Goal: Information Seeking & Learning: Learn about a topic

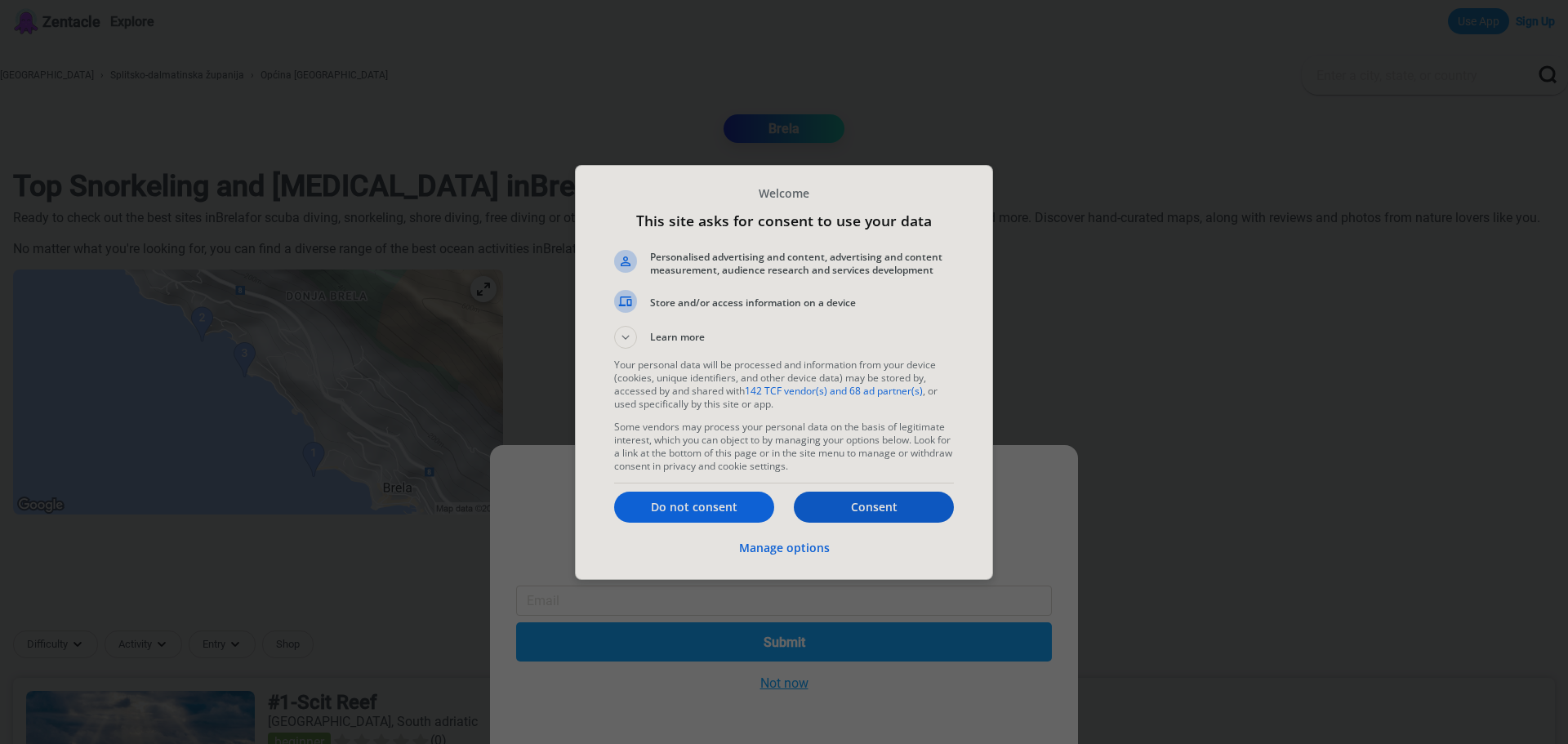
click at [870, 499] on p "Consent" at bounding box center [874, 507] width 160 height 16
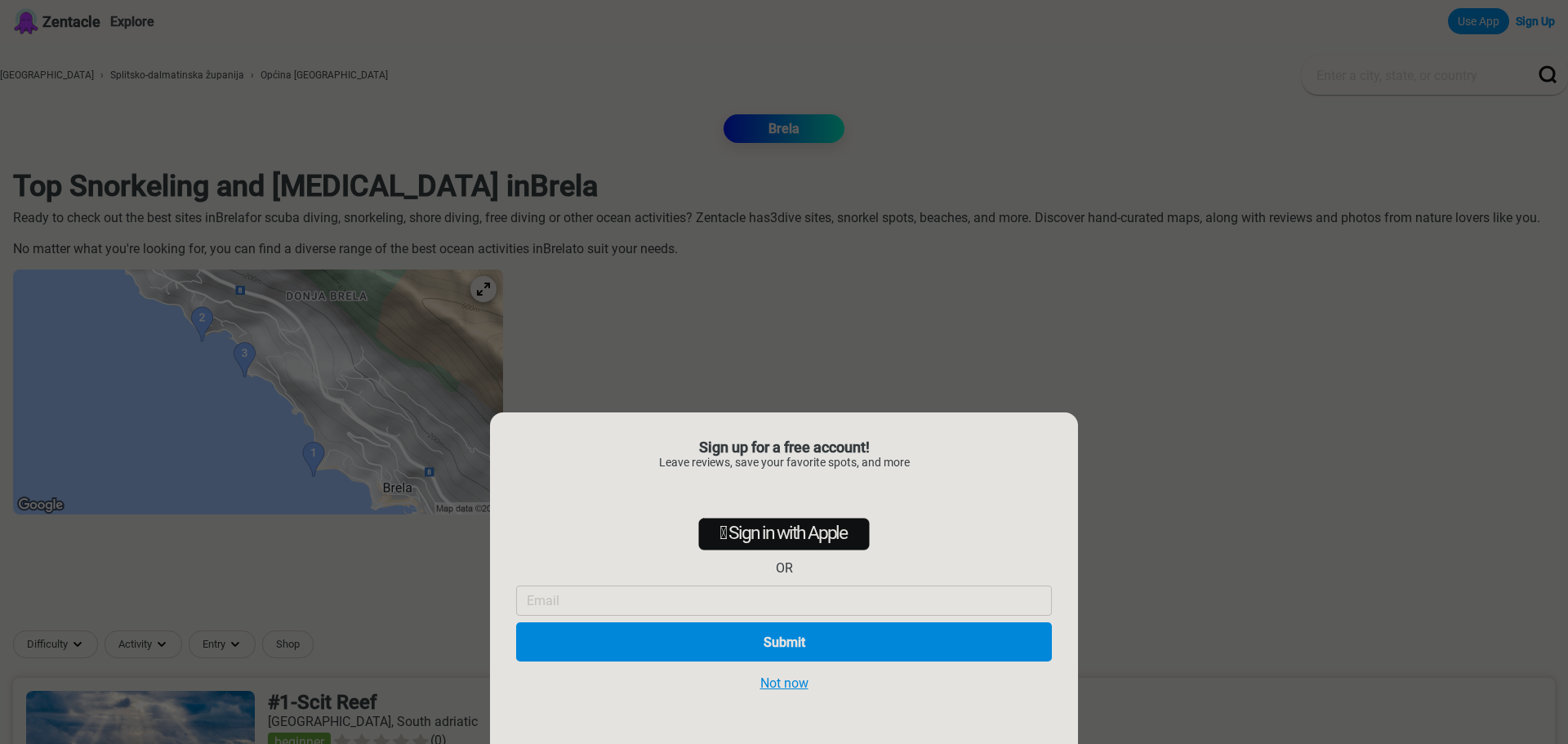
click at [792, 684] on button "Not now" at bounding box center [784, 682] width 58 height 17
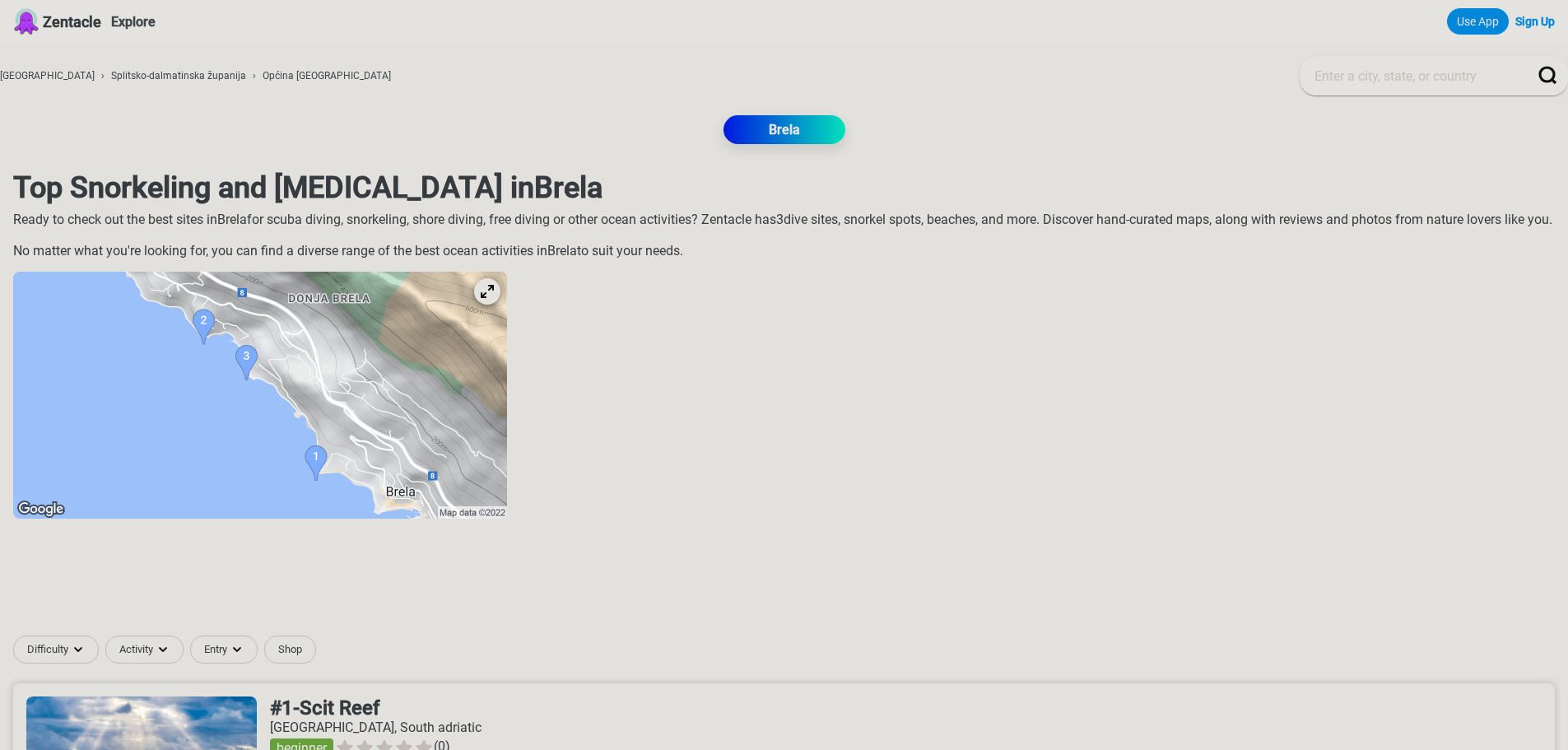
click at [301, 380] on img at bounding box center [260, 395] width 494 height 247
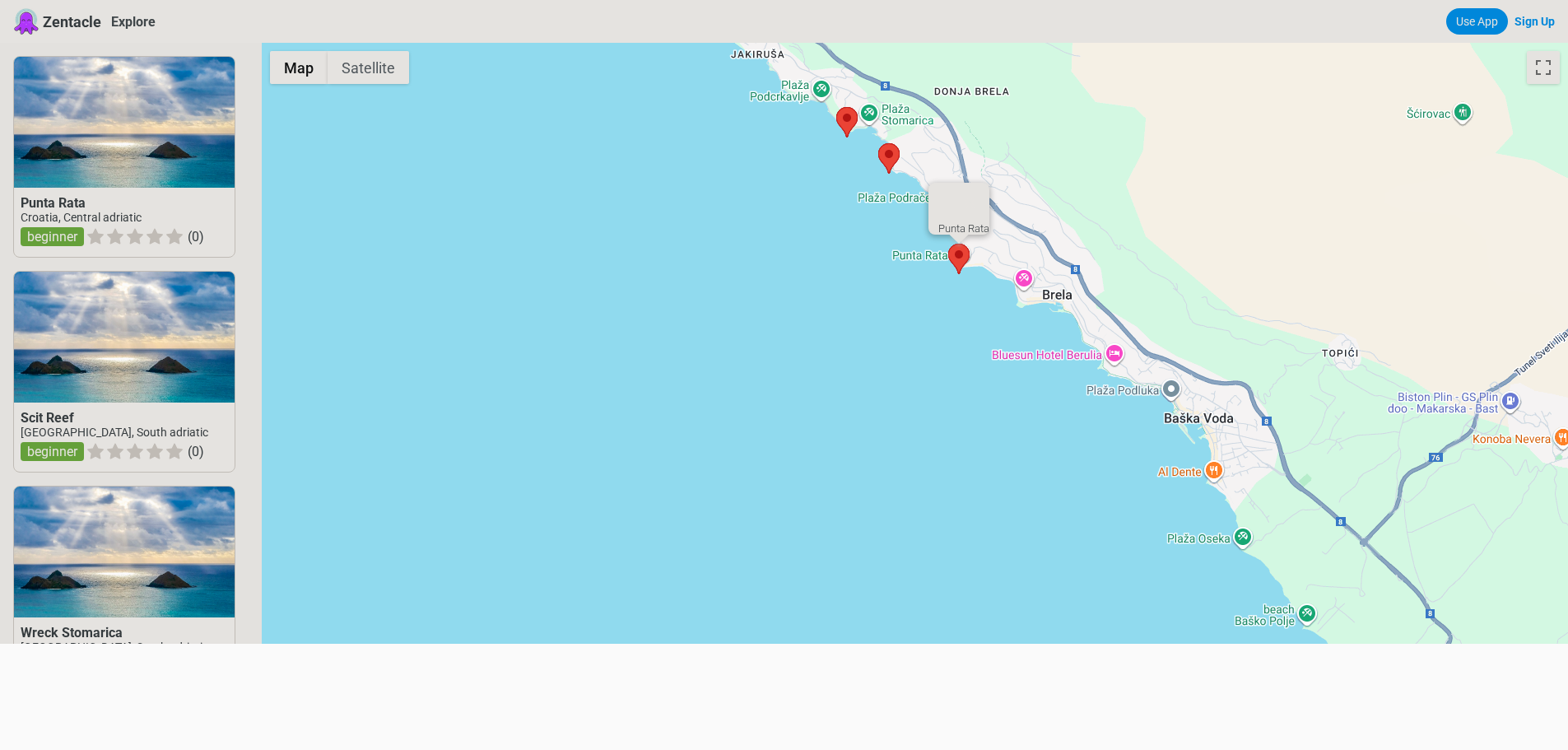
click at [948, 244] on area at bounding box center [948, 244] width 0 height 0
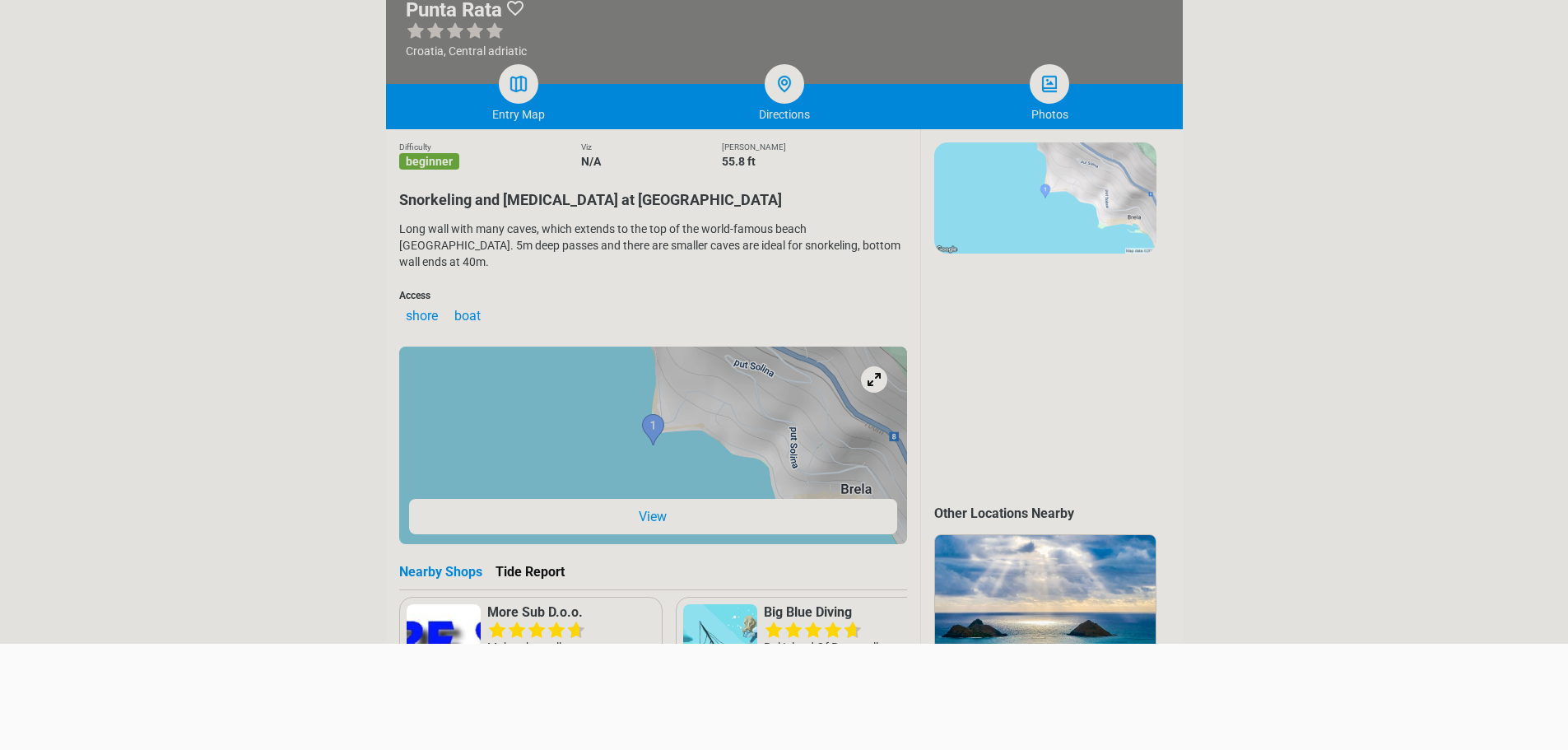
scroll to position [411, 0]
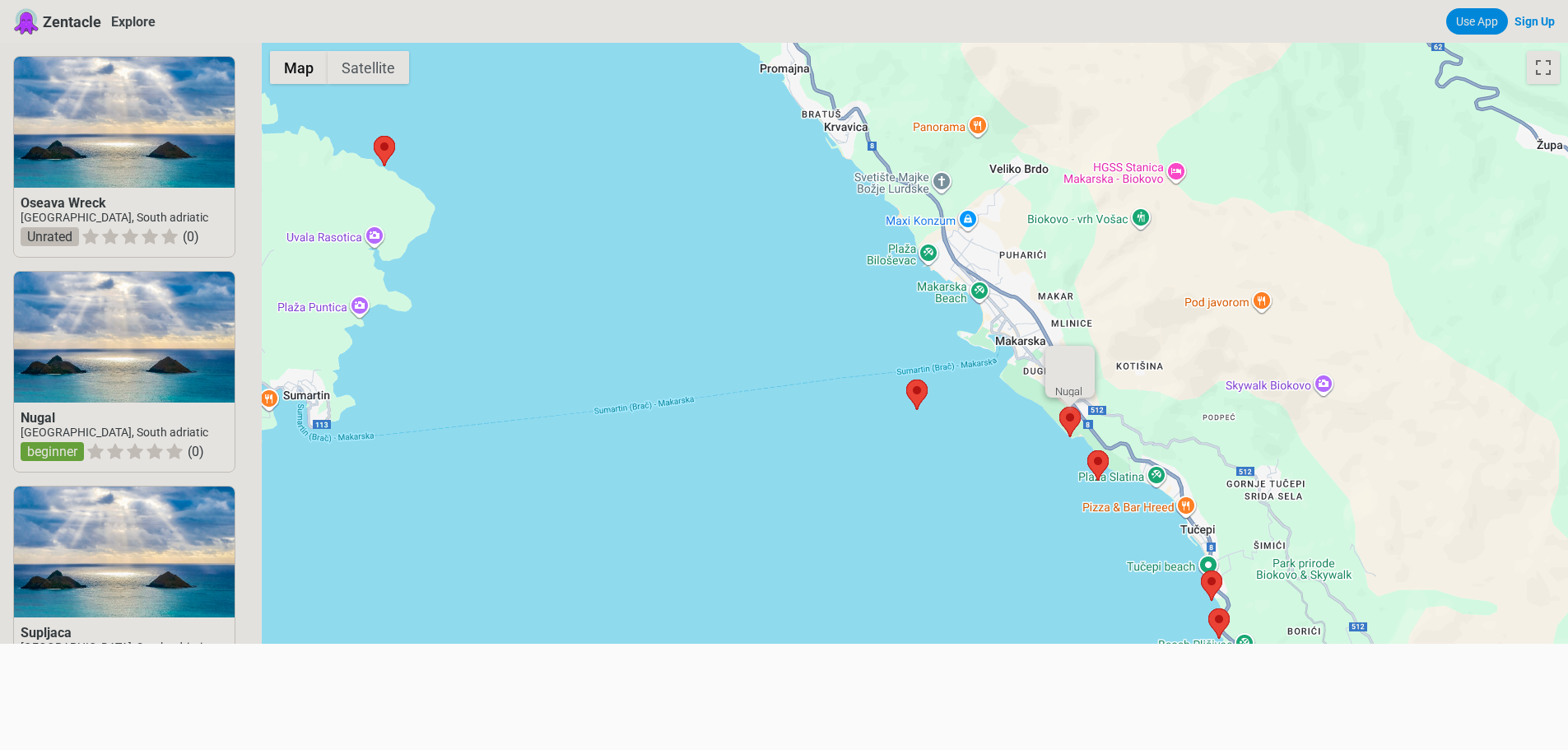
click at [1059, 407] on area at bounding box center [1059, 407] width 0 height 0
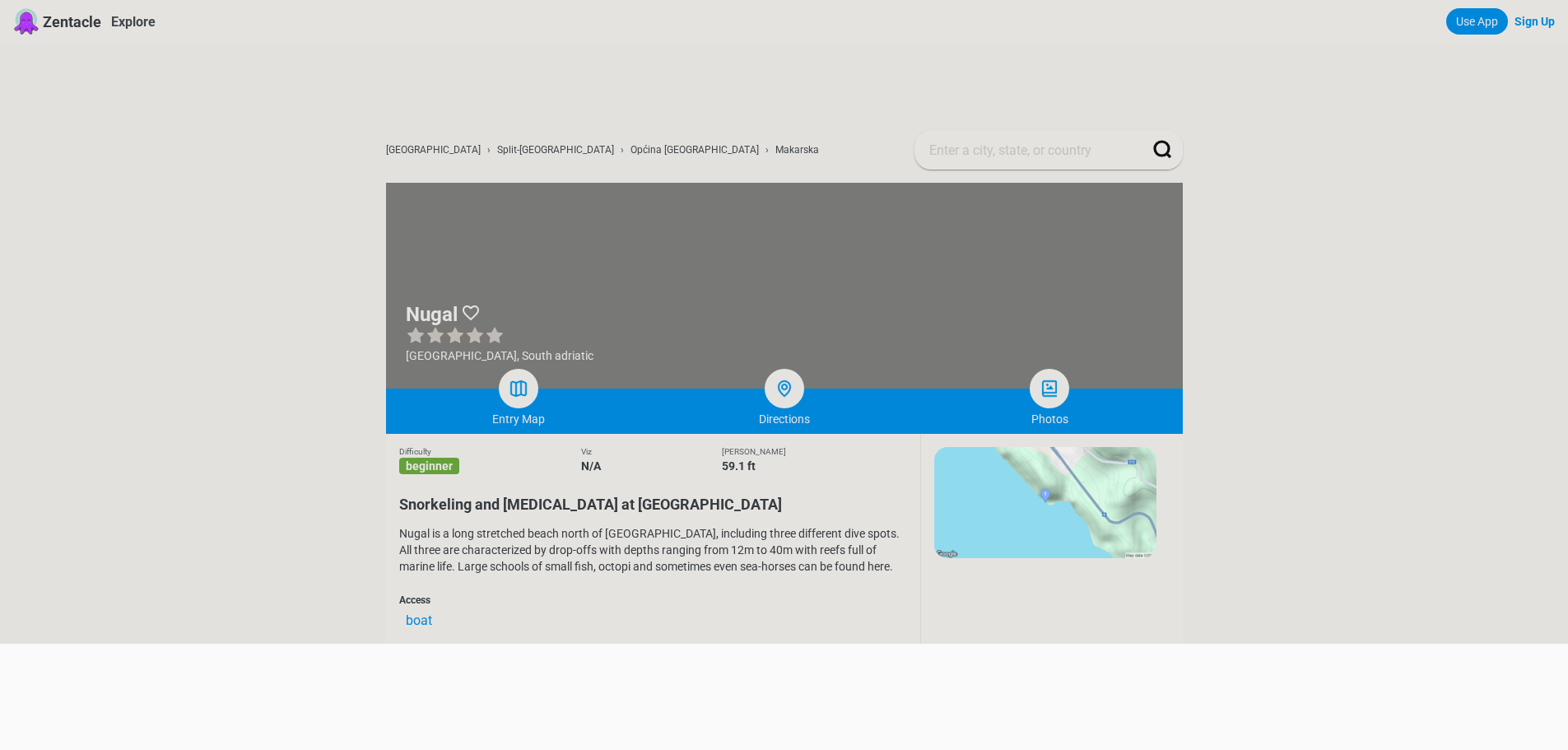
click at [458, 314] on h1 "Nugal" at bounding box center [431, 314] width 52 height 23
click at [451, 314] on h1 "Nugal" at bounding box center [431, 314] width 52 height 23
click at [429, 309] on h1 "Nugal" at bounding box center [431, 314] width 52 height 23
copy h1 "Nugal"
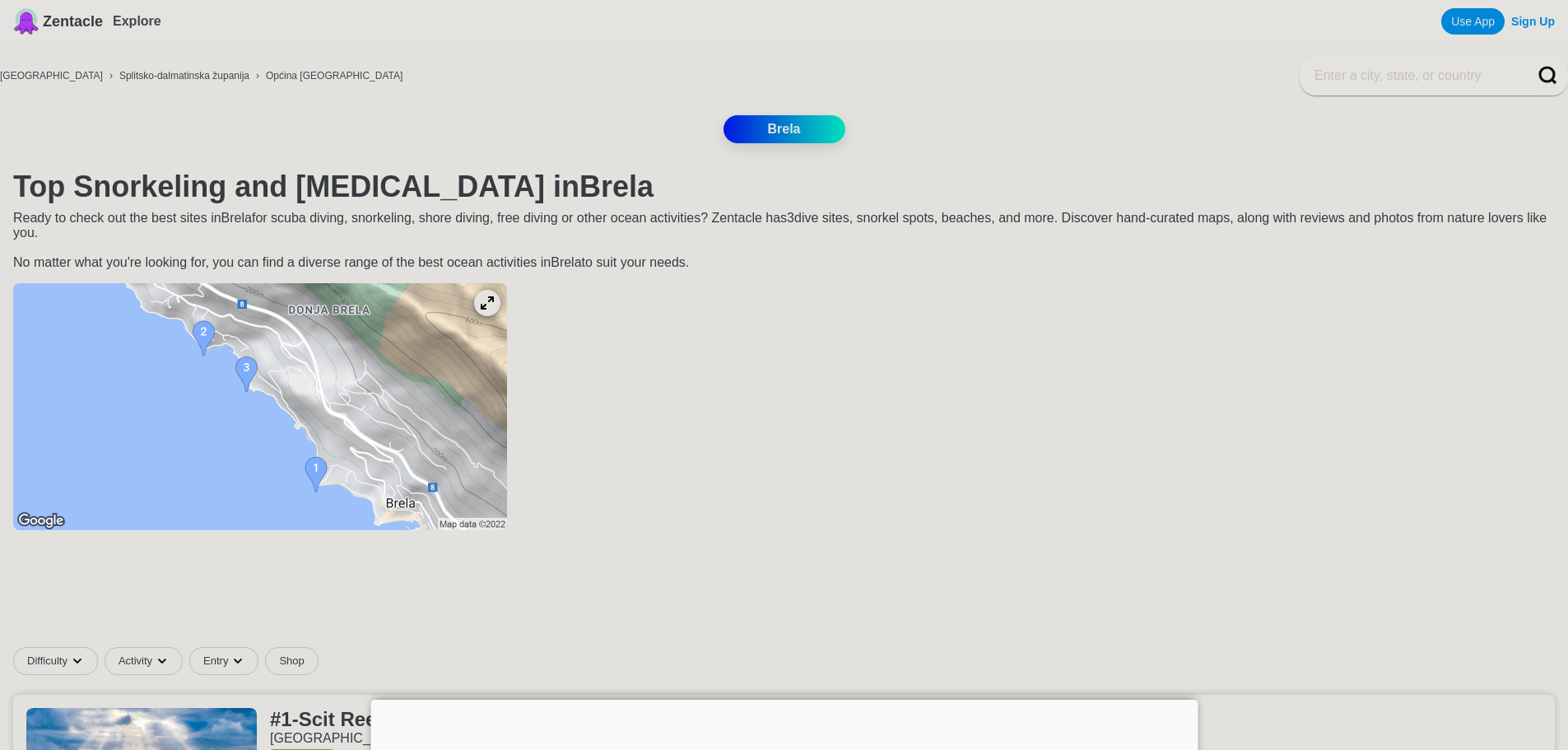
scroll to position [494, 0]
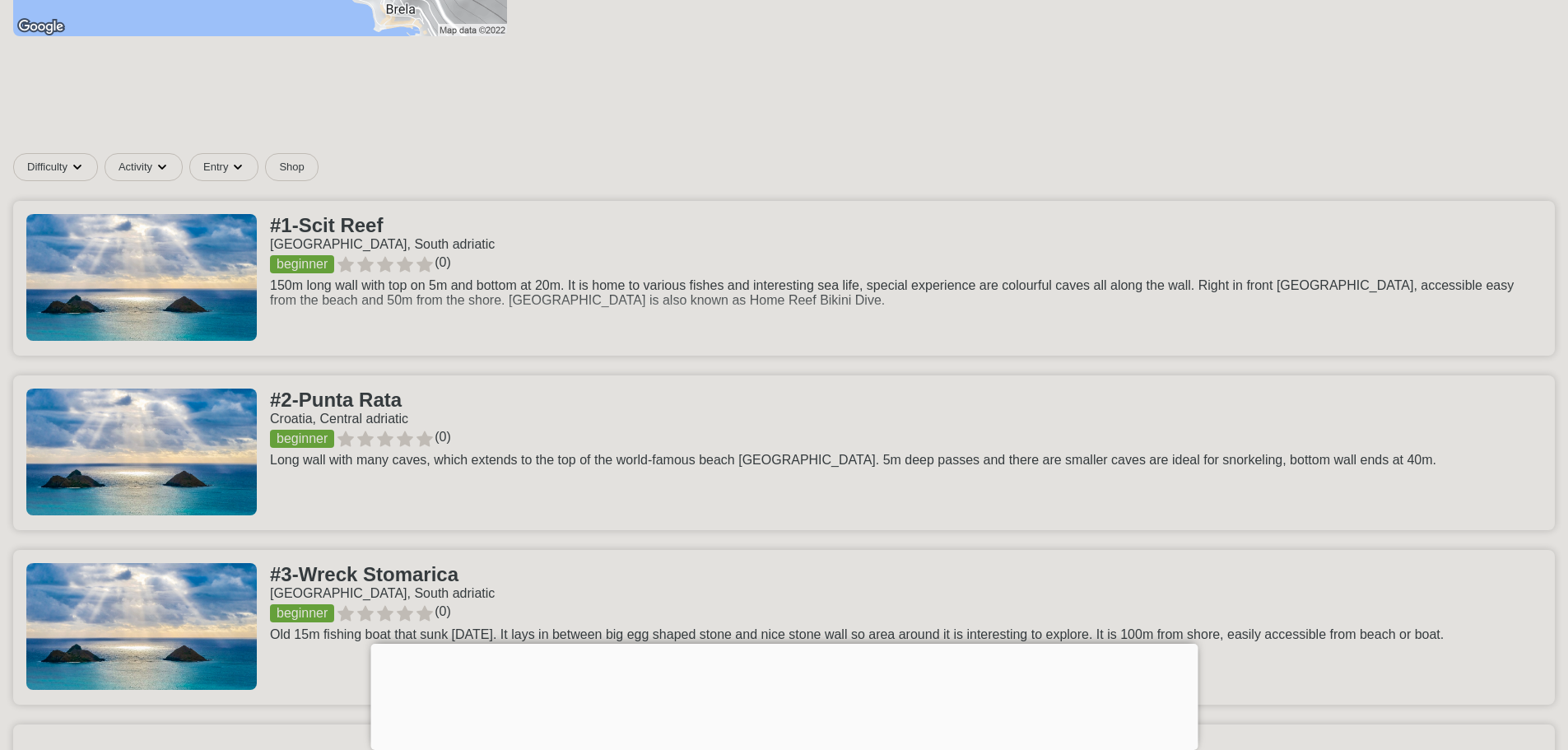
click at [395, 238] on link at bounding box center [783, 278] width 1542 height 154
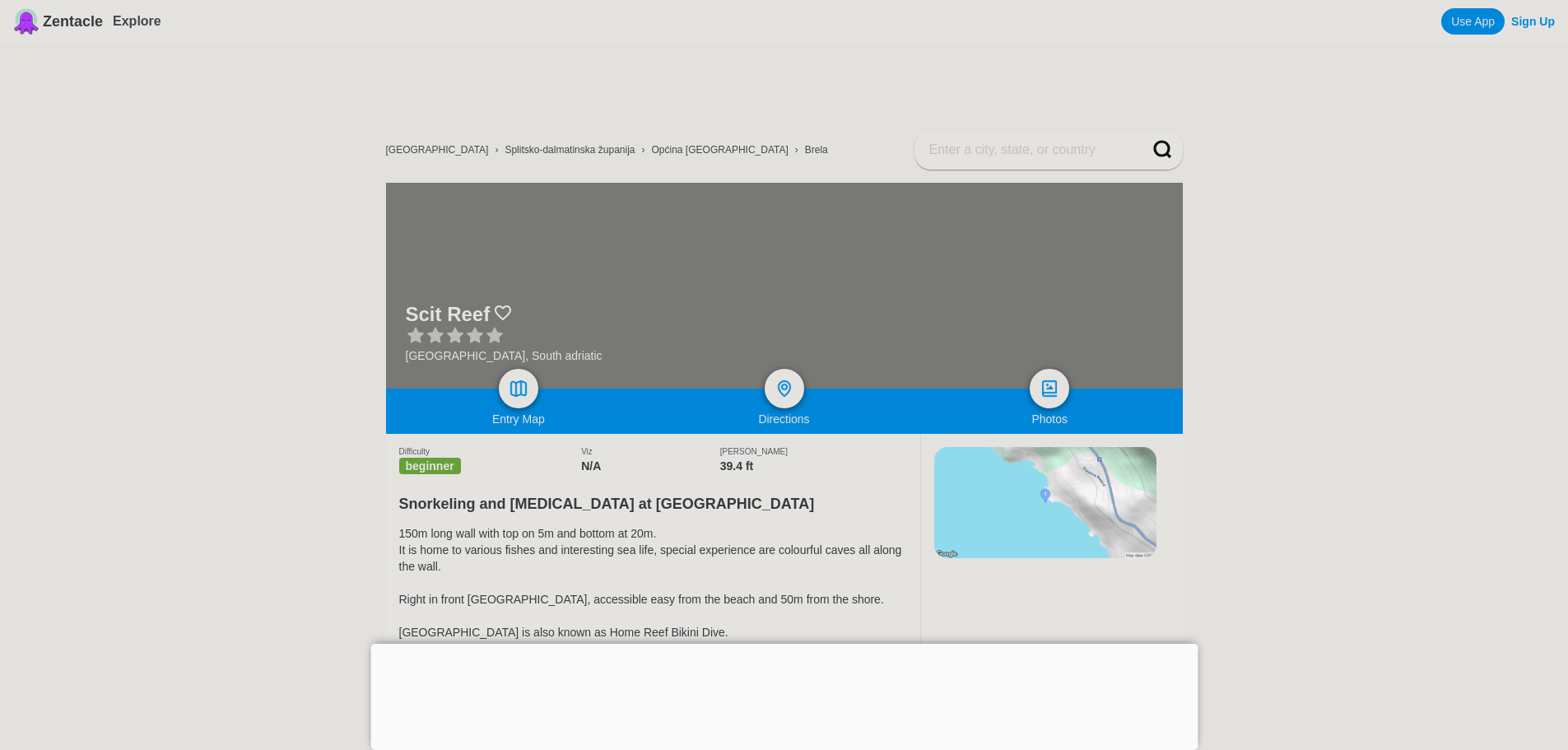
click at [462, 312] on h1 "Scit Reef" at bounding box center [448, 314] width 85 height 23
drag, startPoint x: 476, startPoint y: 309, endPoint x: 358, endPoint y: 299, distance: 118.4
copy div "Scit Reef"
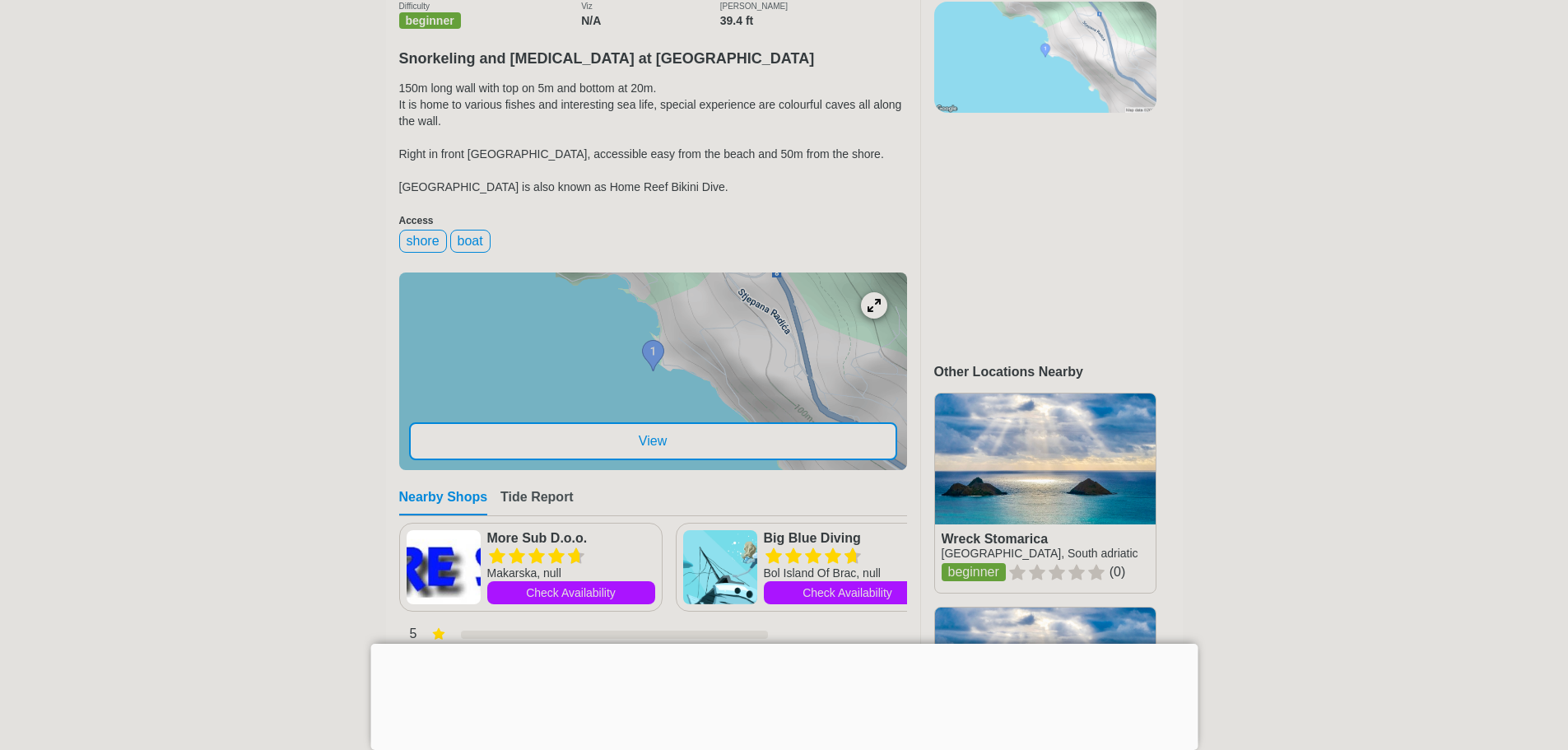
scroll to position [659, 0]
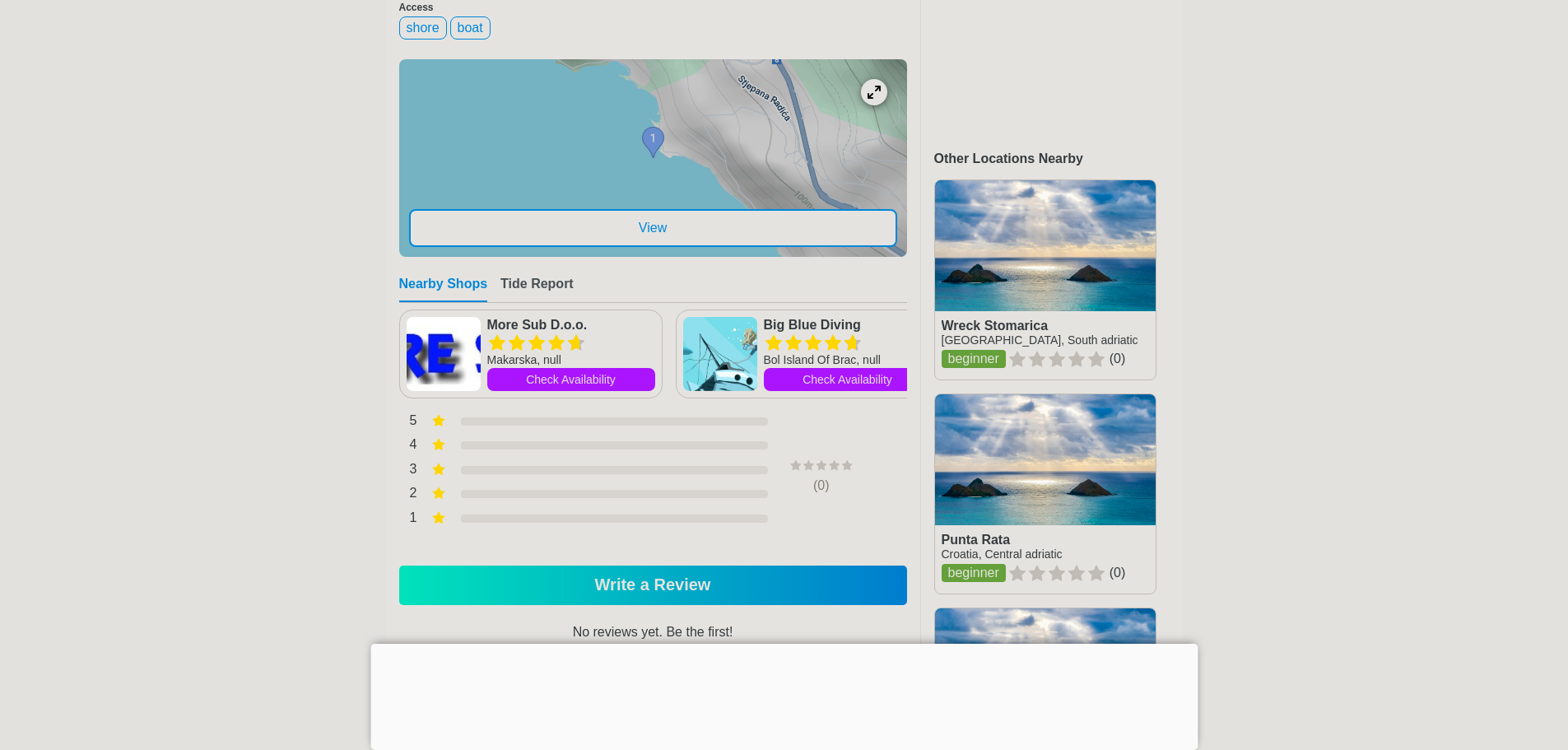
click at [654, 148] on div at bounding box center [653, 158] width 508 height 197
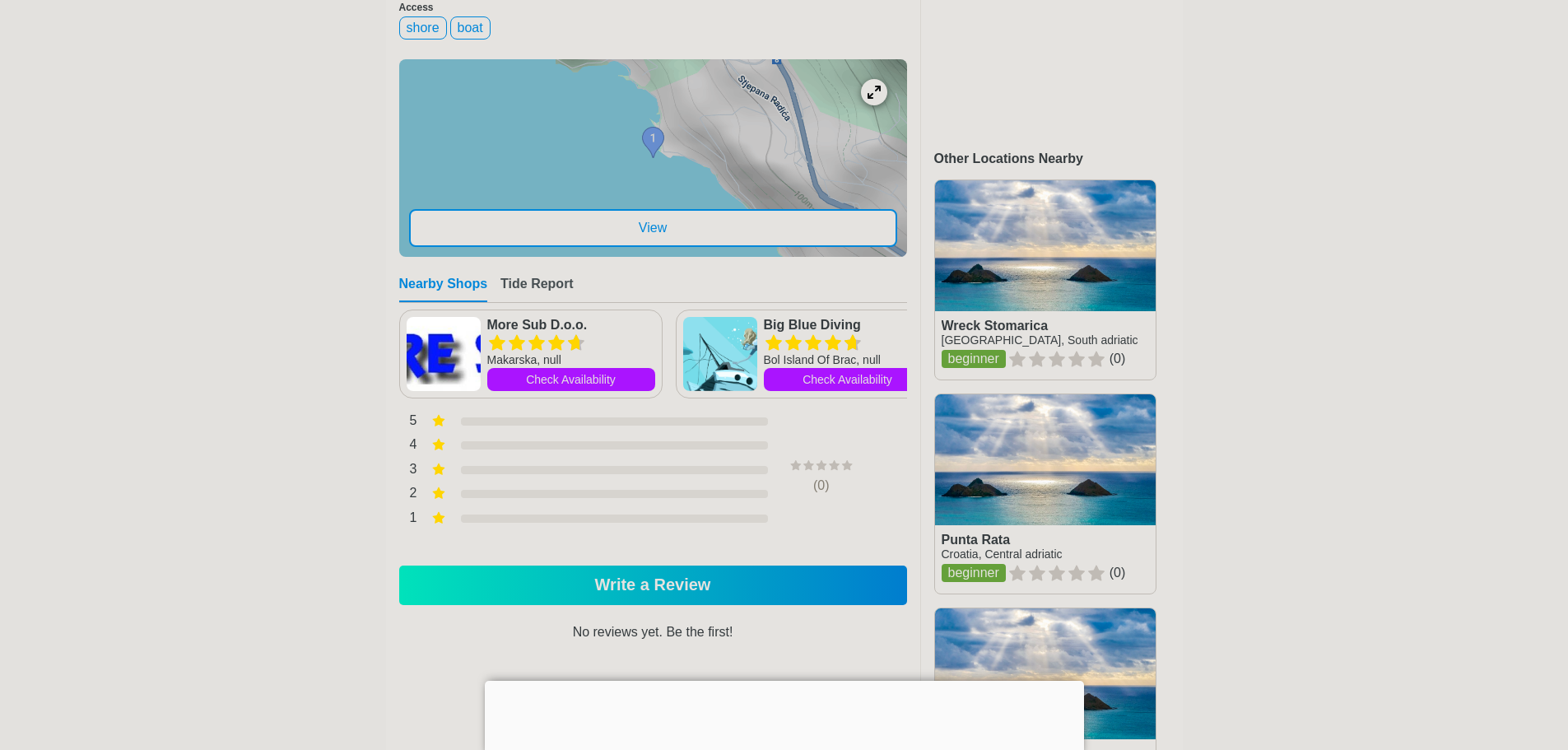
click at [730, 244] on div "View" at bounding box center [653, 227] width 488 height 37
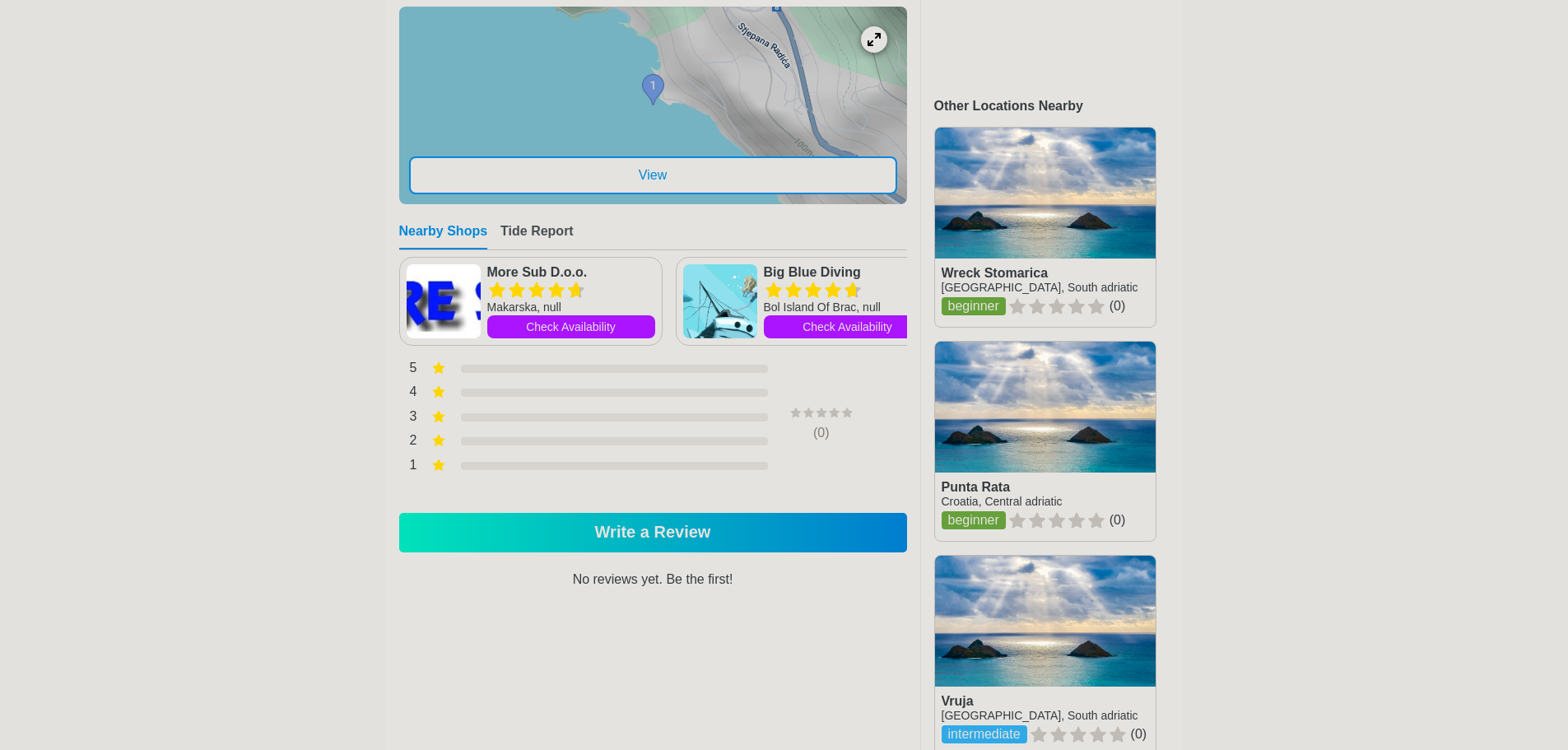
scroll to position [741, 0]
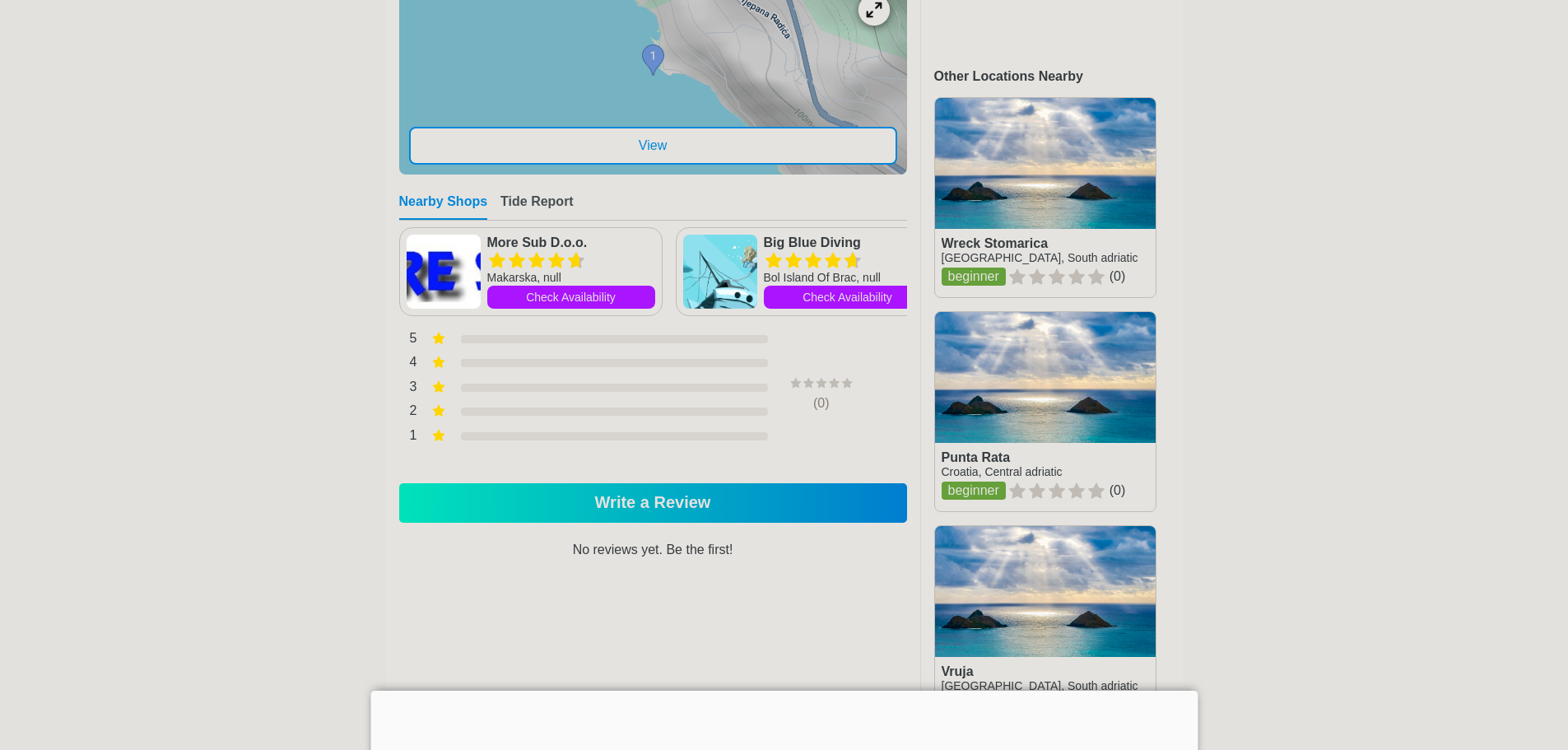
click at [875, 17] on icon at bounding box center [874, 9] width 16 height 16
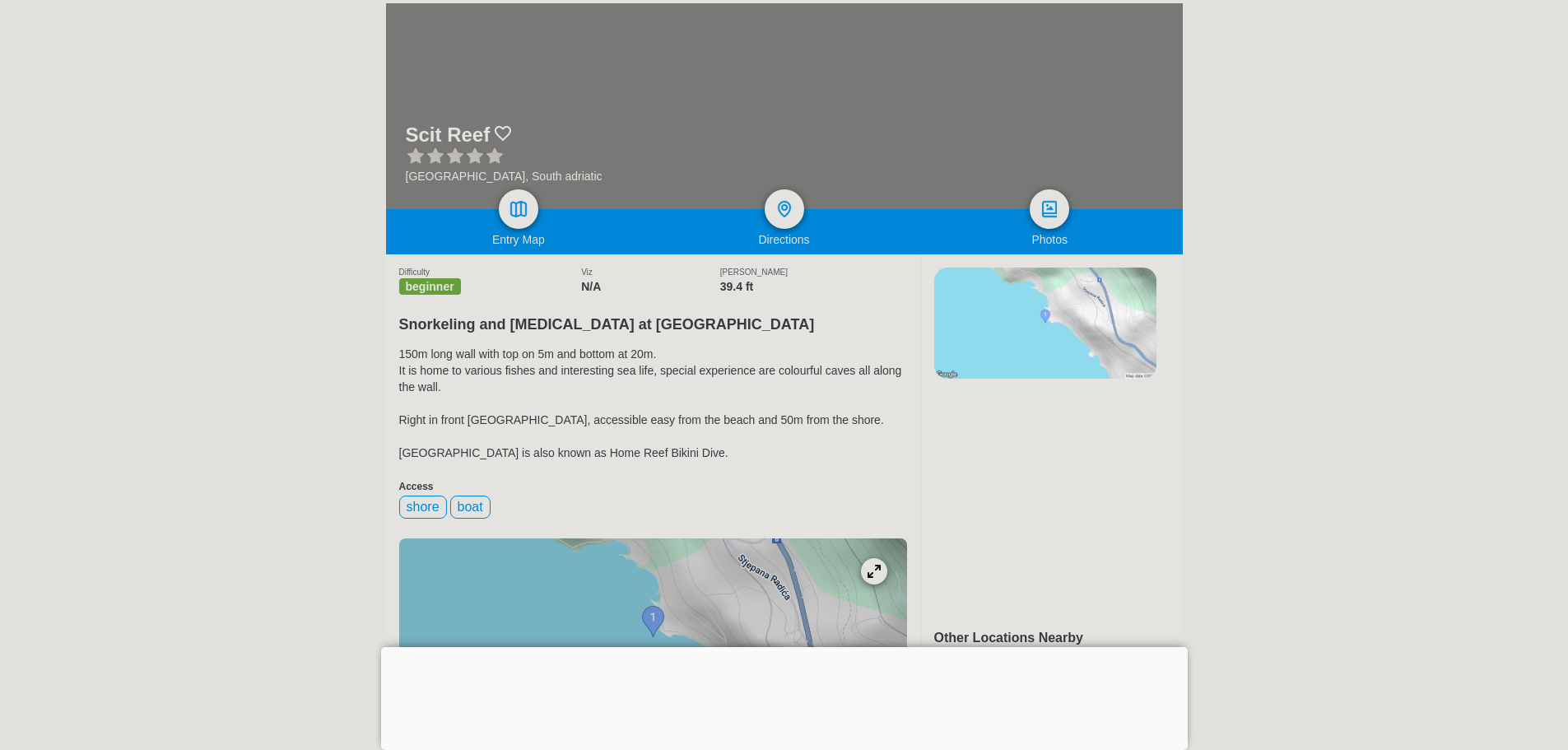
scroll to position [247, 0]
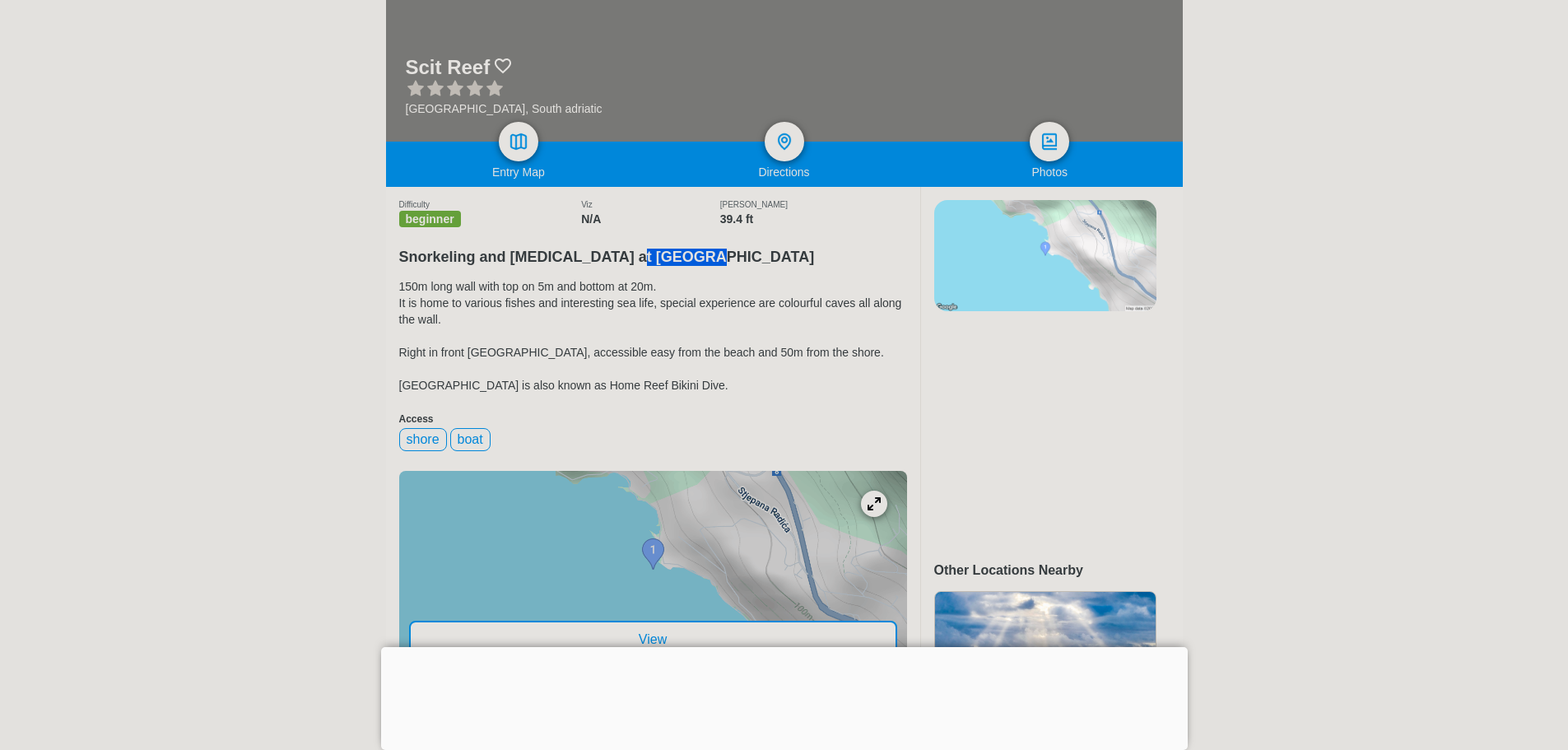
drag, startPoint x: 620, startPoint y: 262, endPoint x: 698, endPoint y: 261, distance: 78.0
click at [698, 261] on h2 "Snorkeling and [MEDICAL_DATA] at [GEOGRAPHIC_DATA]" at bounding box center [653, 252] width 508 height 27
copy h2 "Scit Reef"
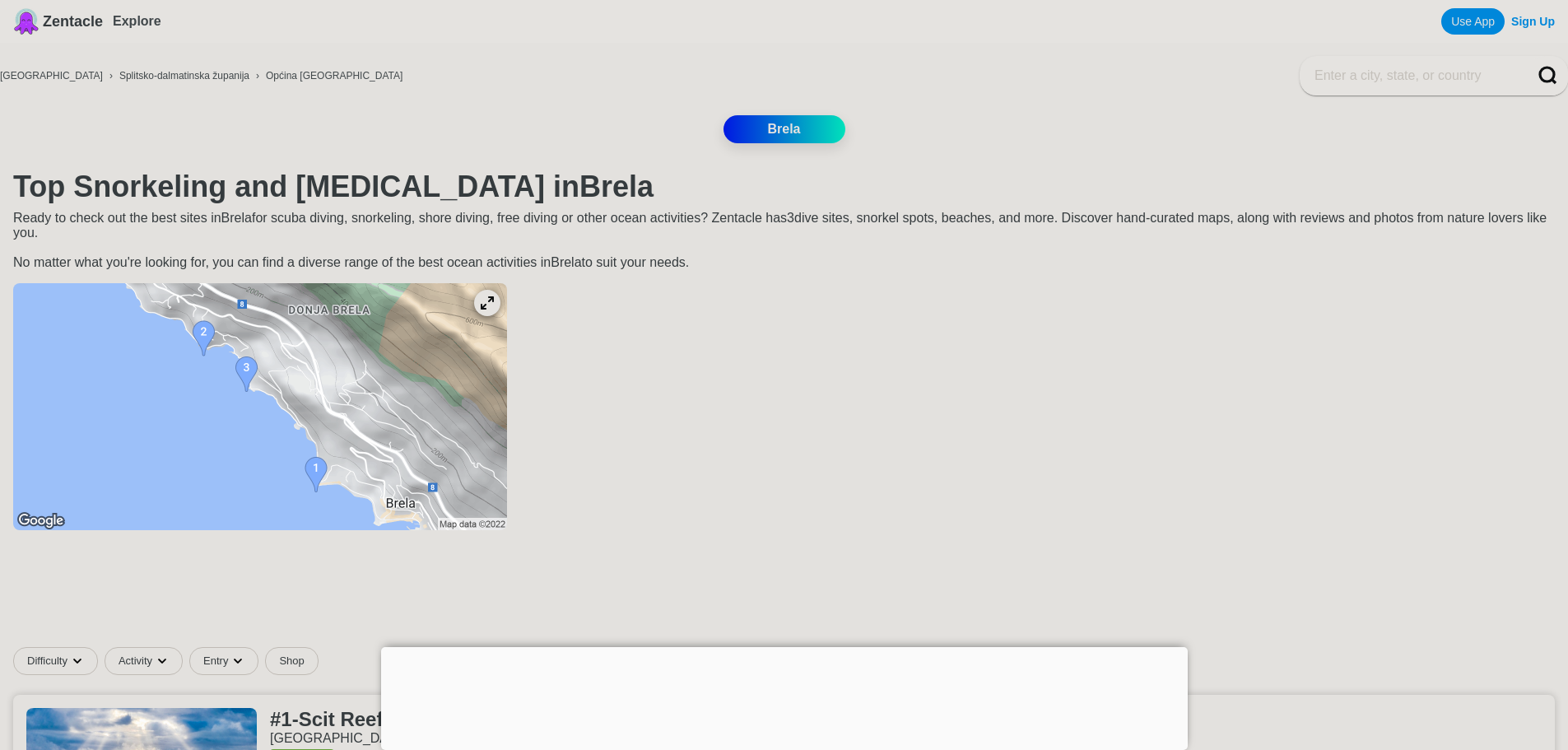
click at [369, 488] on img at bounding box center [260, 407] width 494 height 247
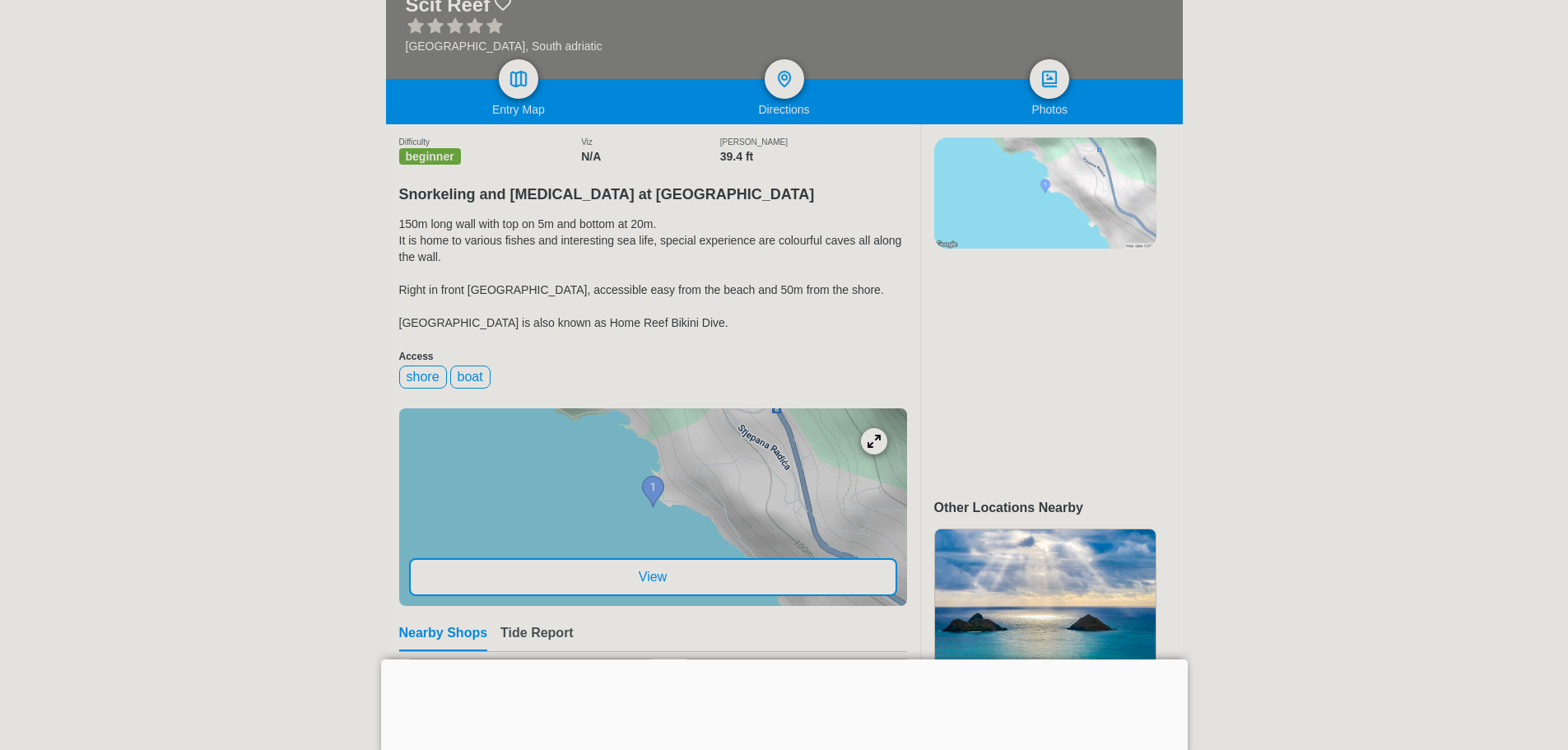
scroll to position [329, 0]
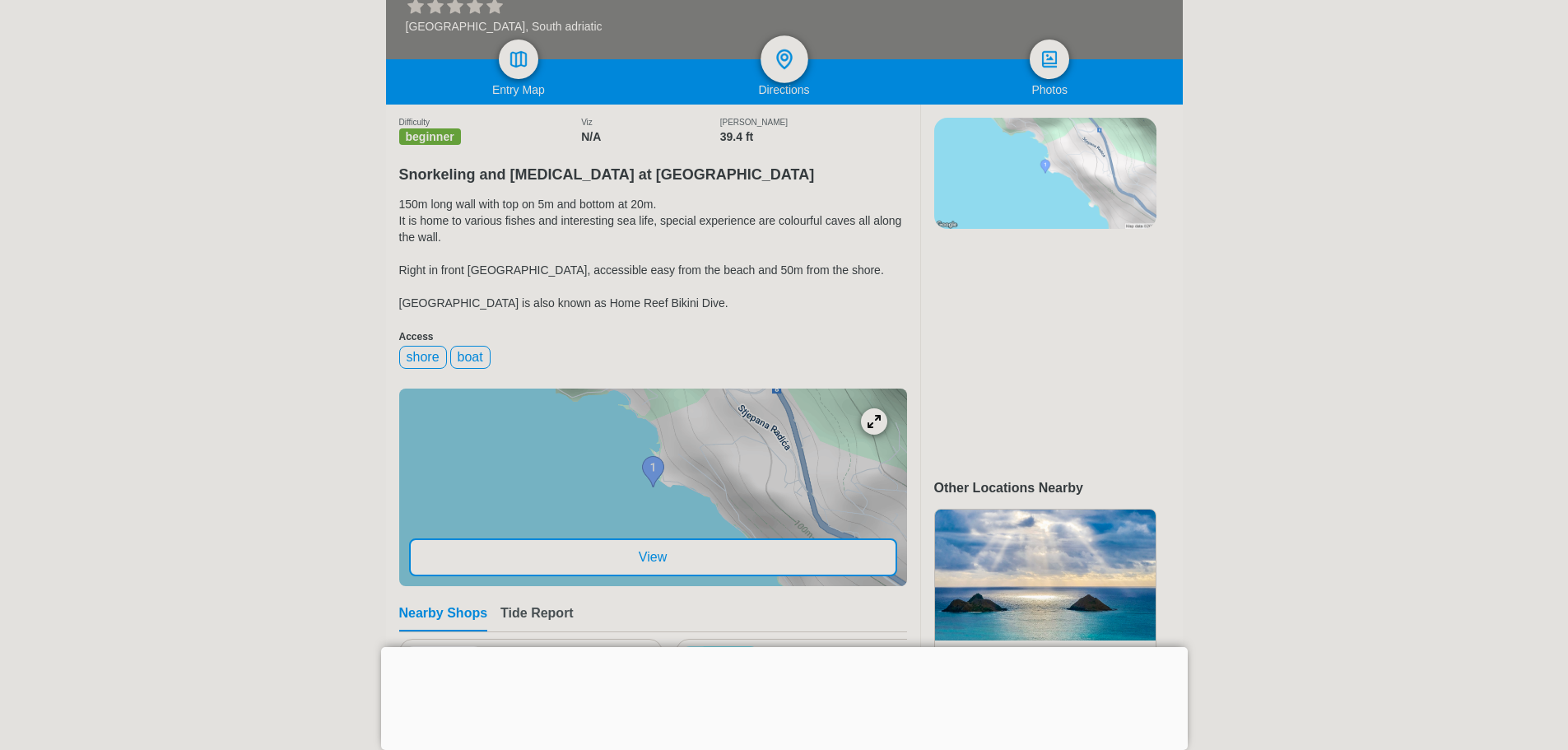
click at [800, 69] on div at bounding box center [784, 59] width 48 height 48
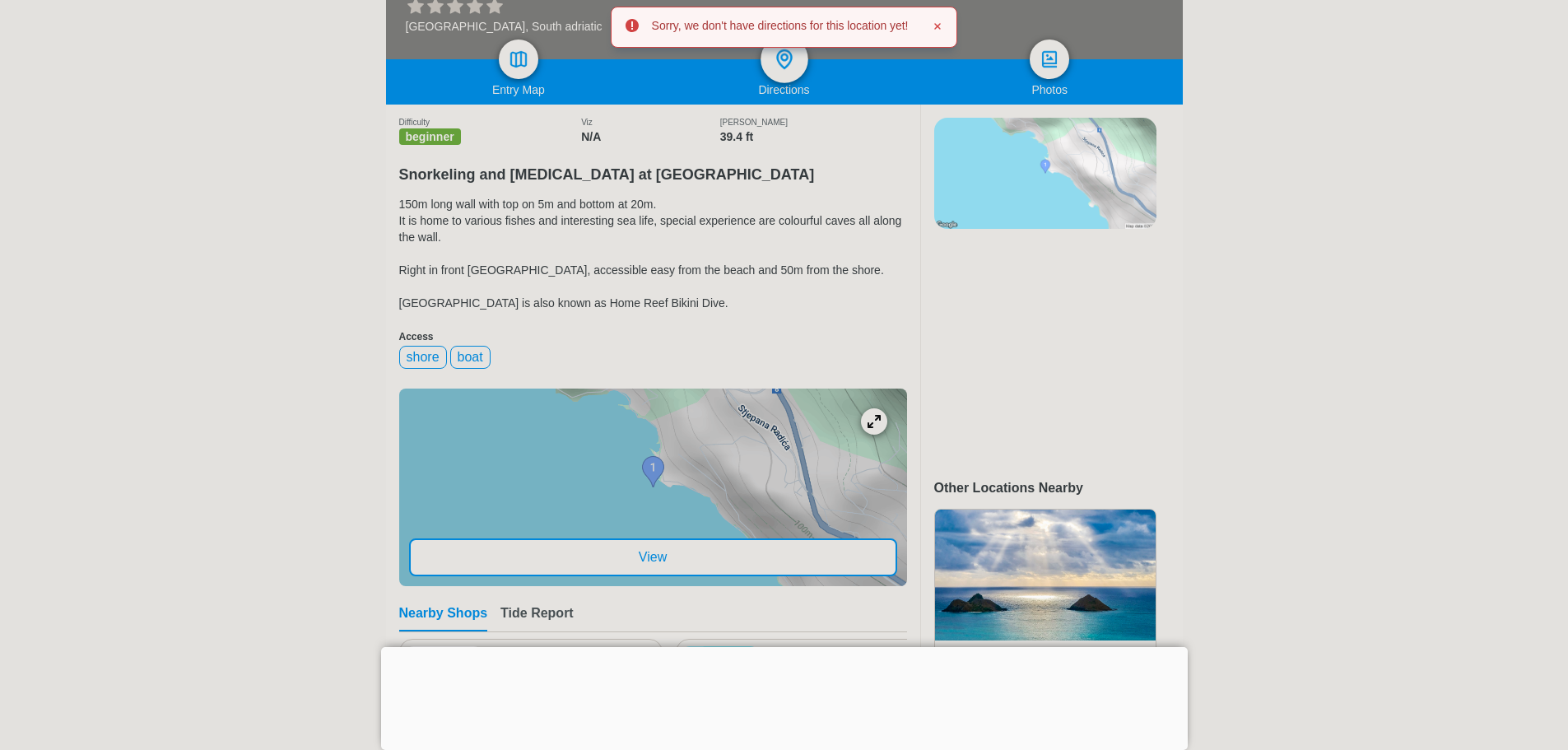
click at [786, 51] on img at bounding box center [784, 59] width 24 height 24
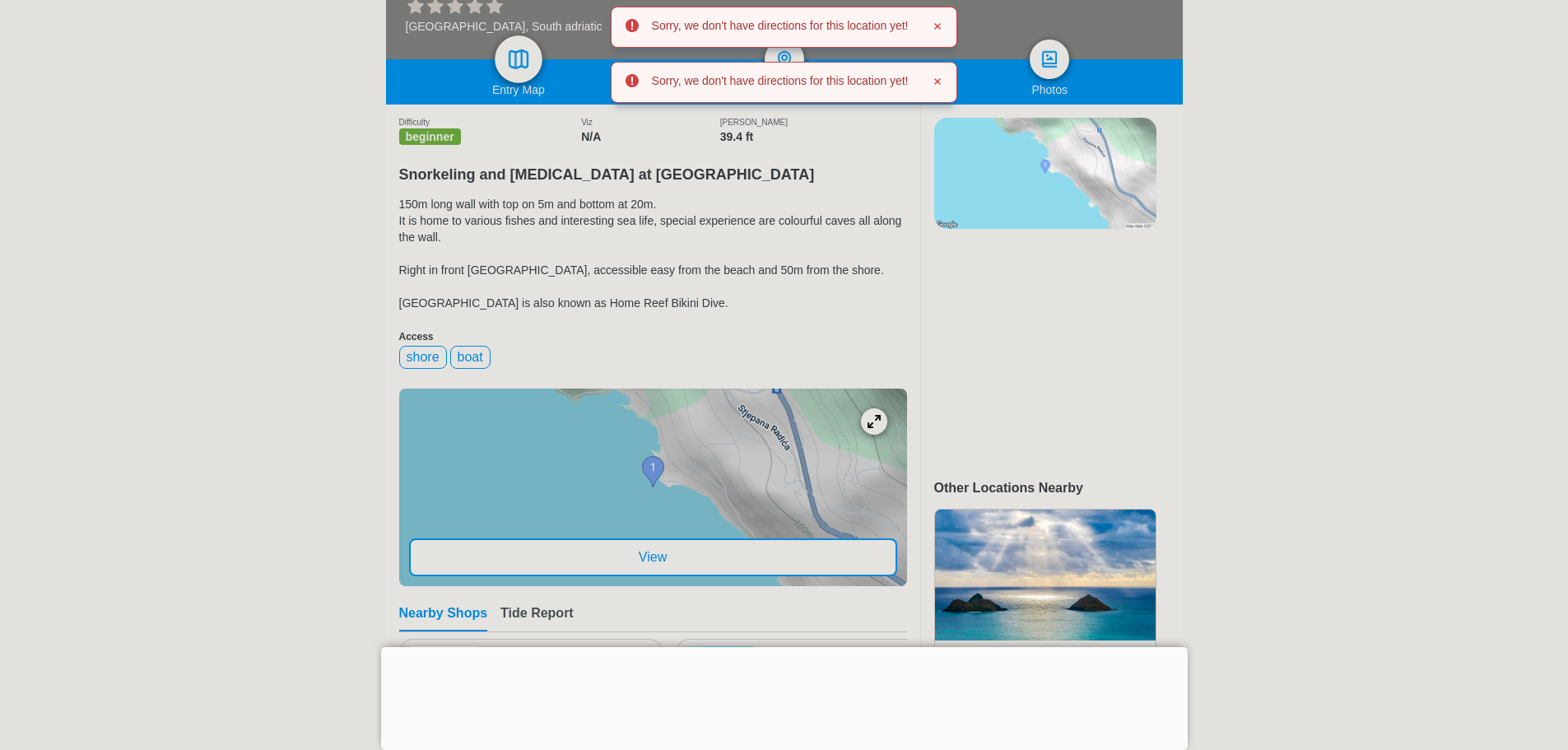
click at [524, 57] on img at bounding box center [518, 59] width 24 height 24
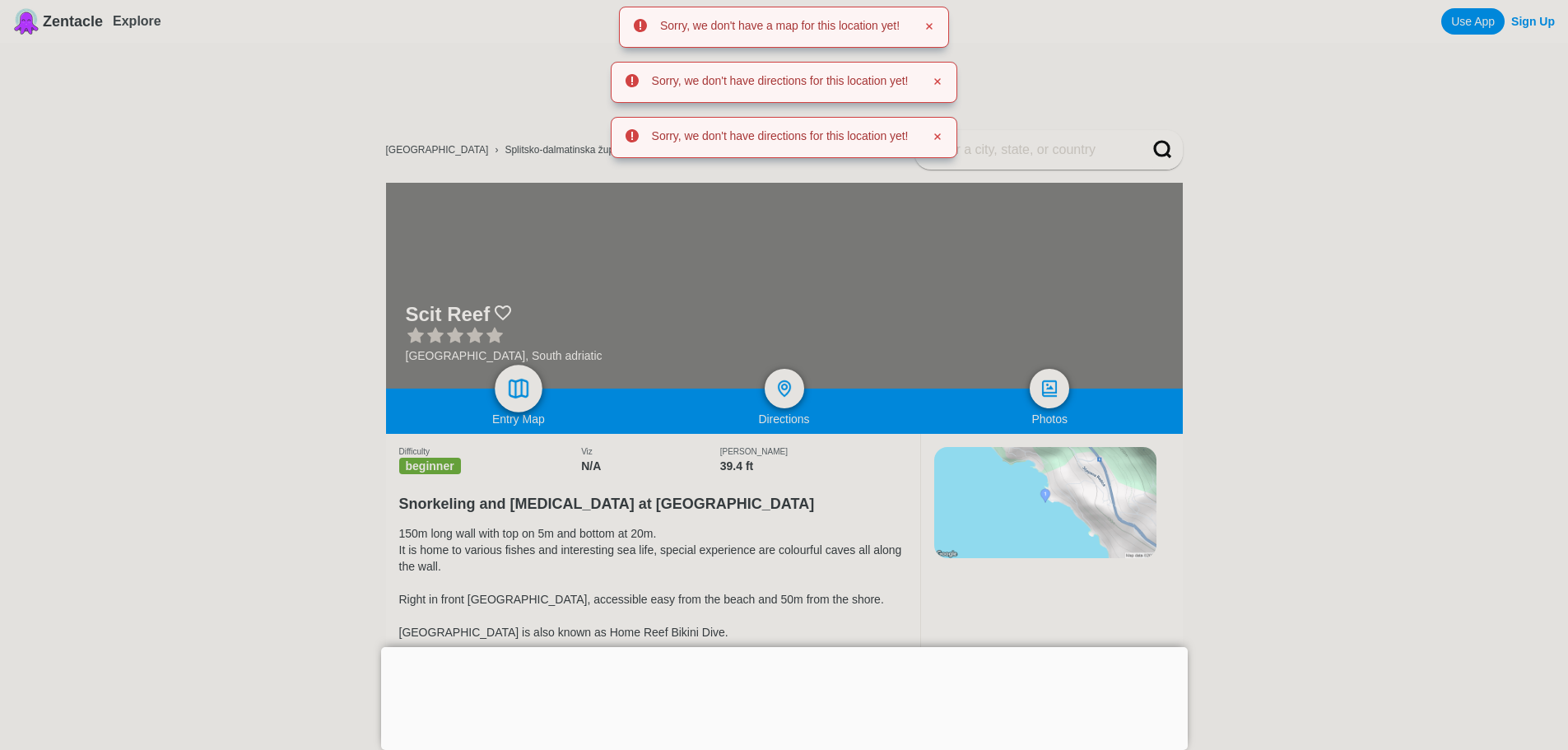
click at [524, 375] on link at bounding box center [518, 388] width 48 height 48
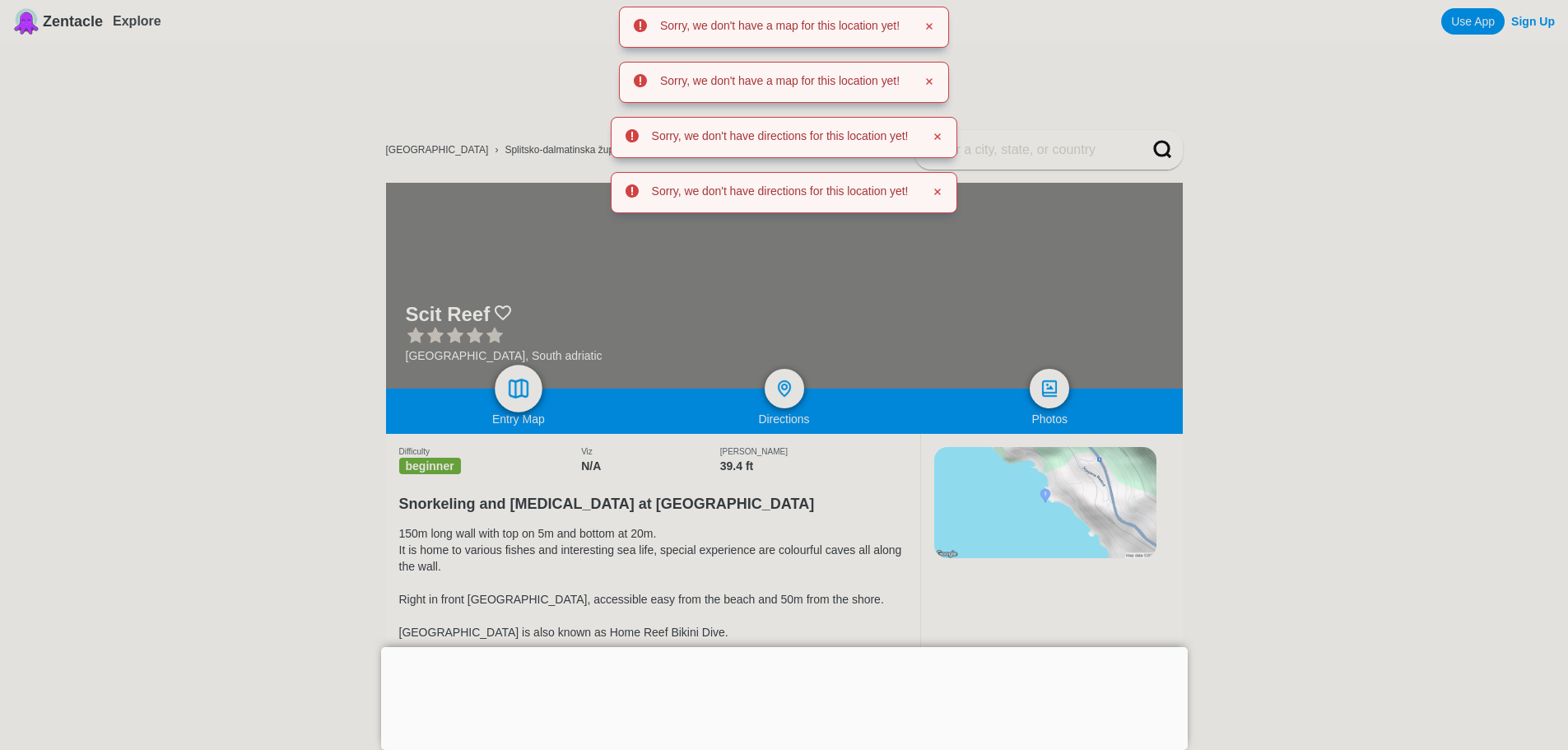
click at [527, 380] on img at bounding box center [518, 389] width 24 height 24
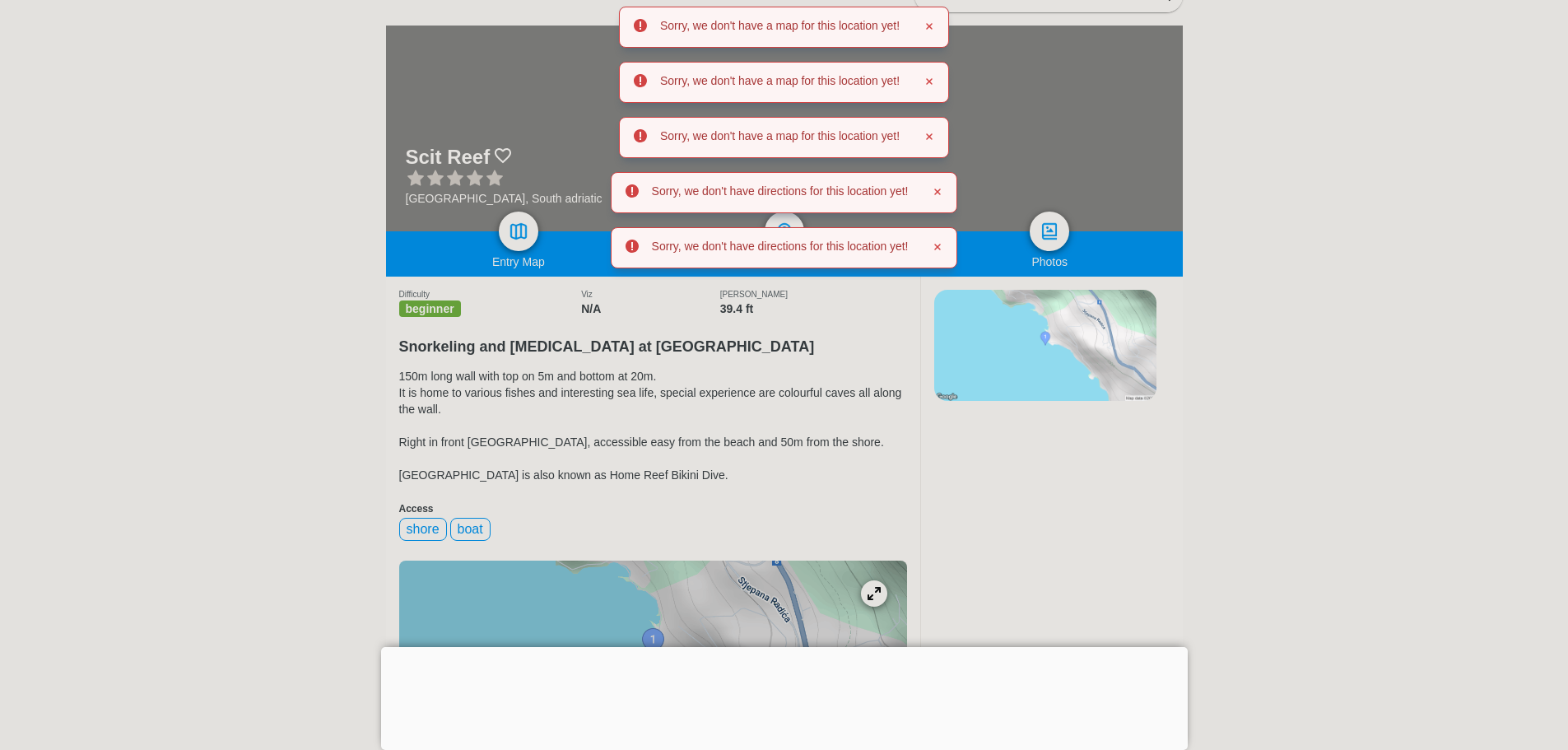
scroll to position [411, 0]
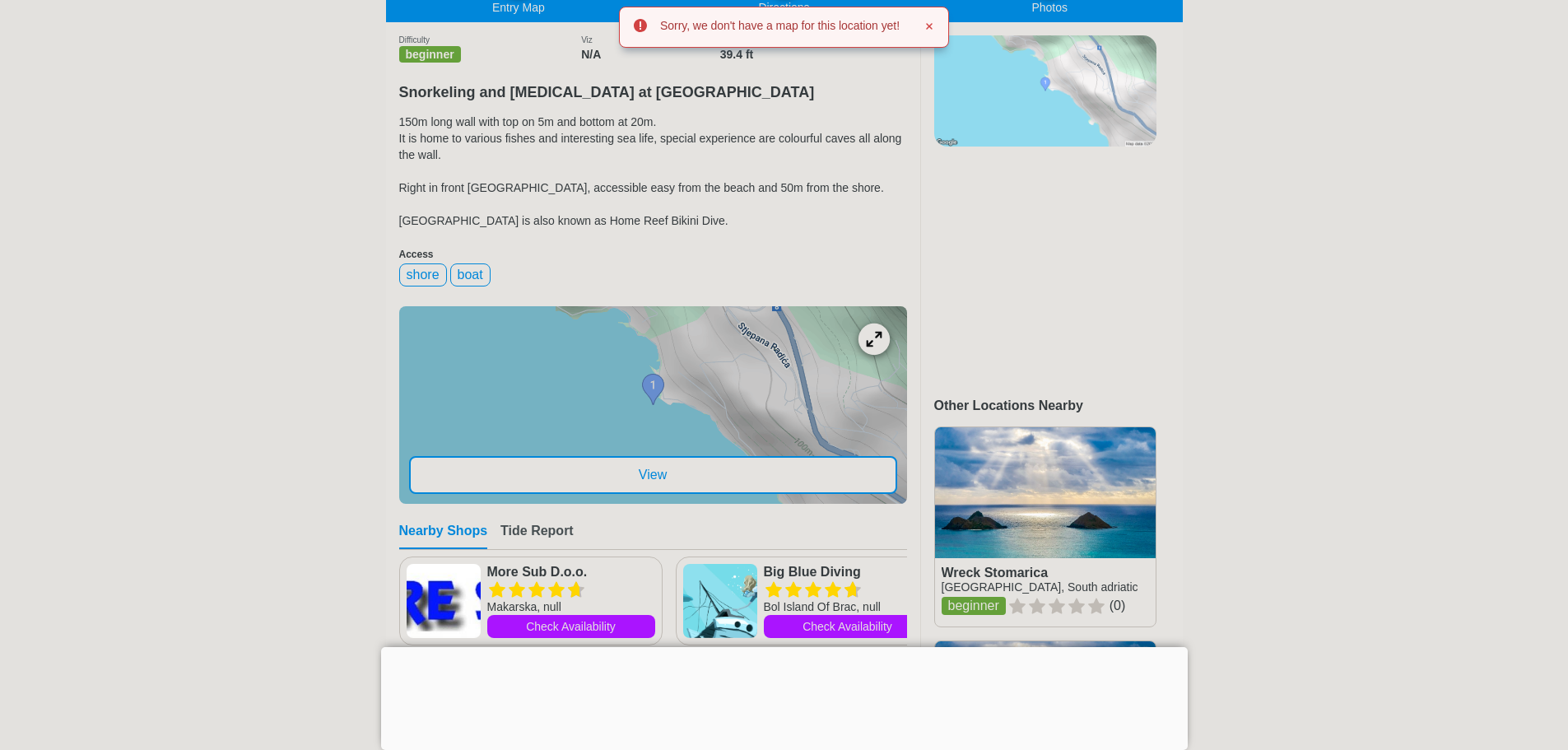
click at [867, 346] on icon at bounding box center [874, 338] width 16 height 16
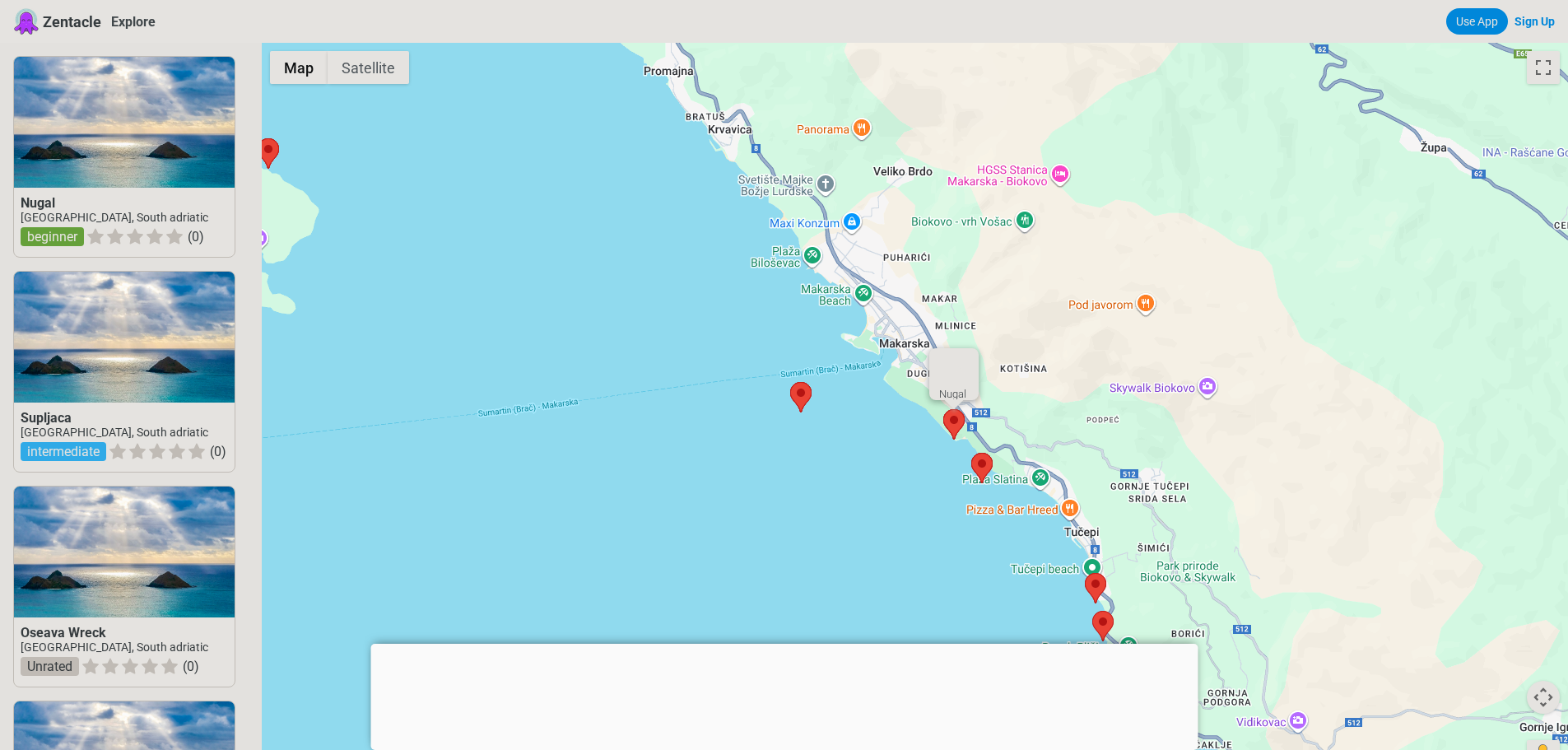
click at [943, 409] on area at bounding box center [943, 409] width 0 height 0
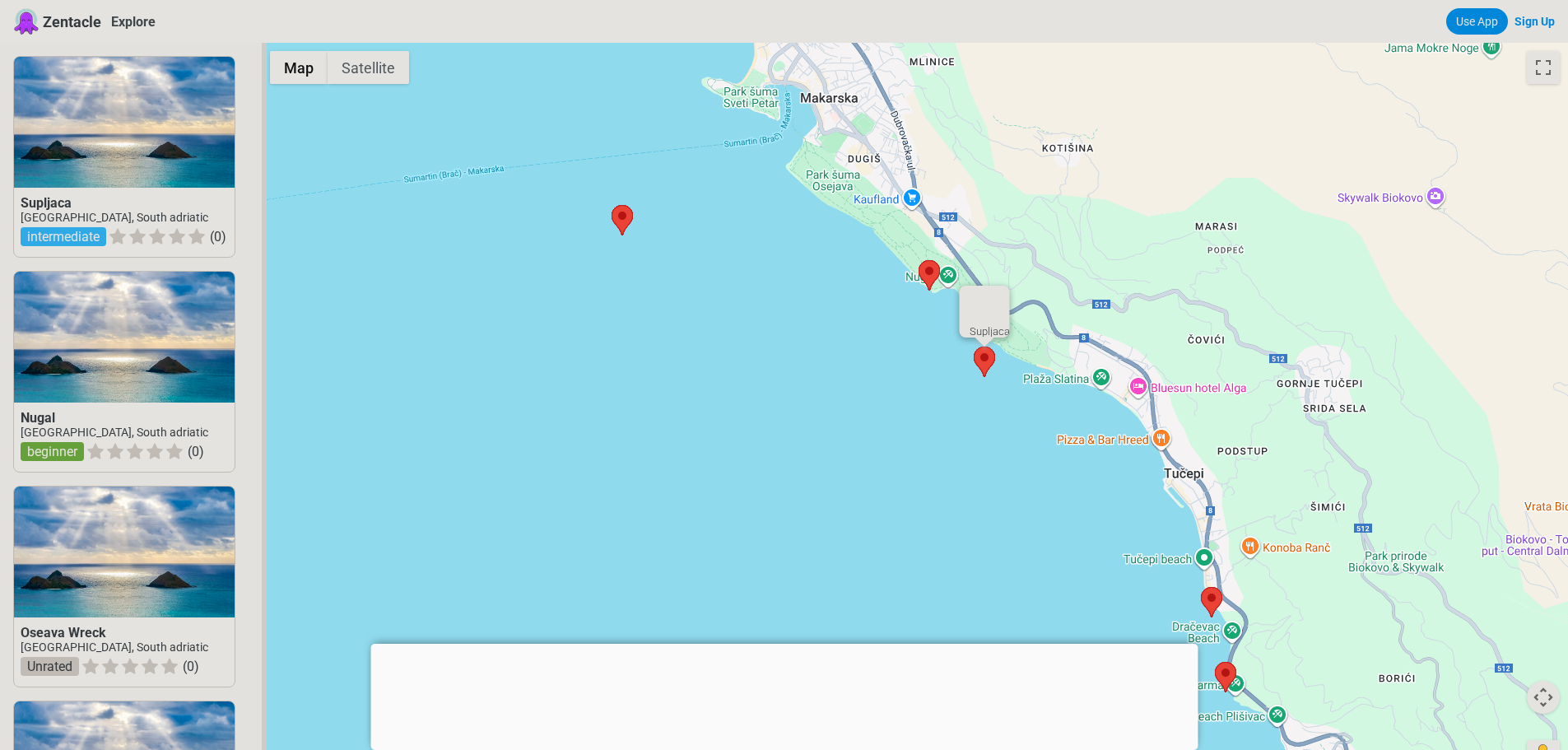
click at [974, 346] on area at bounding box center [974, 346] width 0 height 0
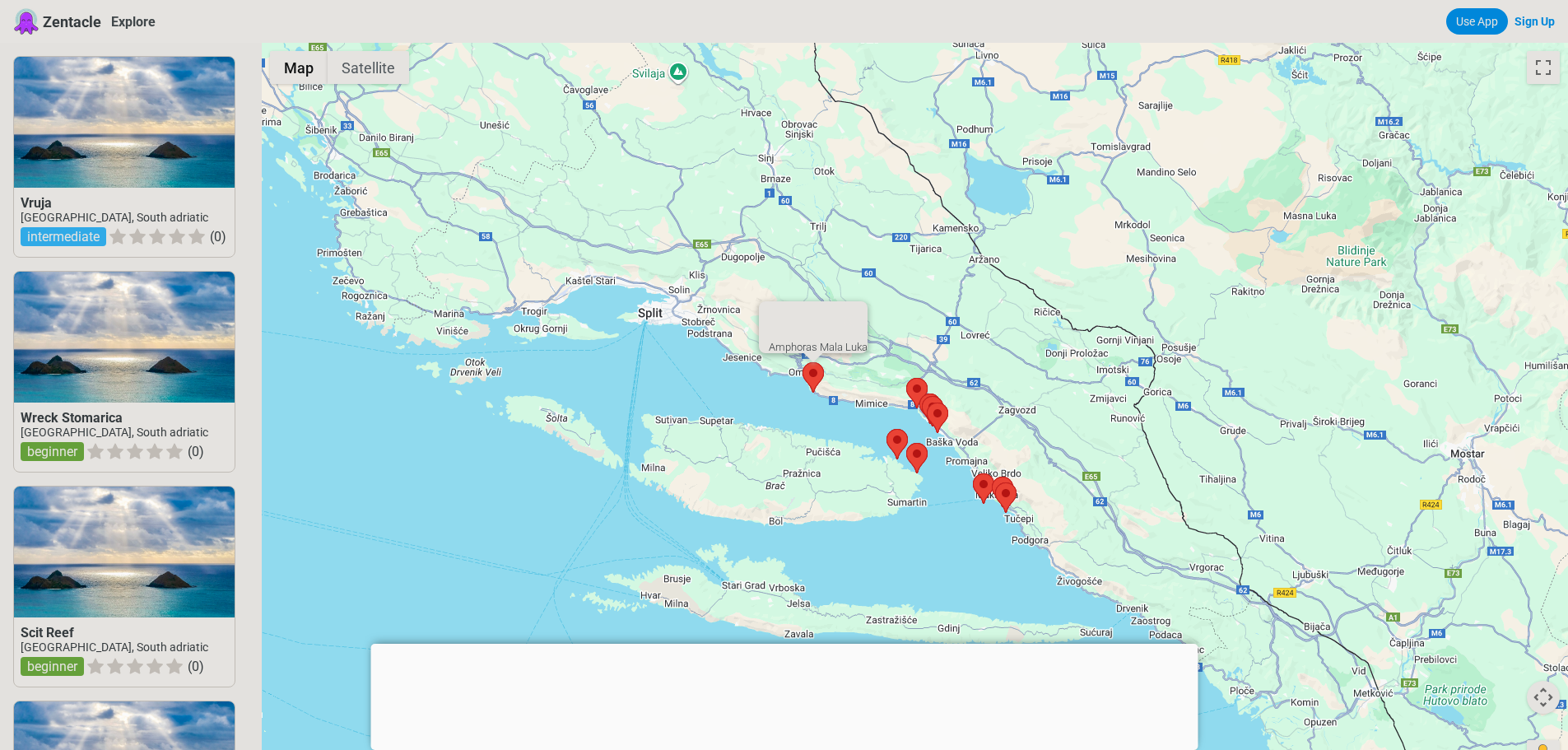
click at [802, 362] on area at bounding box center [802, 362] width 0 height 0
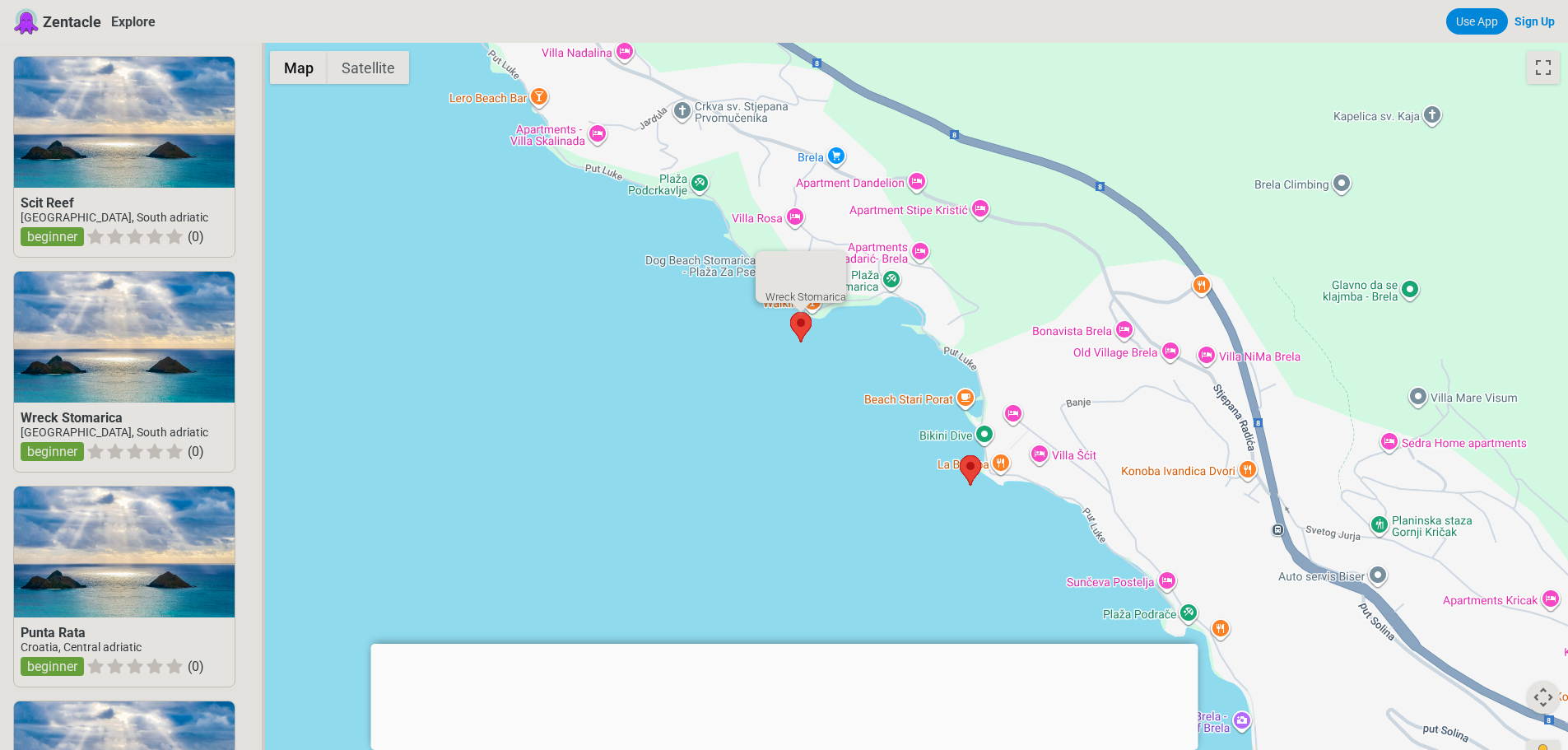
click at [790, 312] on area at bounding box center [790, 312] width 0 height 0
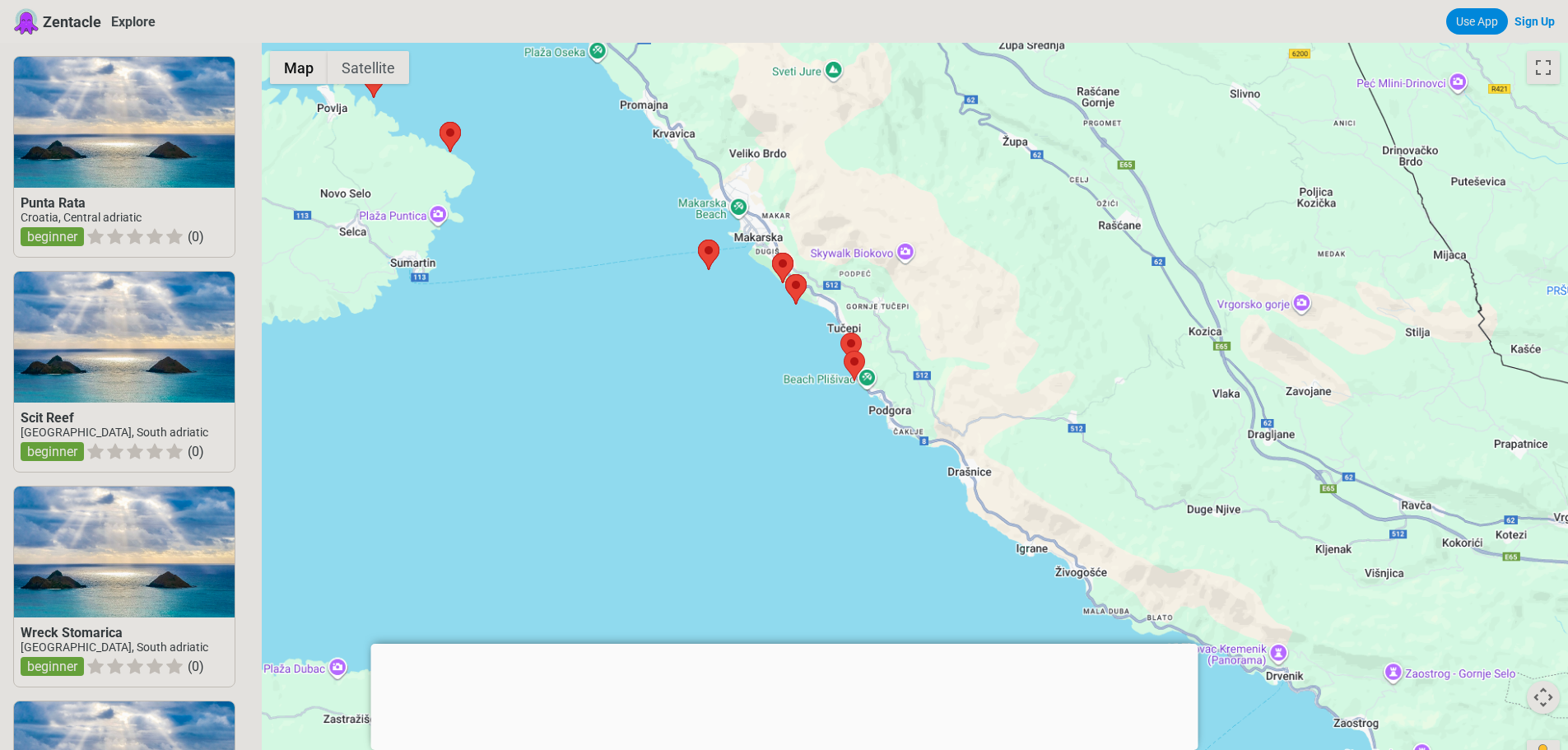
drag, startPoint x: 876, startPoint y: 511, endPoint x: 880, endPoint y: 37, distance: 474.0
click at [887, 6] on div "Zentacle Explore Use App Sign Up Punta Rata Croatia, Central adriatic beginner …" at bounding box center [784, 637] width 1568 height 1274
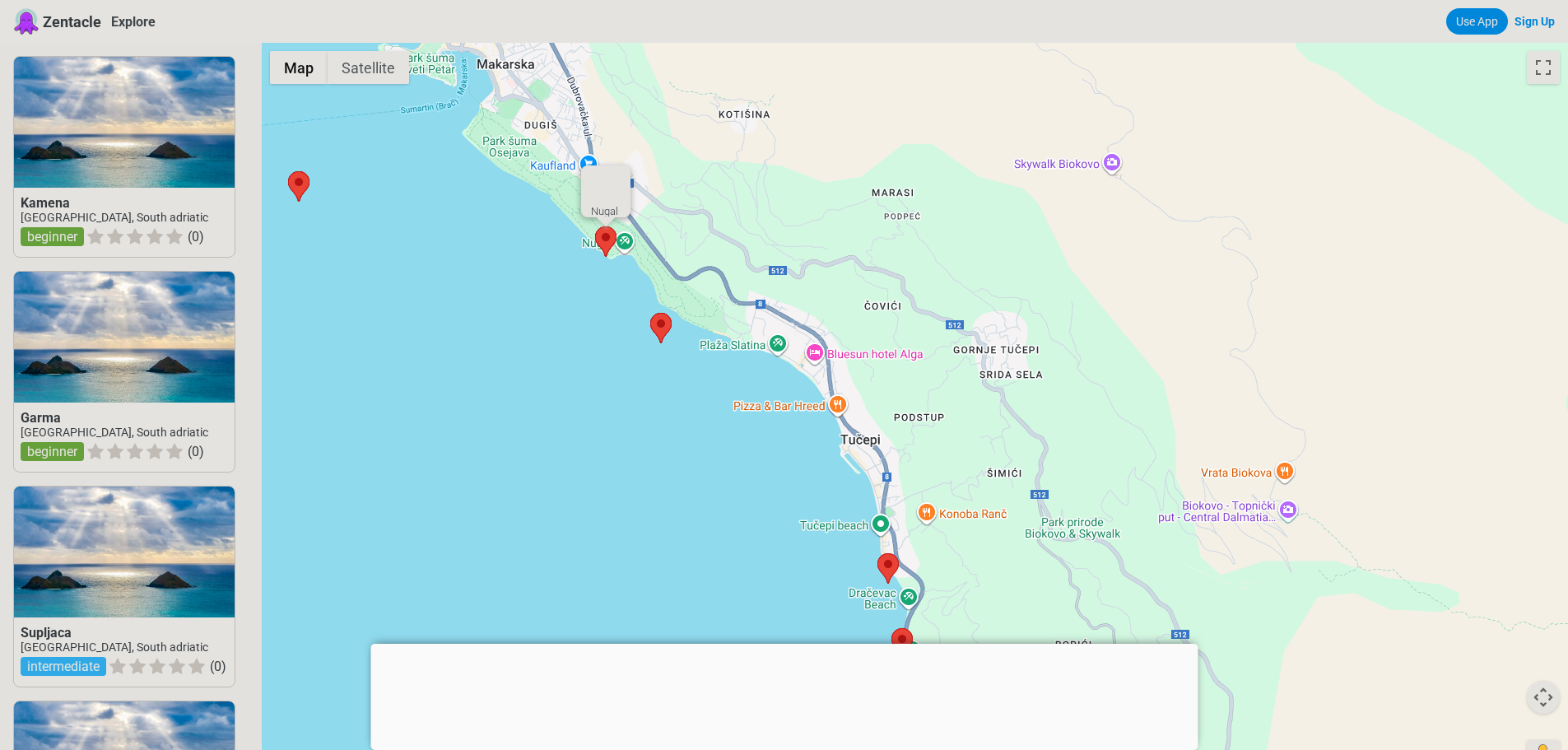
click at [595, 227] on area at bounding box center [595, 227] width 0 height 0
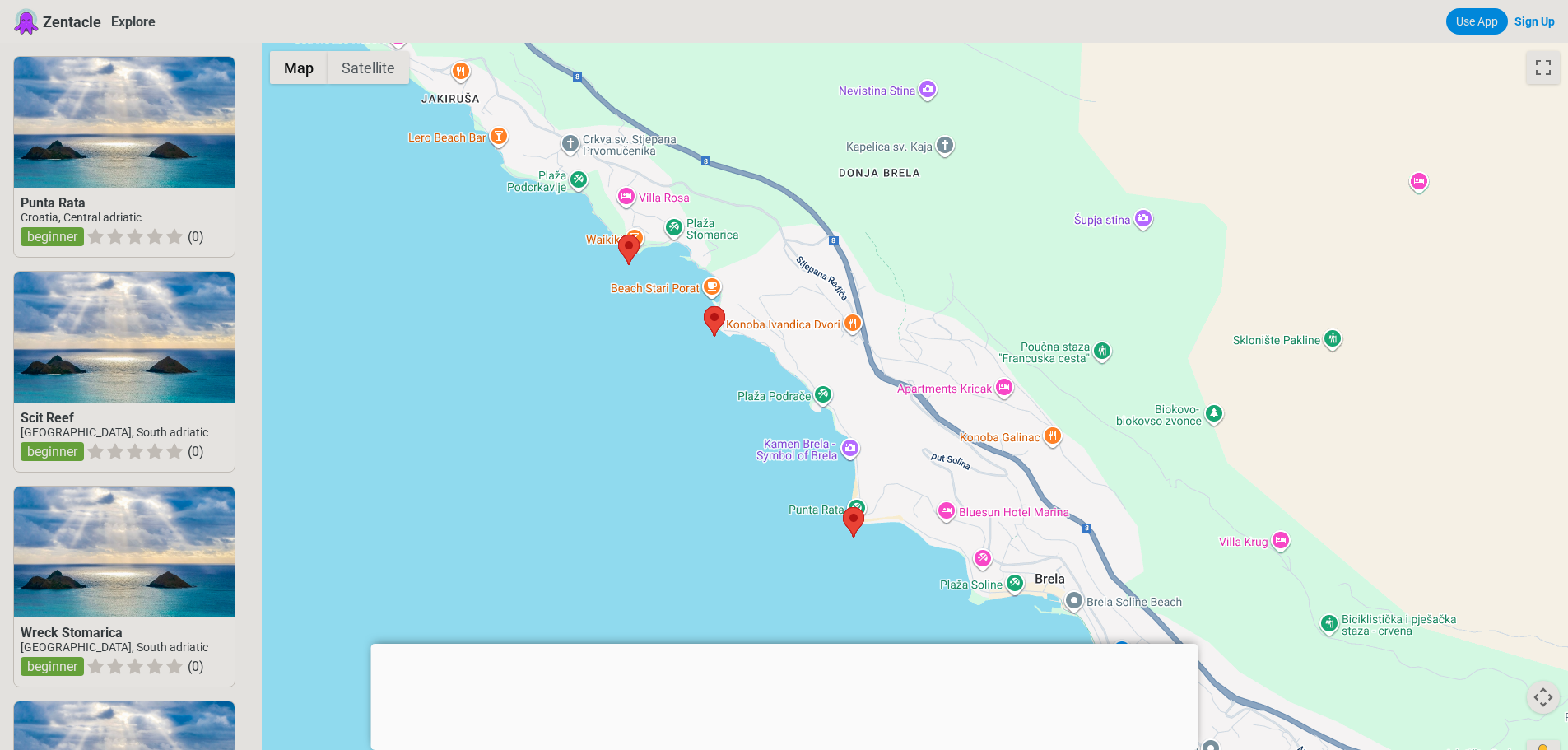
drag, startPoint x: 683, startPoint y: 386, endPoint x: 685, endPoint y: 399, distance: 13.2
click at [685, 399] on div at bounding box center [915, 417] width 1307 height 750
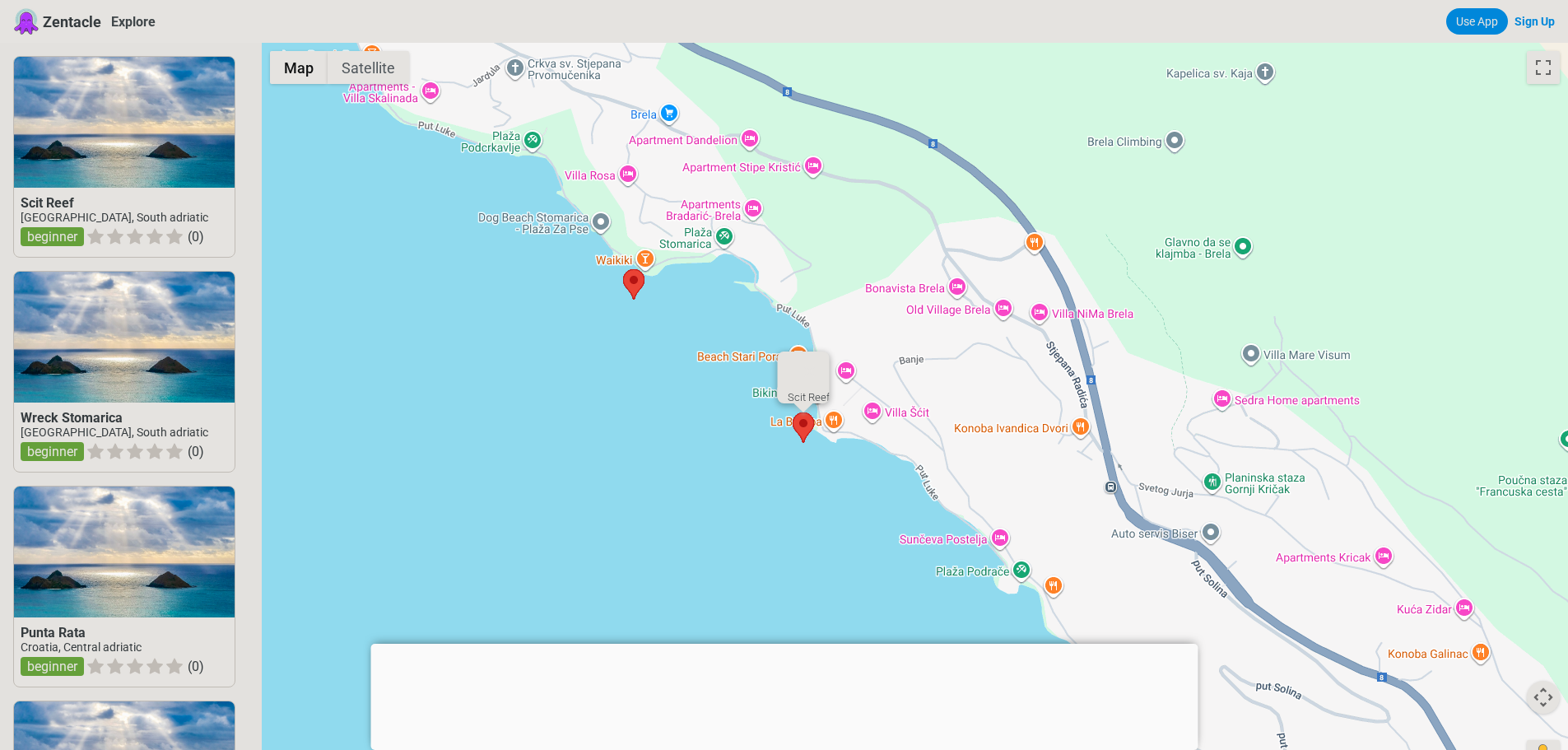
click at [793, 412] on area at bounding box center [793, 412] width 0 height 0
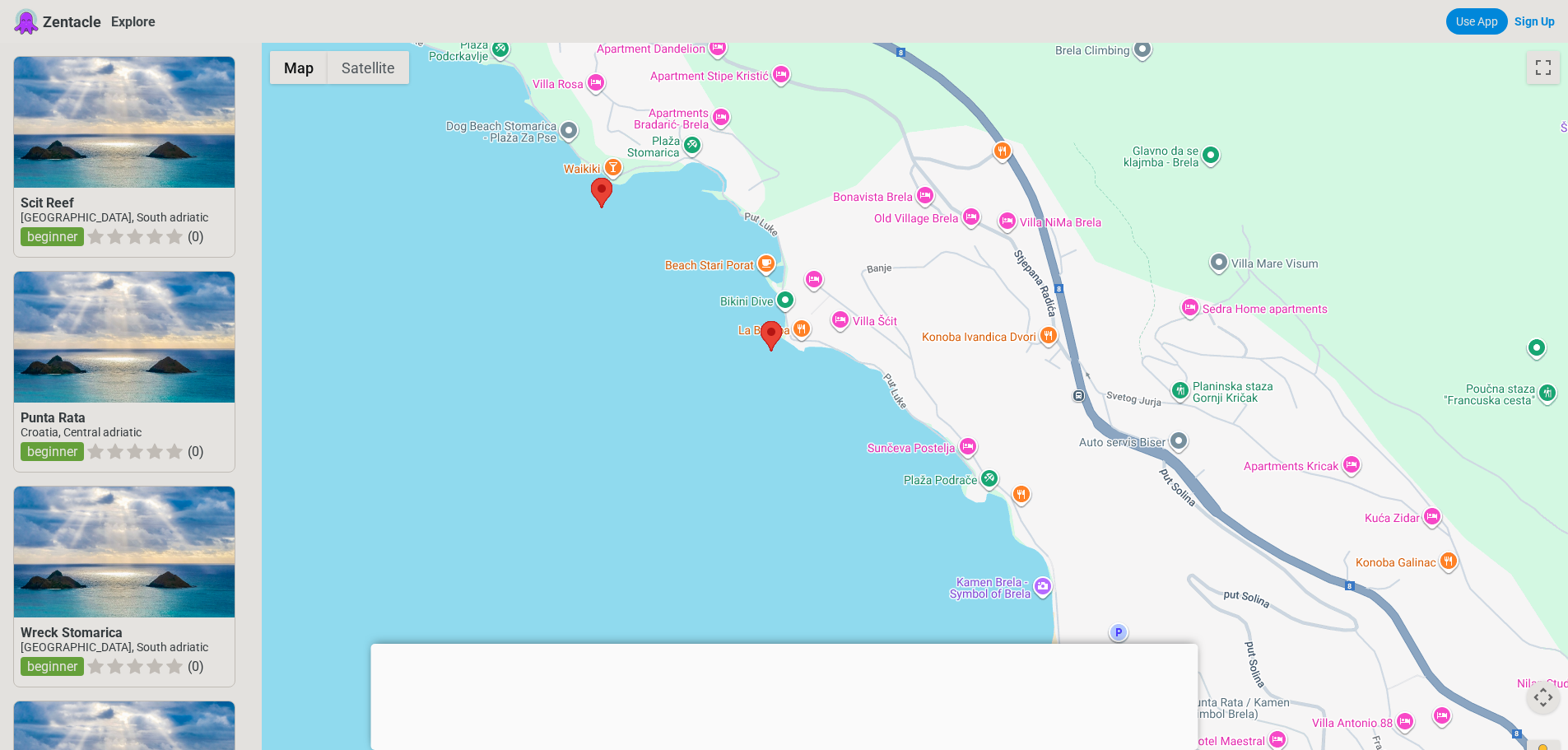
click at [708, 396] on div at bounding box center [915, 417] width 1307 height 750
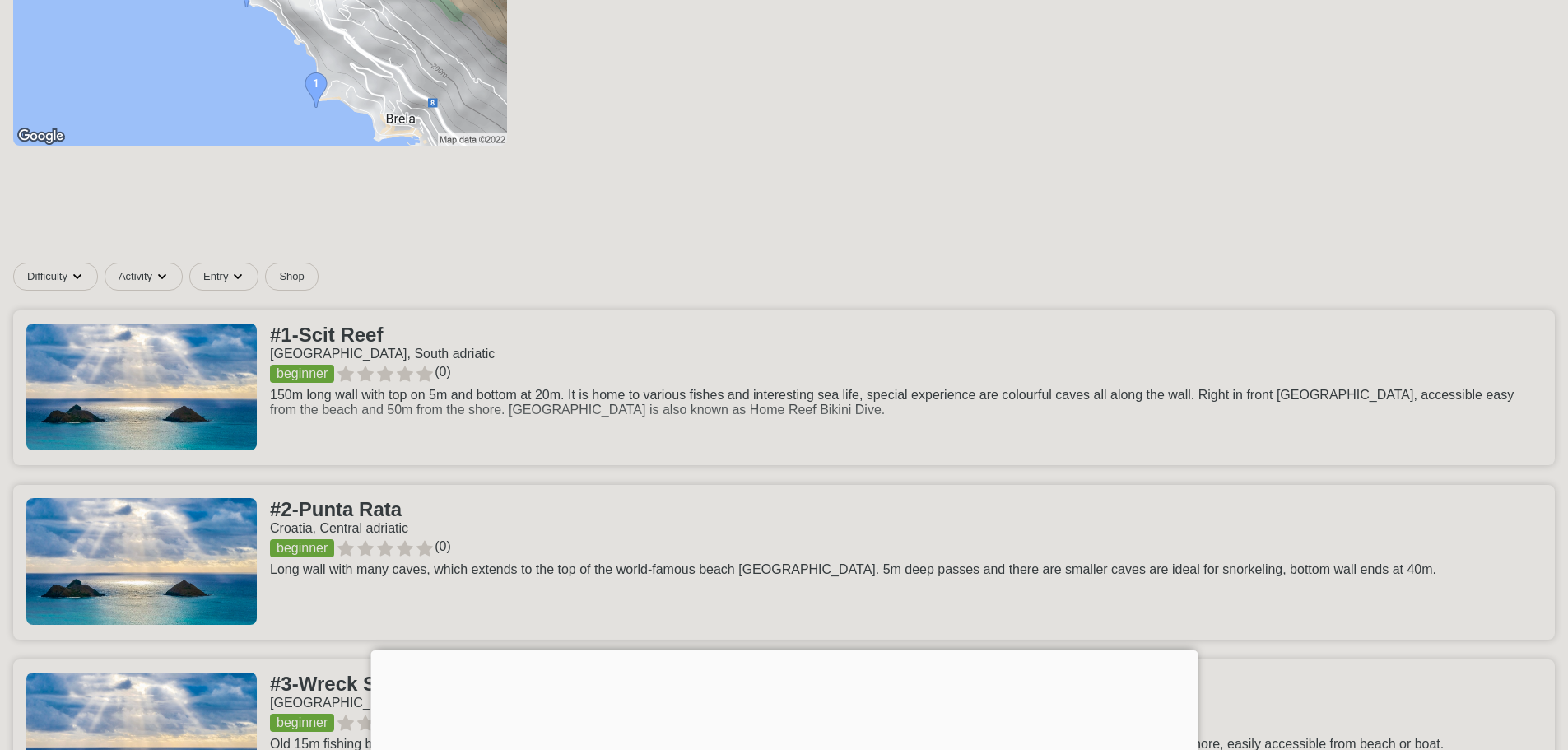
scroll to position [494, 0]
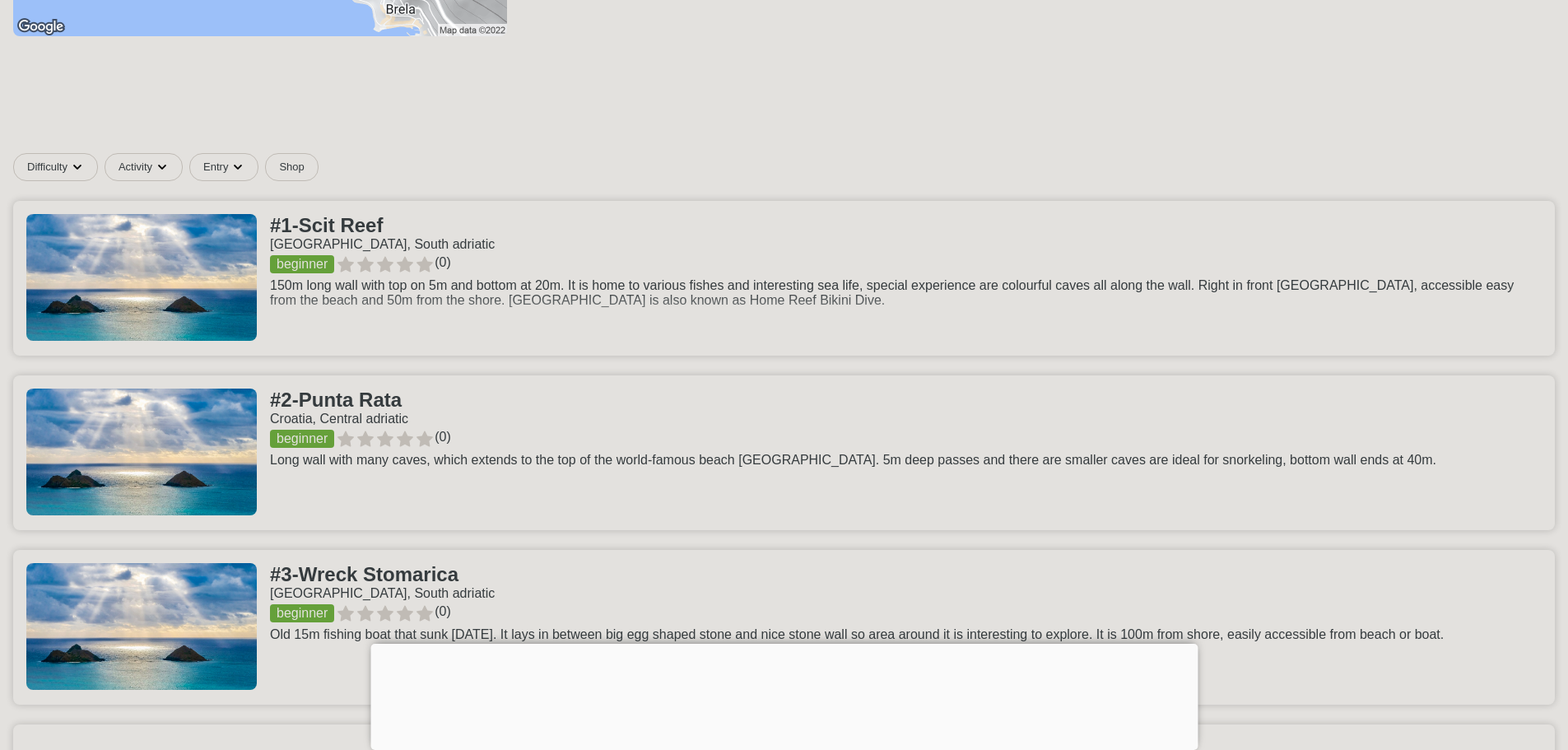
click at [389, 242] on link at bounding box center [783, 278] width 1542 height 154
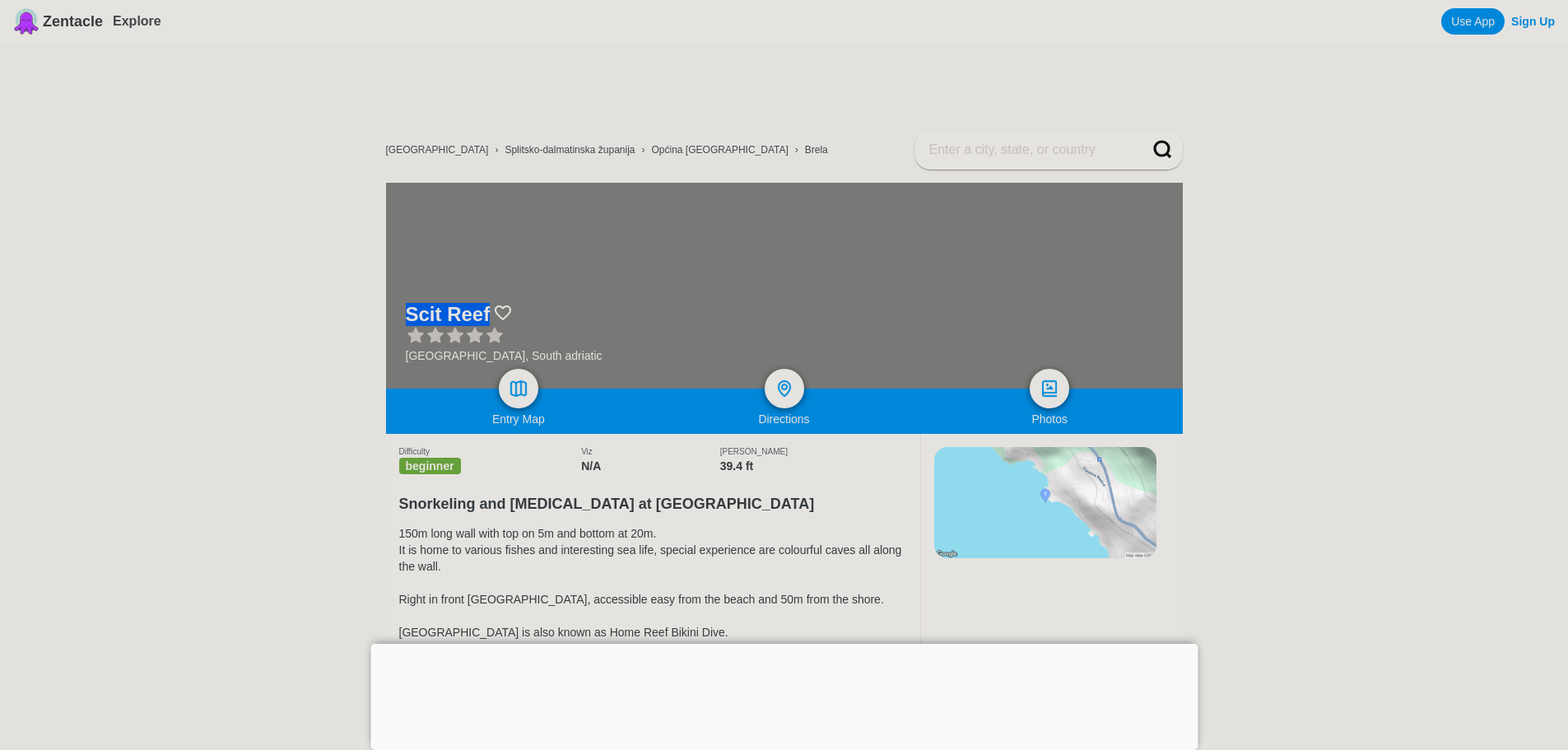
drag, startPoint x: 482, startPoint y: 302, endPoint x: 427, endPoint y: 301, distance: 55.0
click at [391, 303] on div "Scit Reef Croatia, South adriatic" at bounding box center [784, 285] width 797 height 206
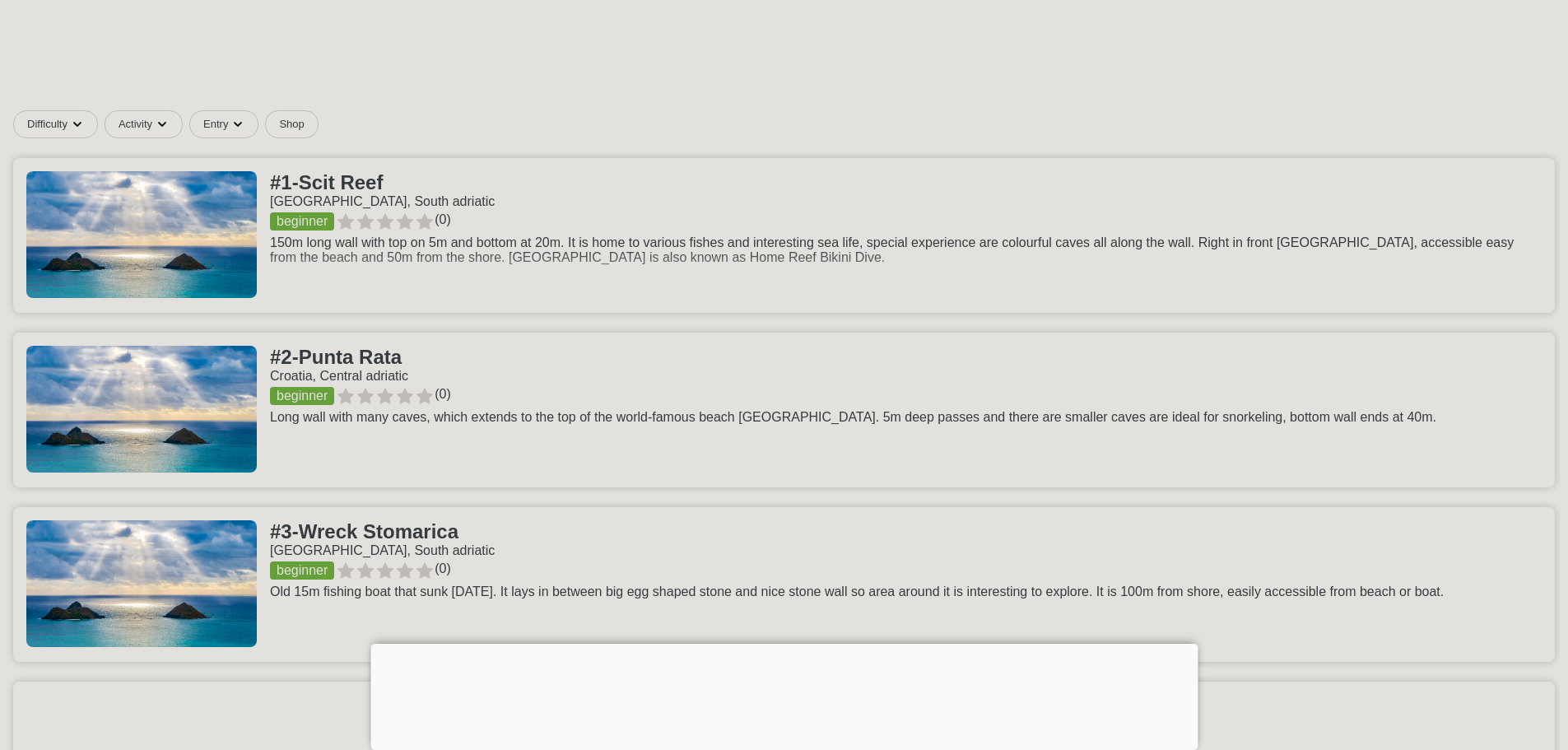
scroll to position [576, 0]
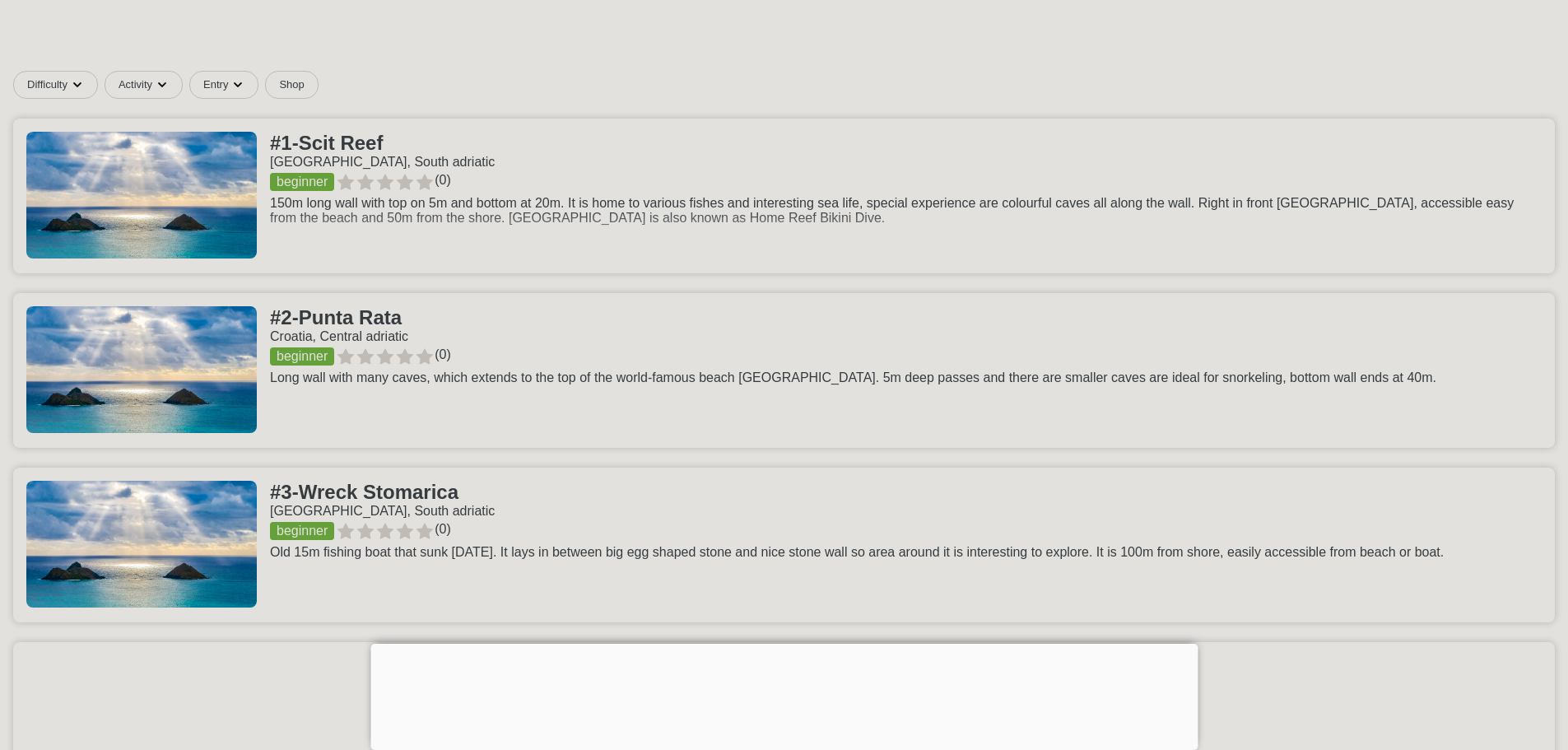
click at [464, 353] on link at bounding box center [783, 370] width 1542 height 154
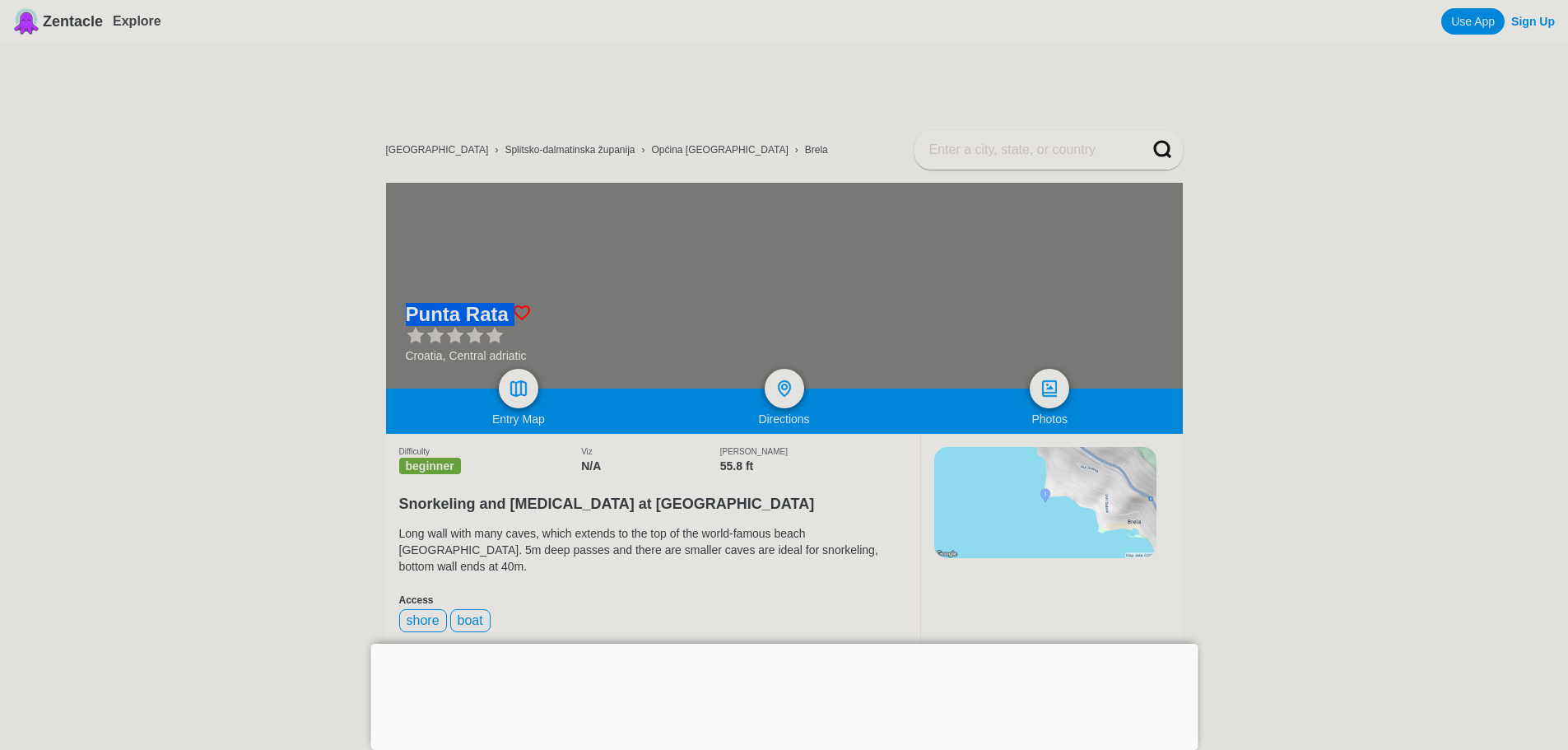
drag, startPoint x: 406, startPoint y: 310, endPoint x: 517, endPoint y: 312, distance: 111.0
click at [517, 312] on div "Punta Rata" at bounding box center [469, 314] width 126 height 23
copy div "Punta Rata"
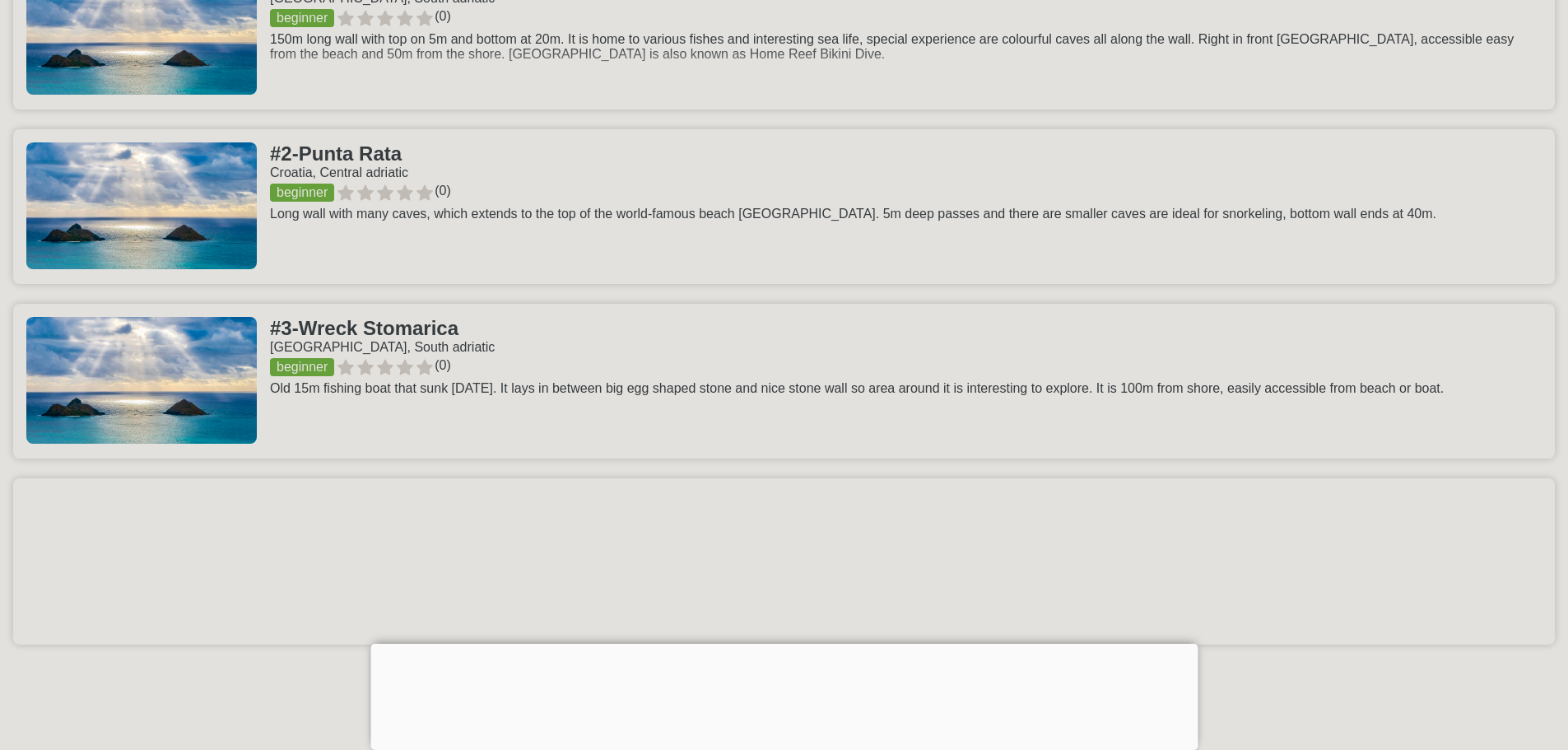
scroll to position [741, 0]
click at [535, 347] on link at bounding box center [783, 380] width 1542 height 154
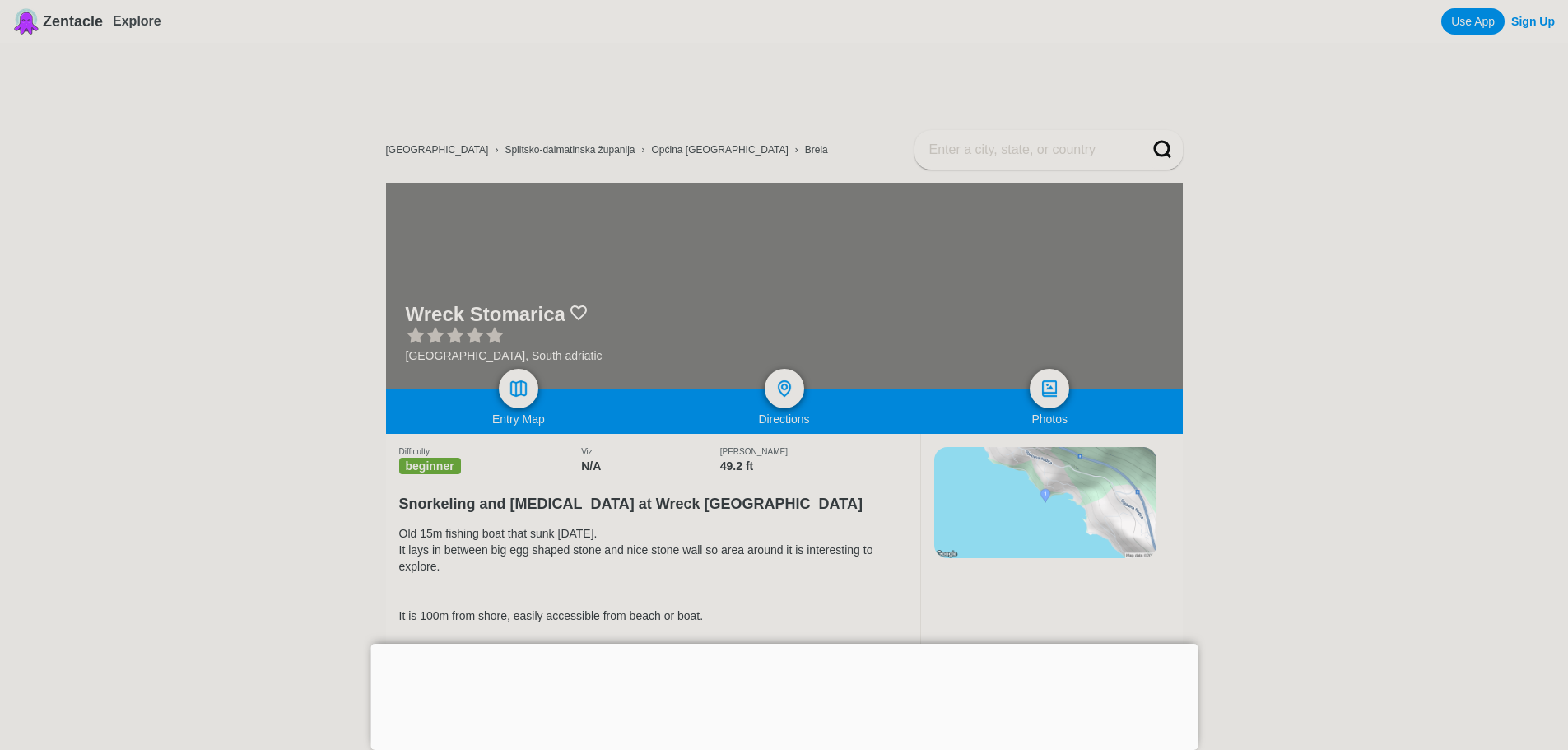
scroll to position [82, 0]
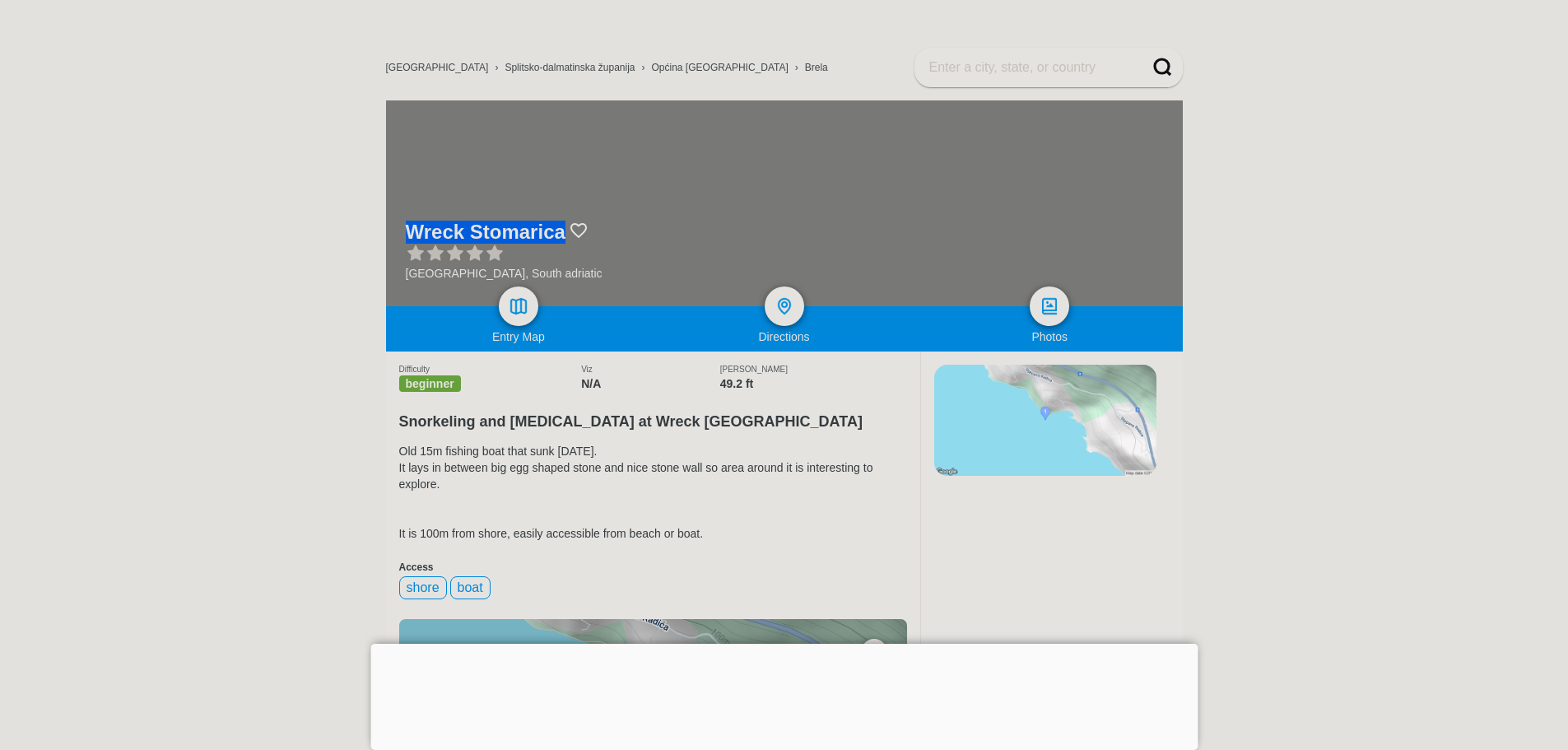
drag, startPoint x: 562, startPoint y: 228, endPoint x: 366, endPoint y: 227, distance: 196.0
copy div "Wreck Stomarica"
drag, startPoint x: 760, startPoint y: 257, endPoint x: 774, endPoint y: 265, distance: 16.1
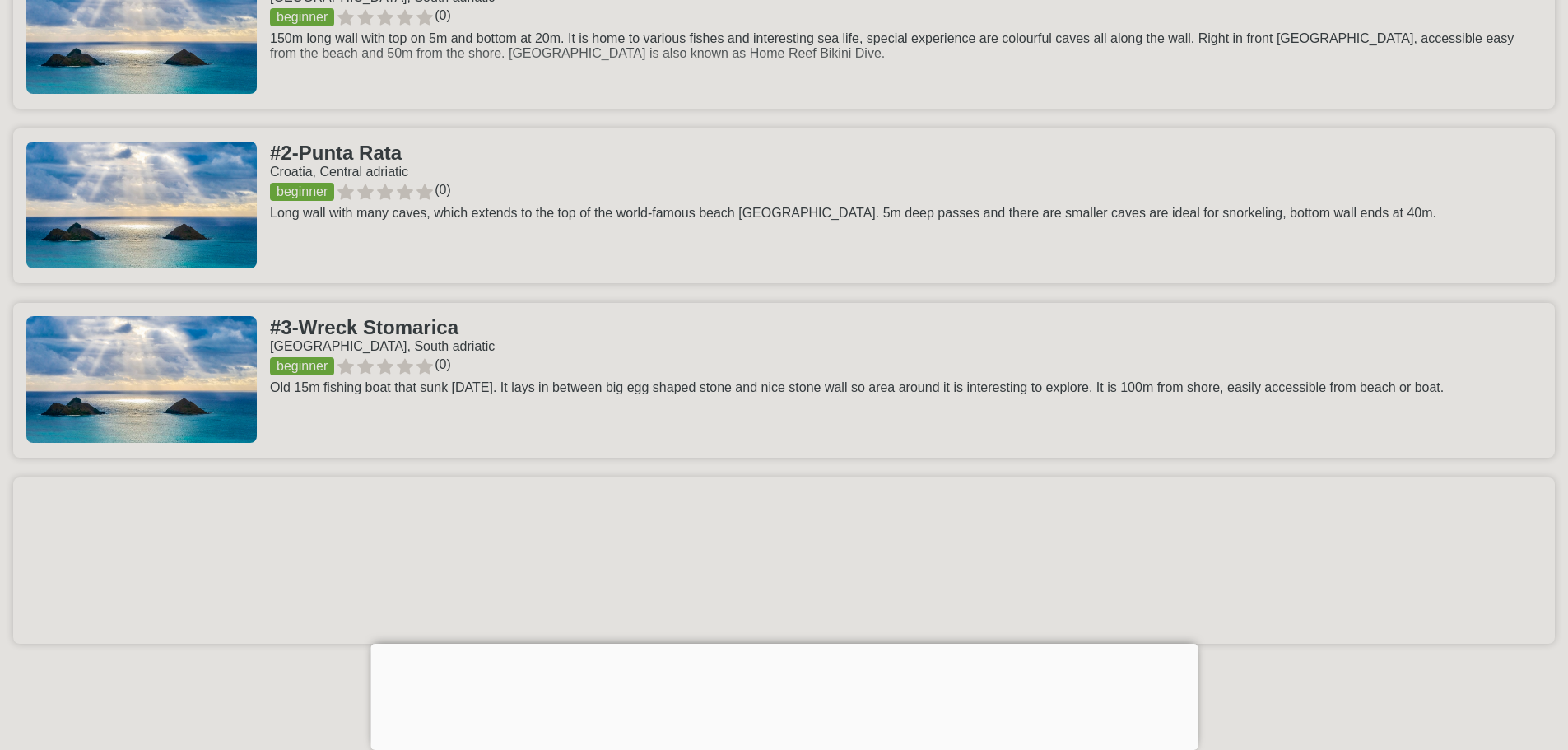
click at [514, 363] on link at bounding box center [783, 380] width 1542 height 154
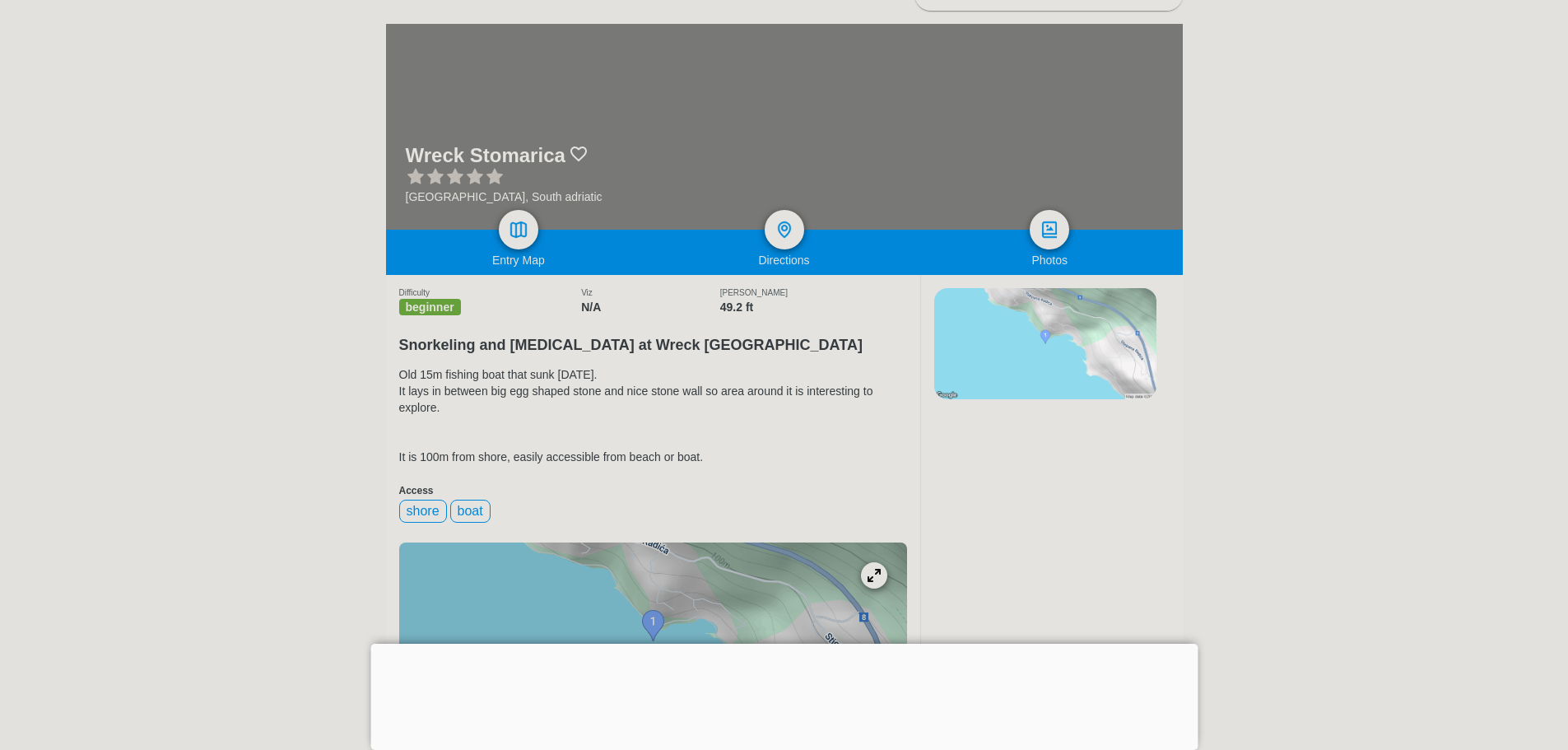
scroll to position [494, 0]
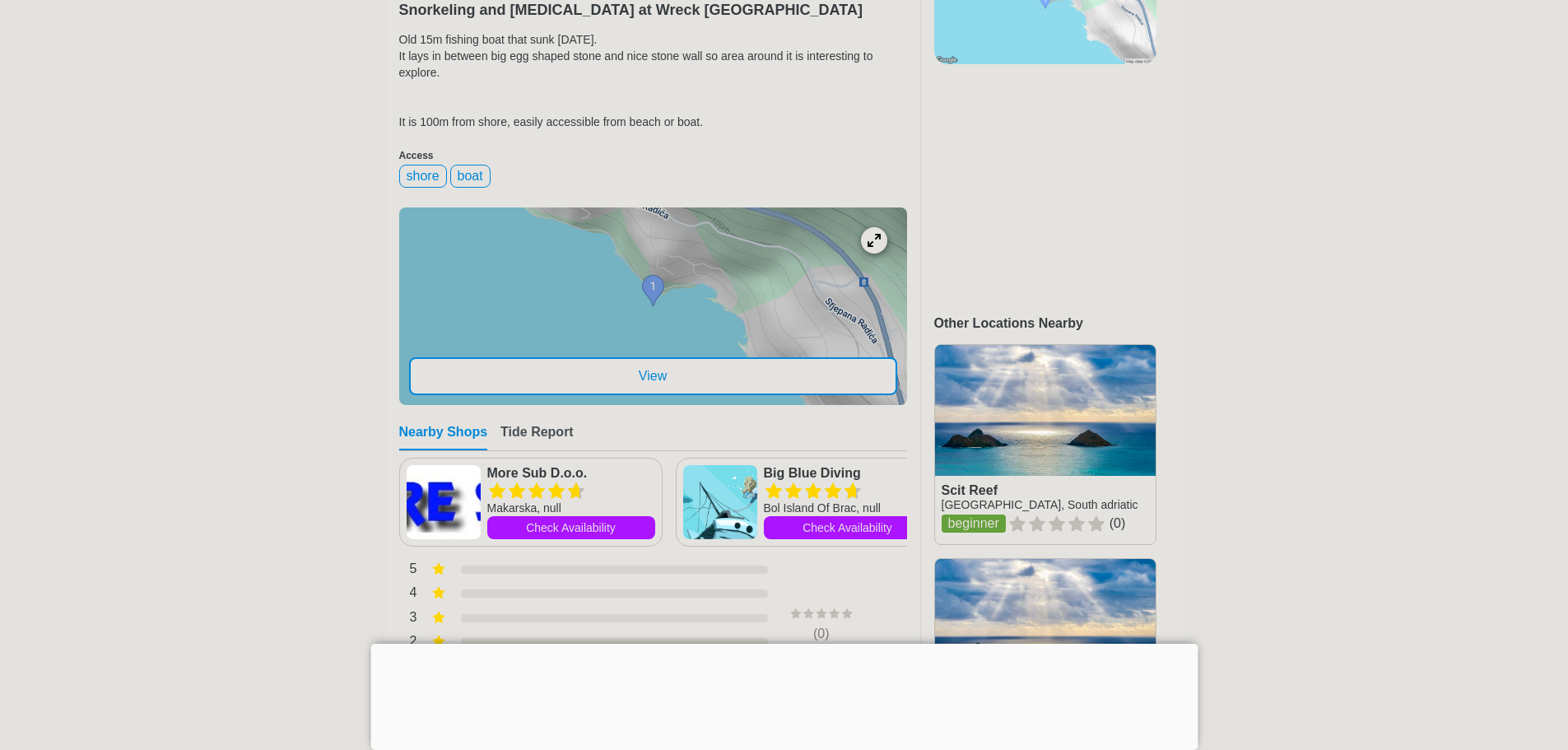
click at [653, 312] on div at bounding box center [653, 306] width 508 height 197
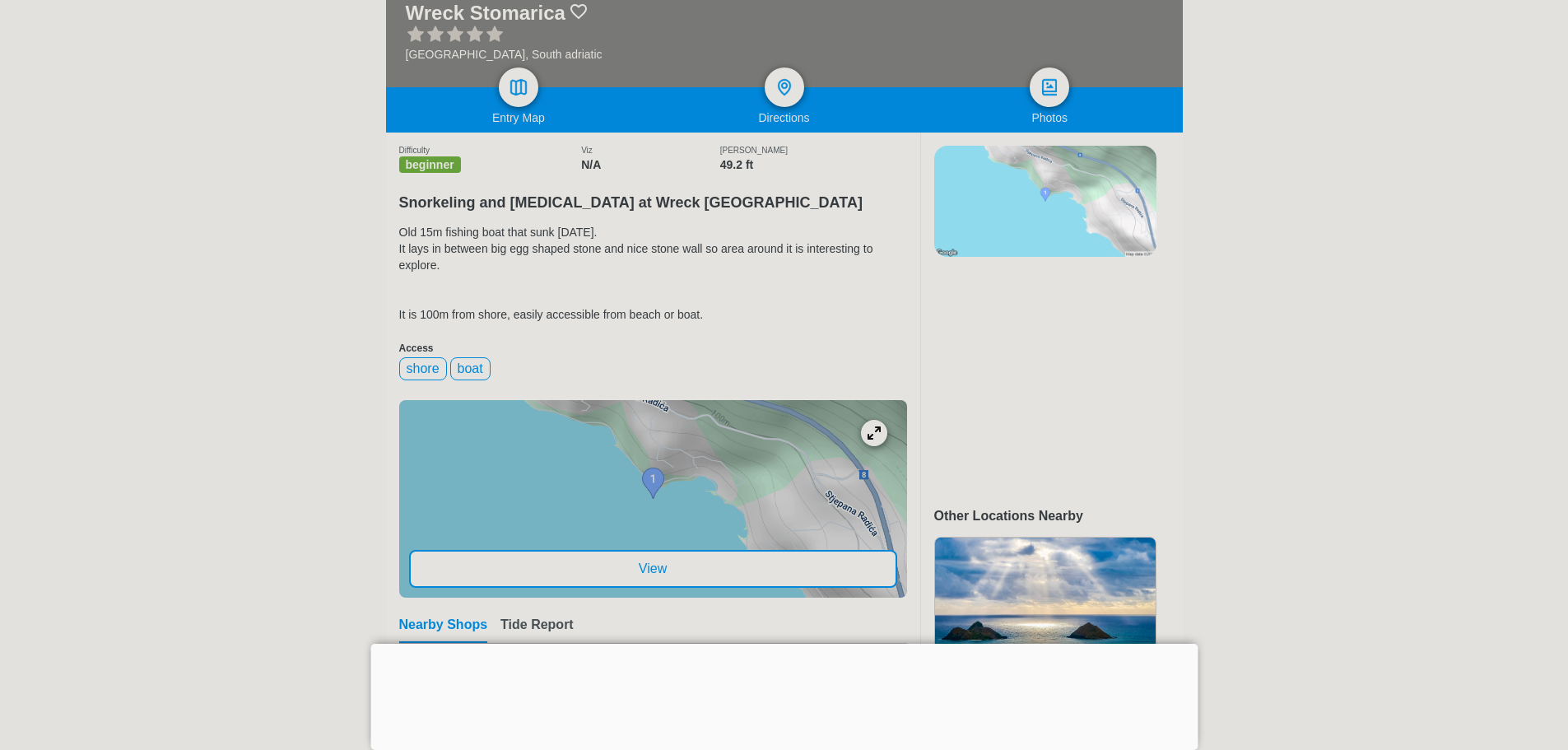
scroll to position [320, 0]
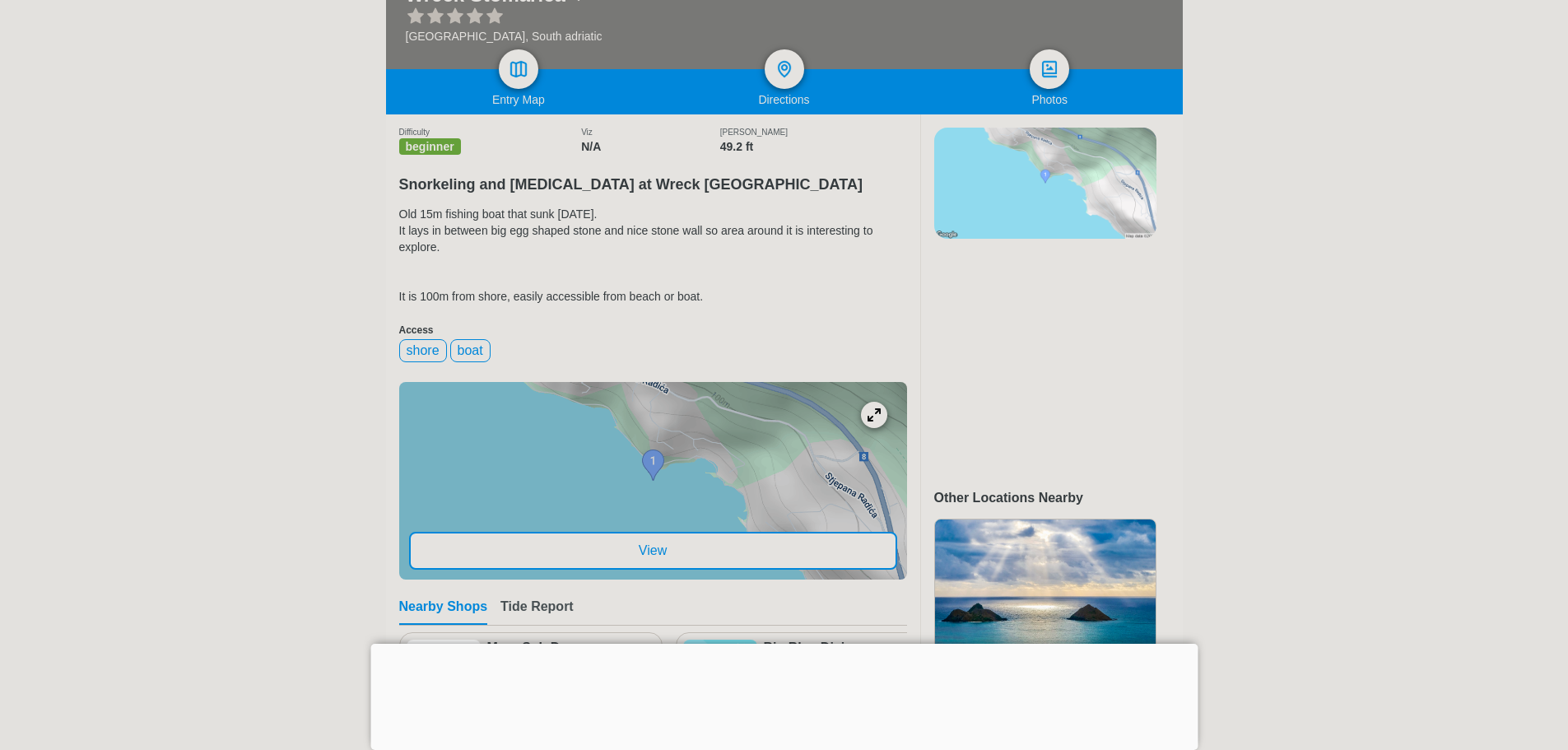
click at [828, 350] on div "Difficulty beginner Viz N/A Max Depth 49.2 ft Snorkeling and [MEDICAL_DATA] at …" at bounding box center [653, 417] width 508 height 607
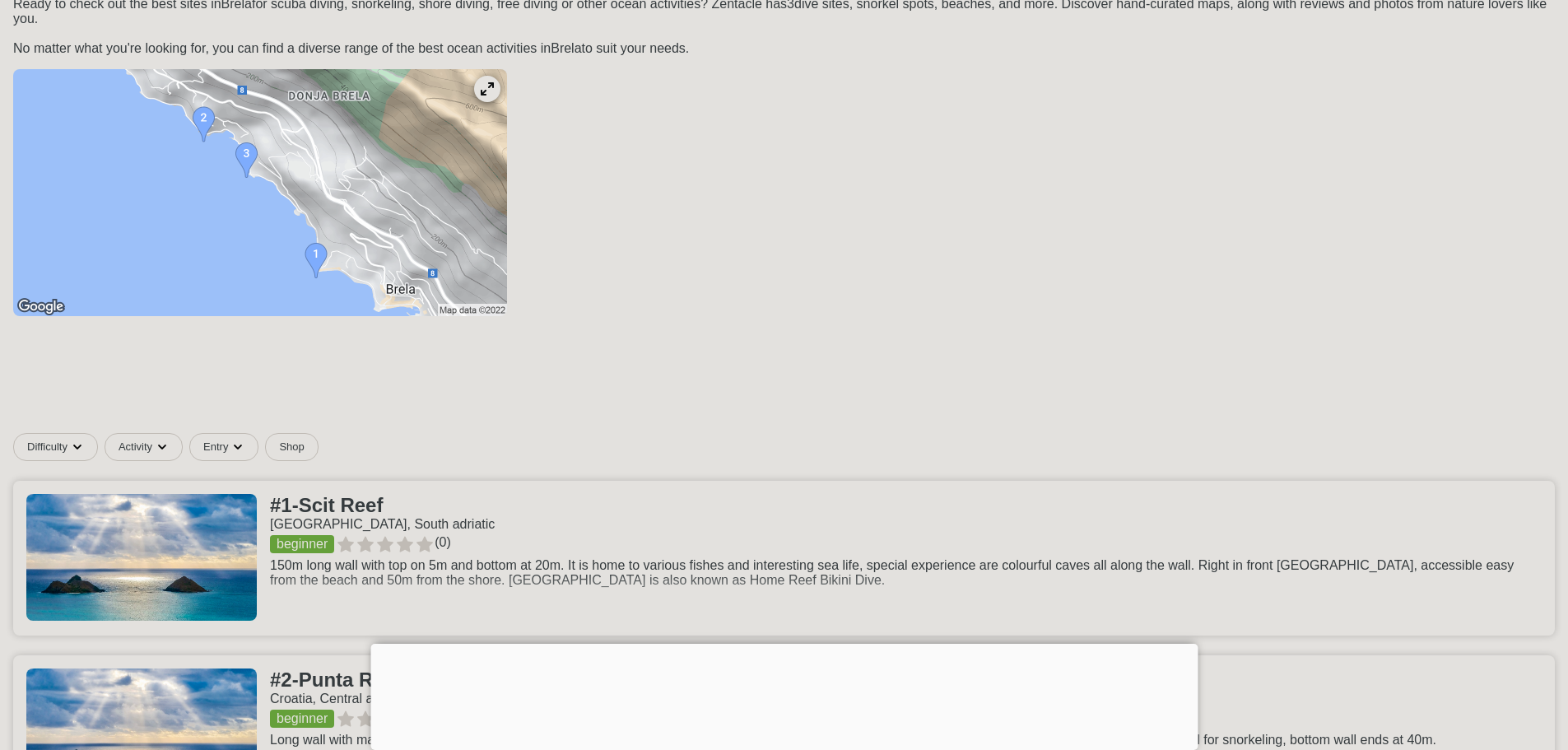
scroll to position [55, 0]
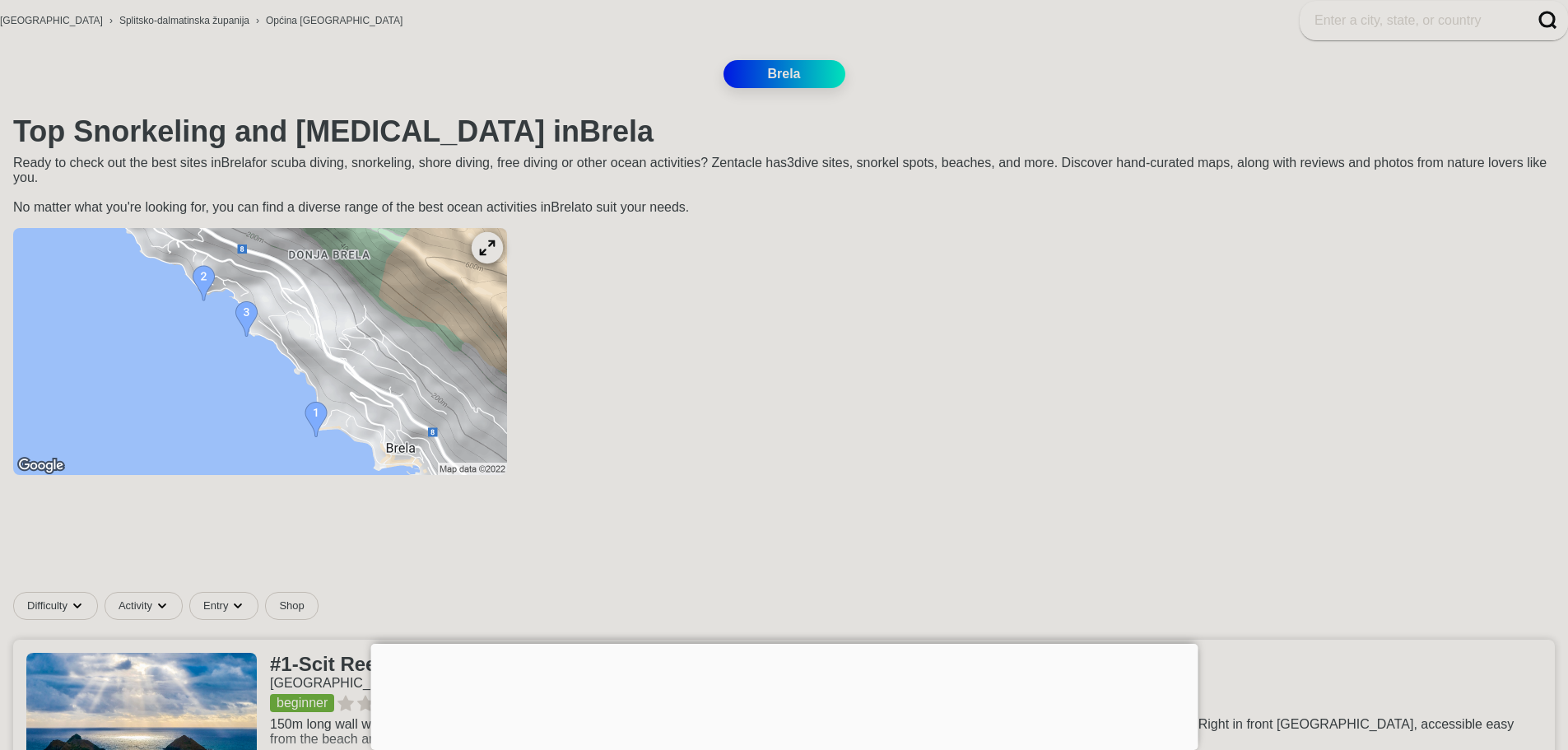
click at [494, 256] on icon at bounding box center [486, 248] width 16 height 16
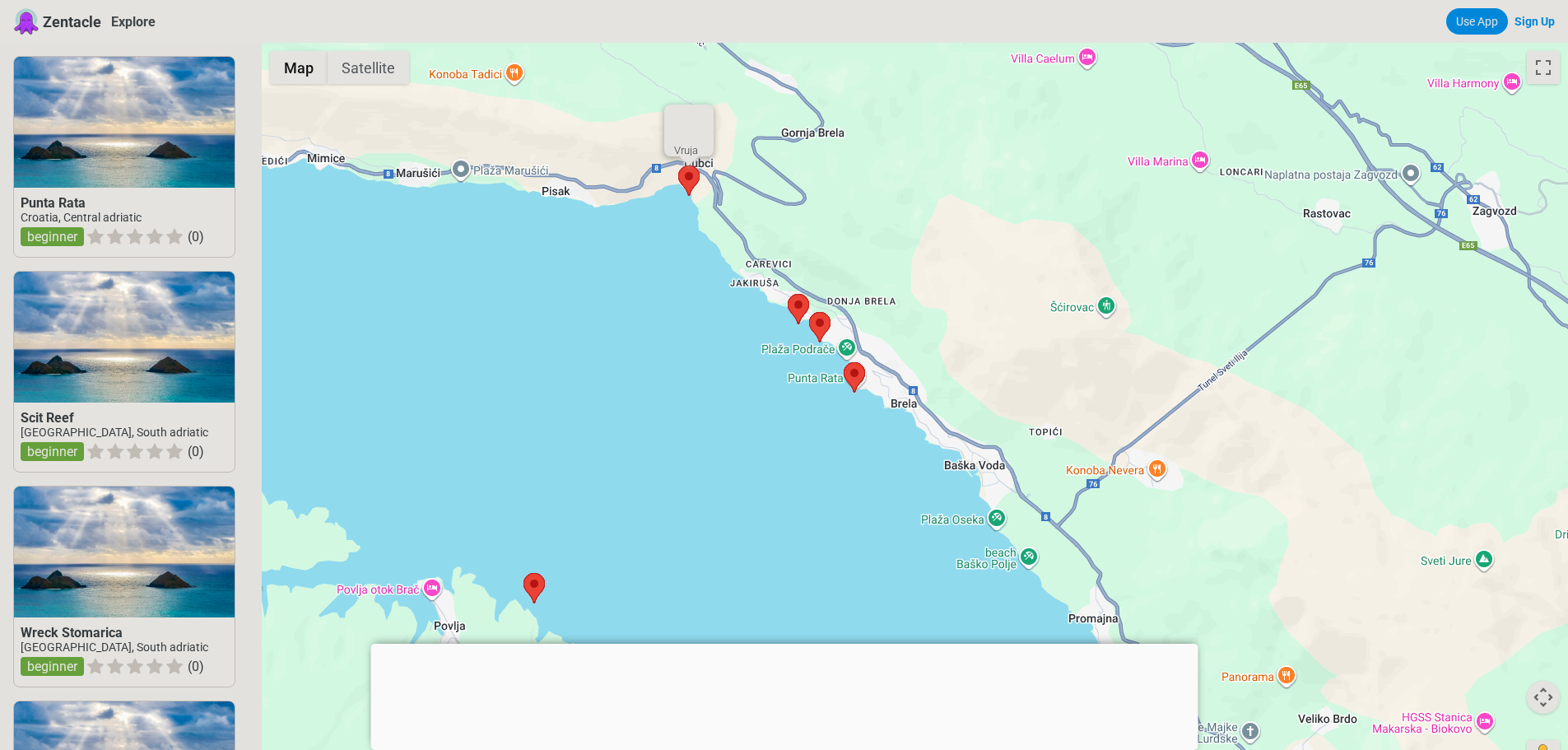
click at [678, 165] on area at bounding box center [678, 165] width 0 height 0
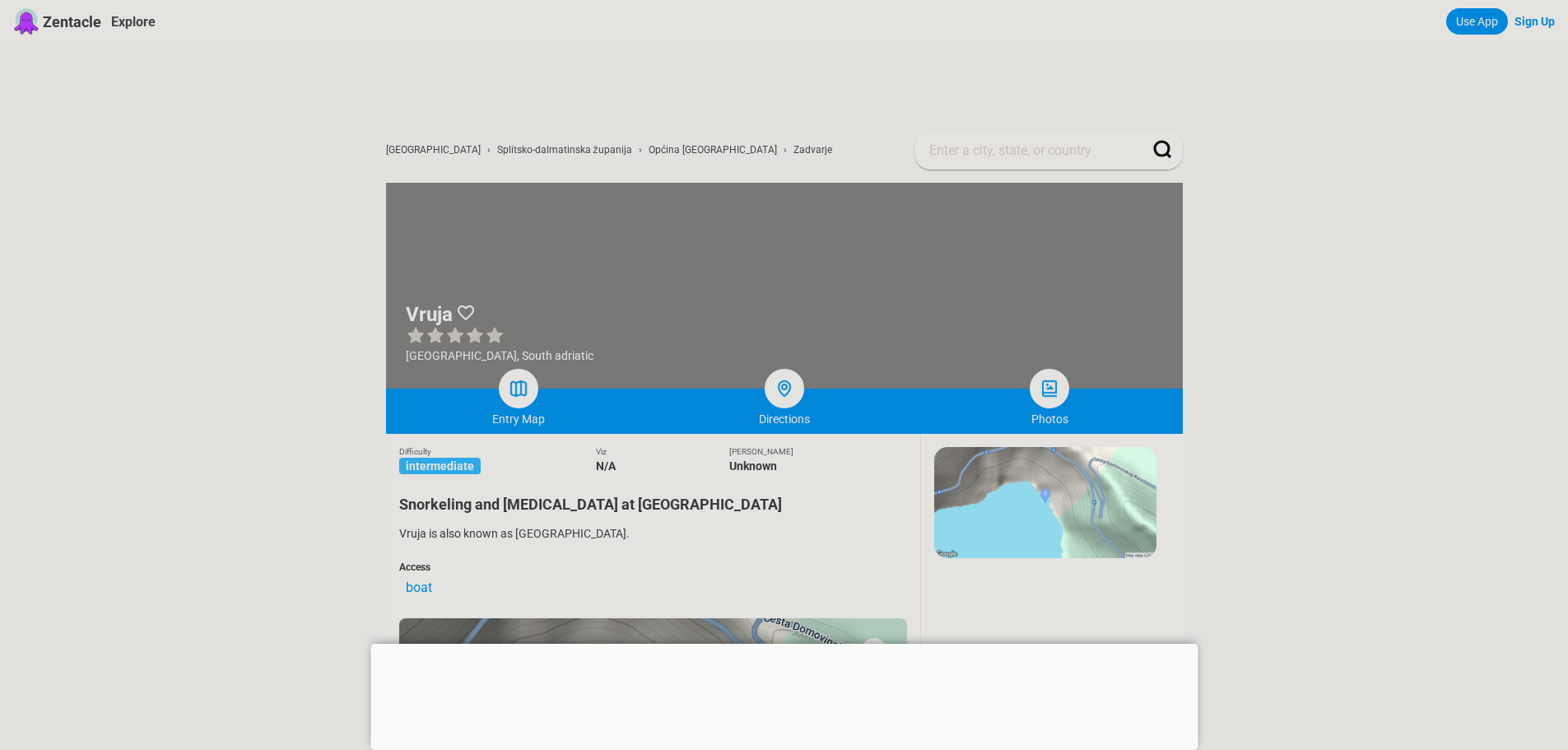
click at [426, 313] on h1 "Vruja" at bounding box center [429, 314] width 47 height 23
copy h1 "Vruja"
drag, startPoint x: 1267, startPoint y: 376, endPoint x: 1259, endPoint y: 353, distance: 24.4
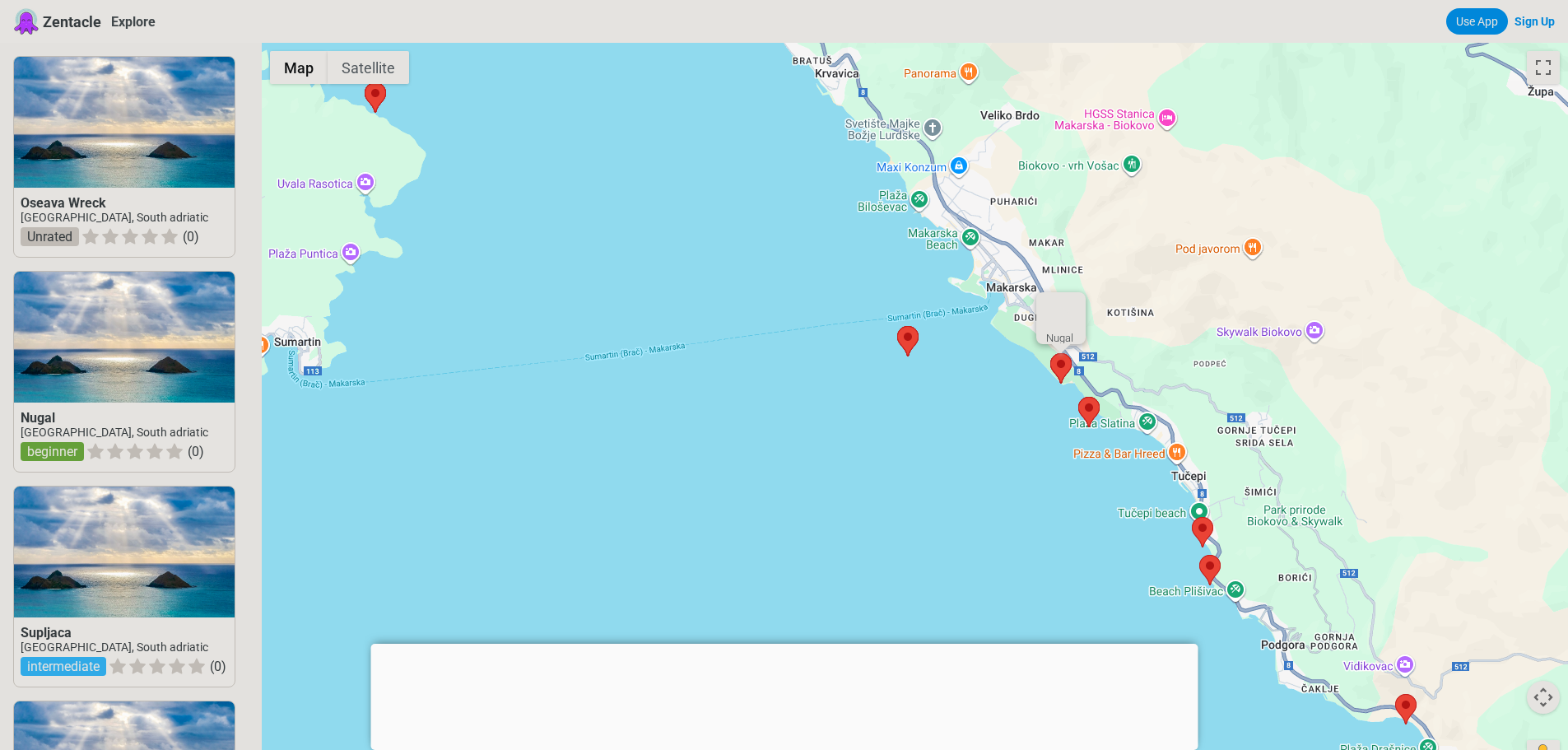
click at [1050, 353] on area at bounding box center [1050, 353] width 0 height 0
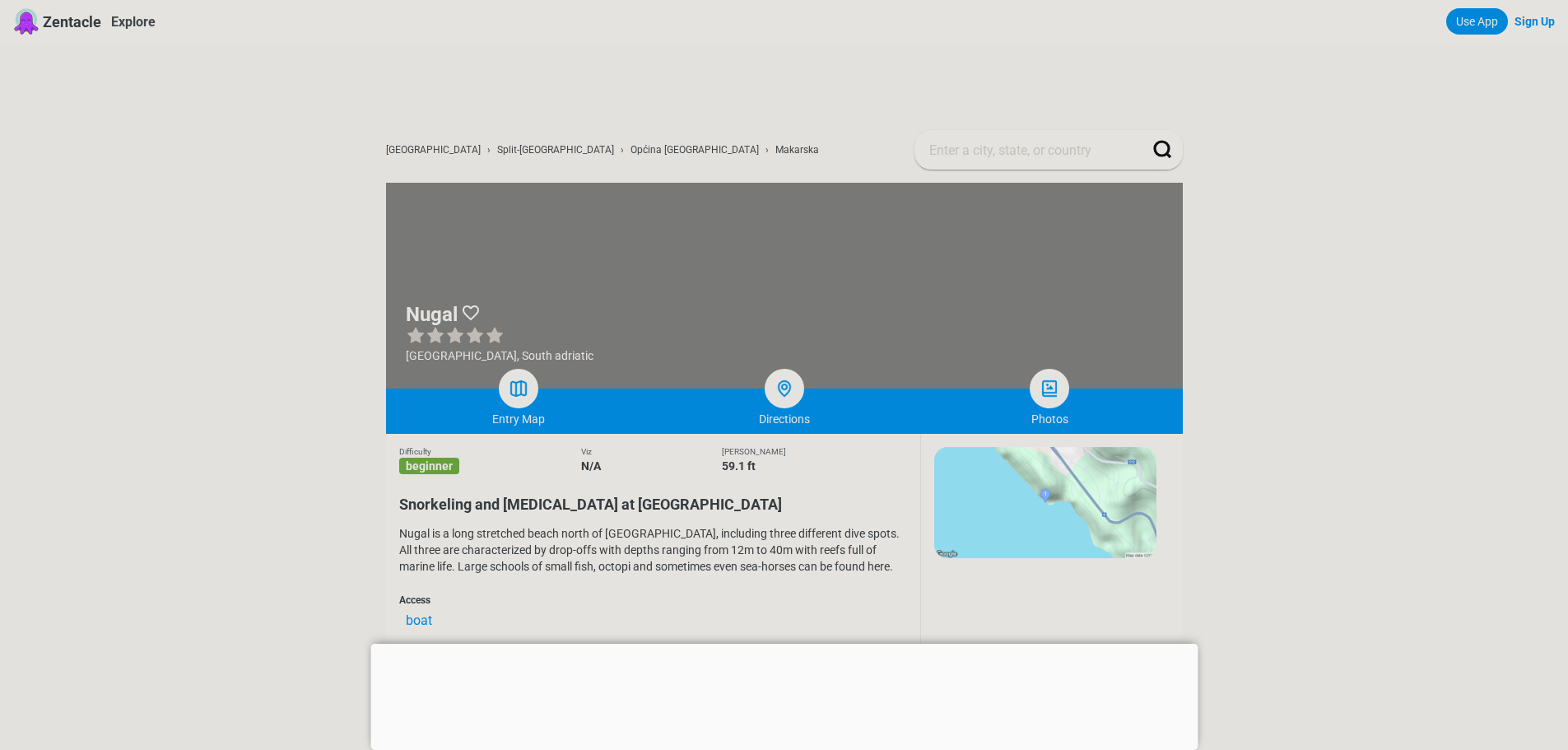
click at [429, 318] on h1 "Nugal" at bounding box center [431, 314] width 52 height 23
copy h1 "Nugal"
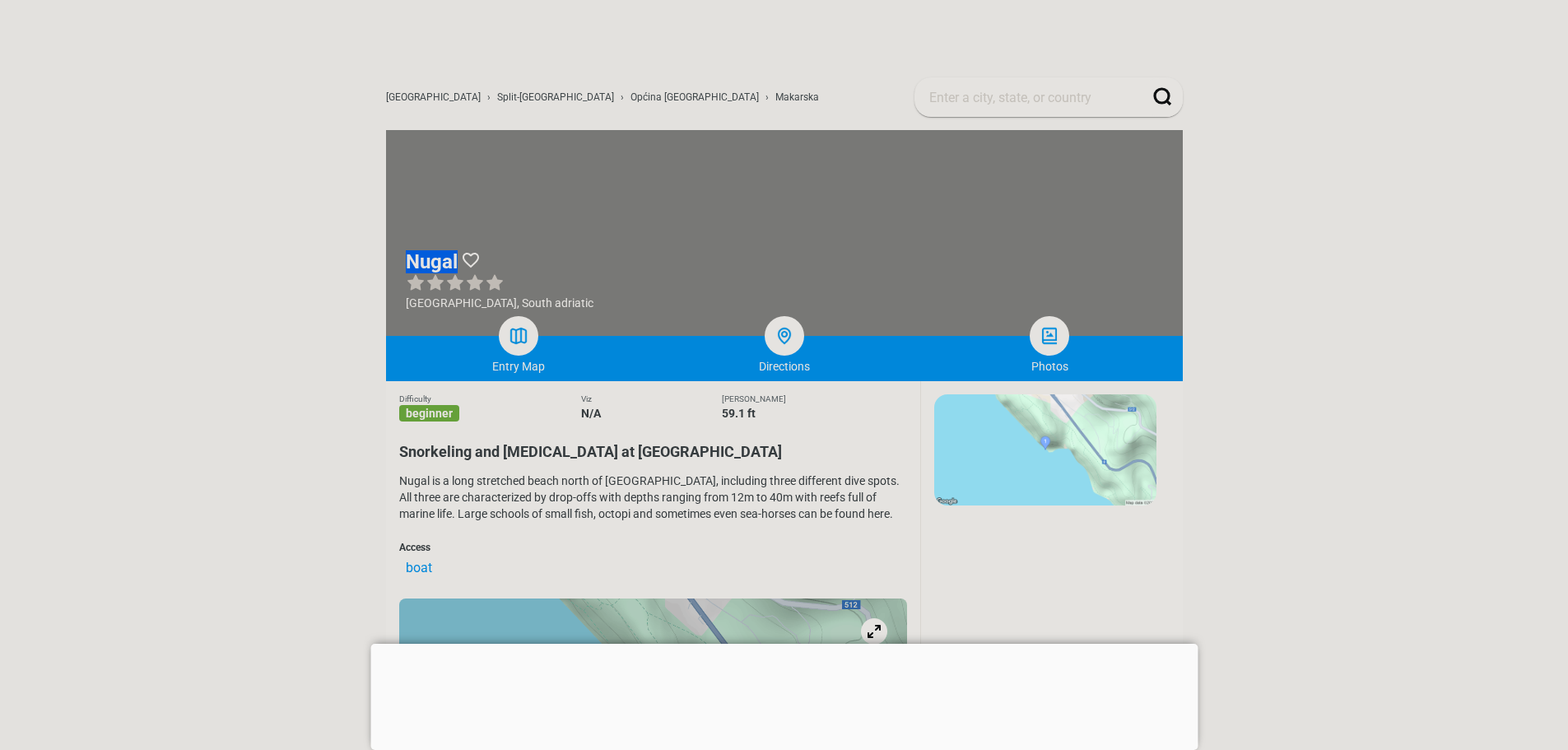
scroll to position [82, 0]
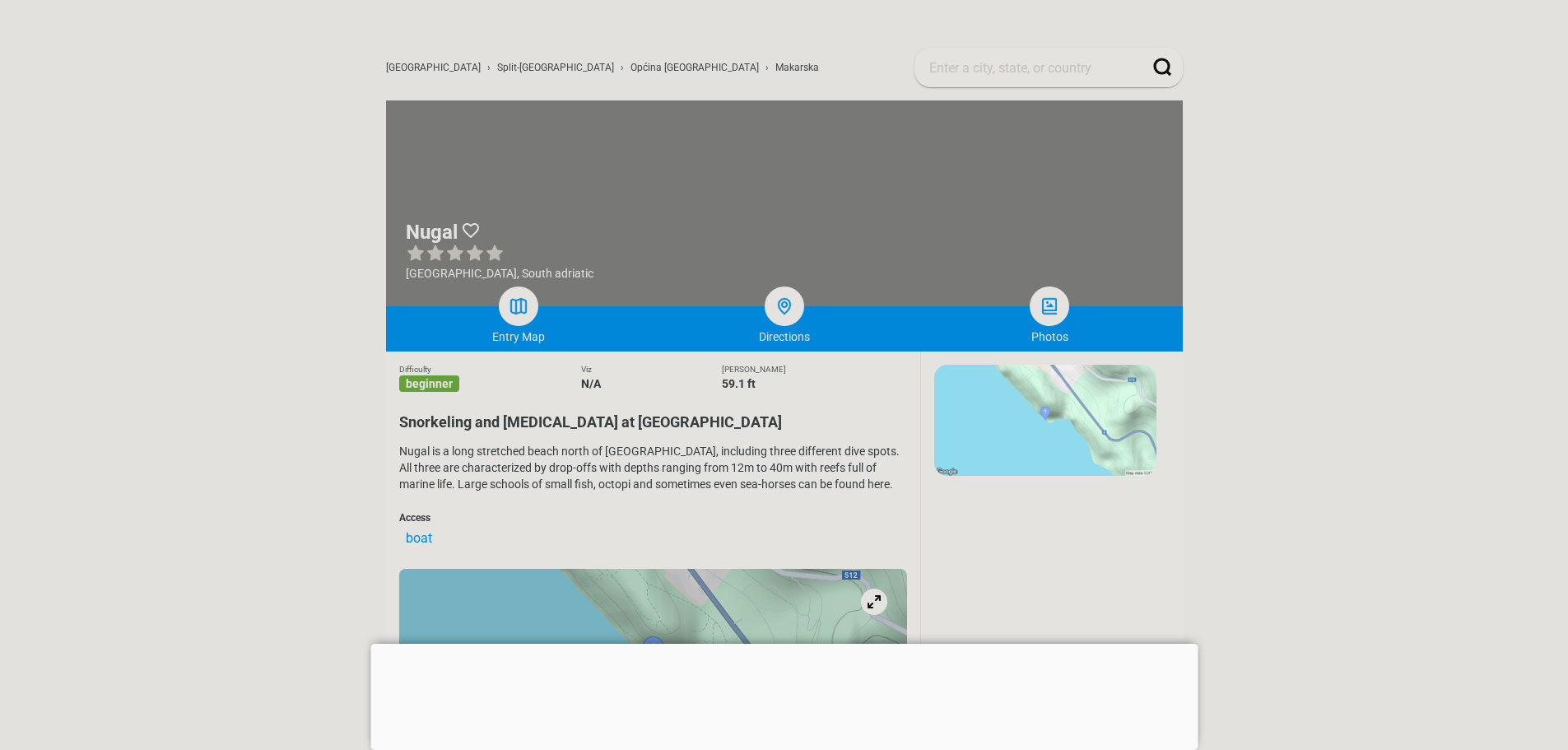
drag, startPoint x: 369, startPoint y: 583, endPoint x: 356, endPoint y: 566, distance: 21.4
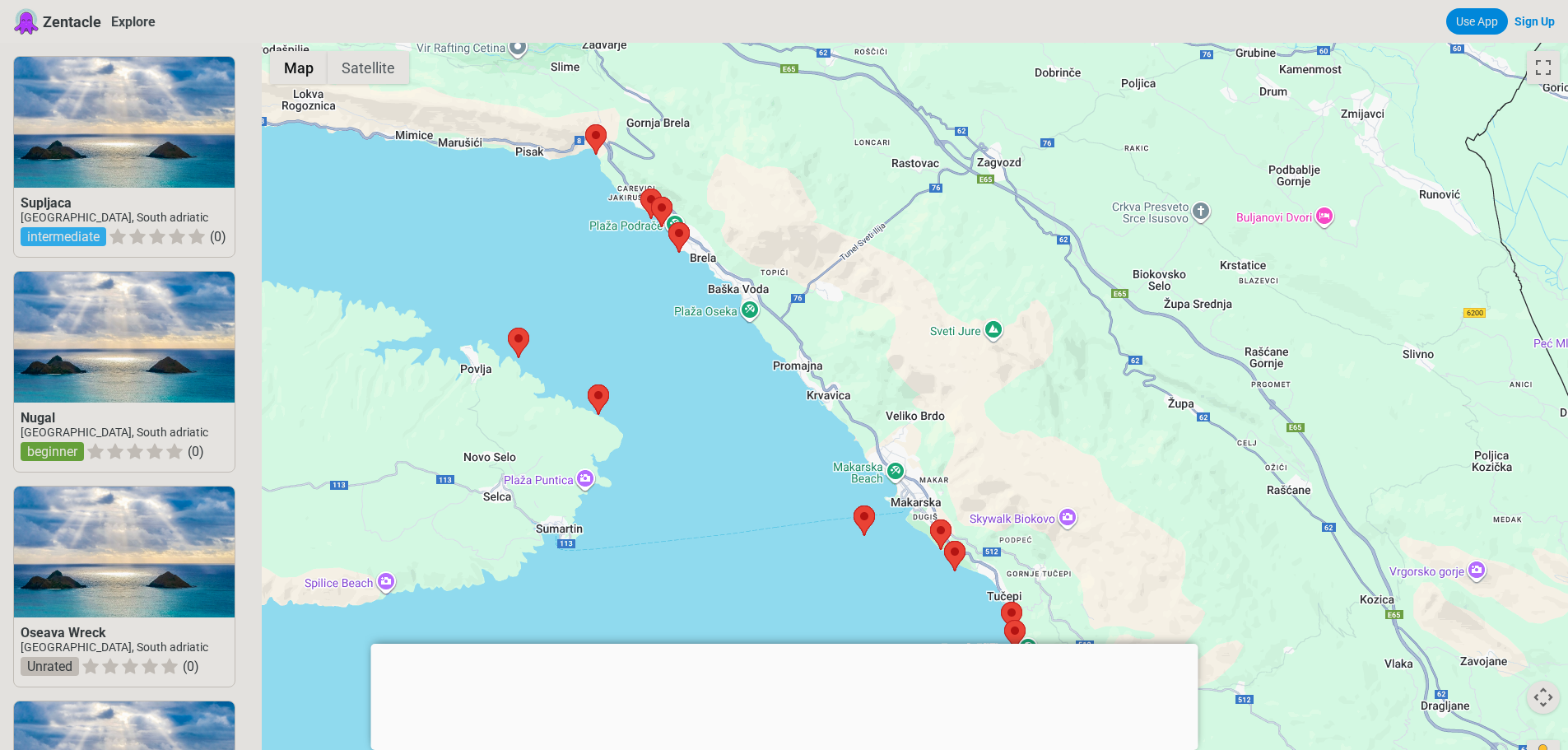
drag, startPoint x: 715, startPoint y: 382, endPoint x: 718, endPoint y: 442, distance: 60.1
click at [718, 442] on div at bounding box center [915, 417] width 1307 height 750
click at [668, 222] on area at bounding box center [668, 222] width 0 height 0
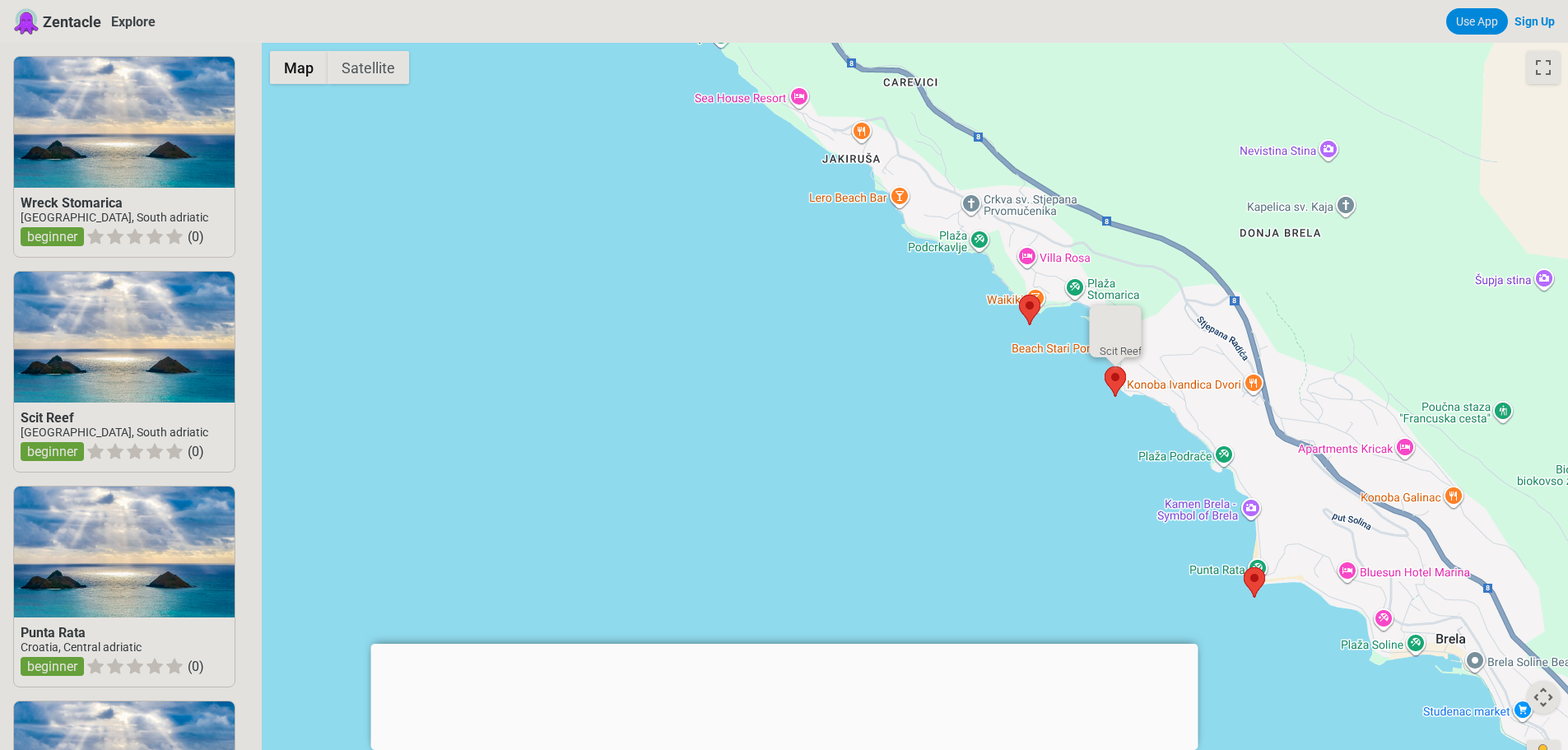
click at [1105, 366] on area at bounding box center [1105, 366] width 0 height 0
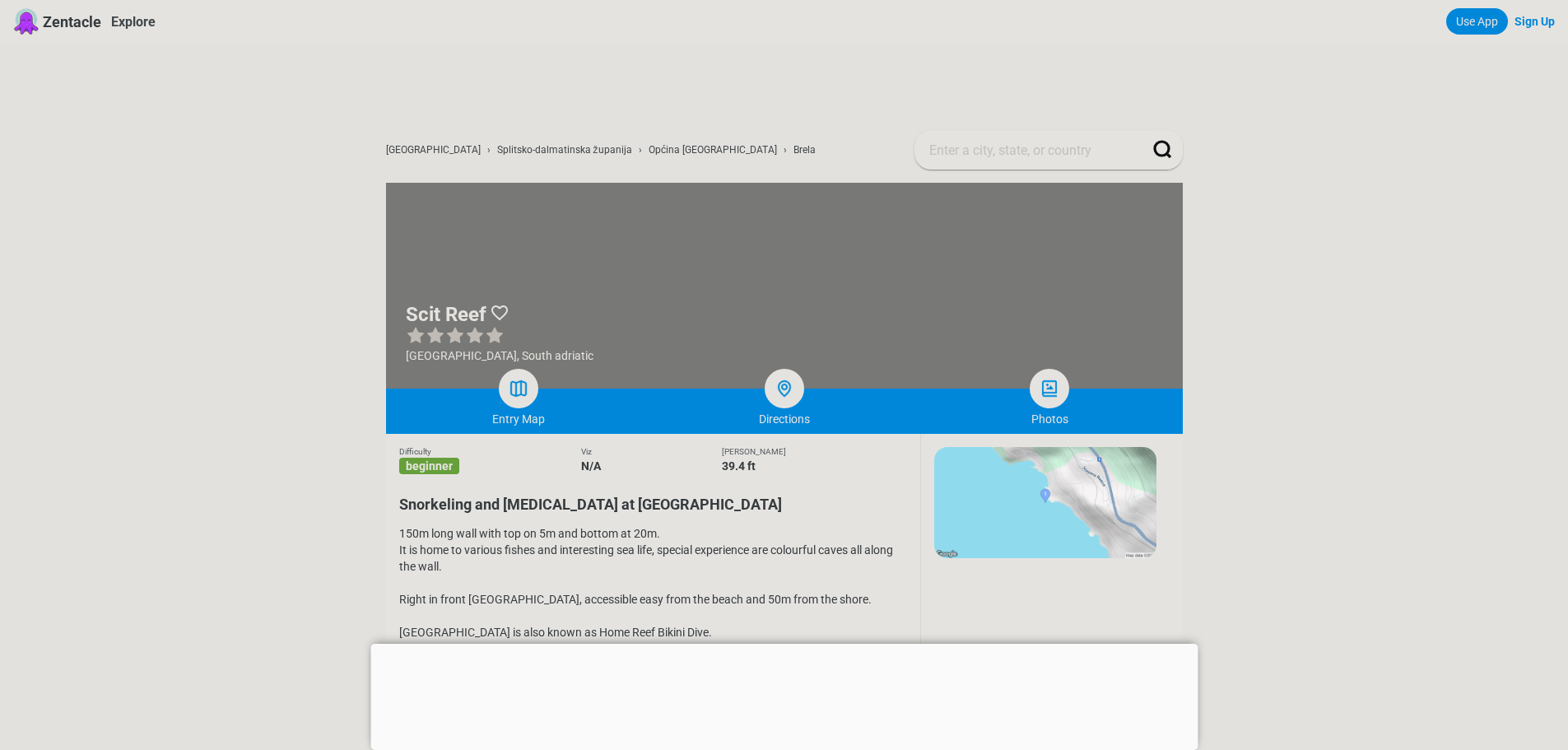
drag, startPoint x: 1082, startPoint y: 389, endPoint x: 1070, endPoint y: 396, distance: 13.9
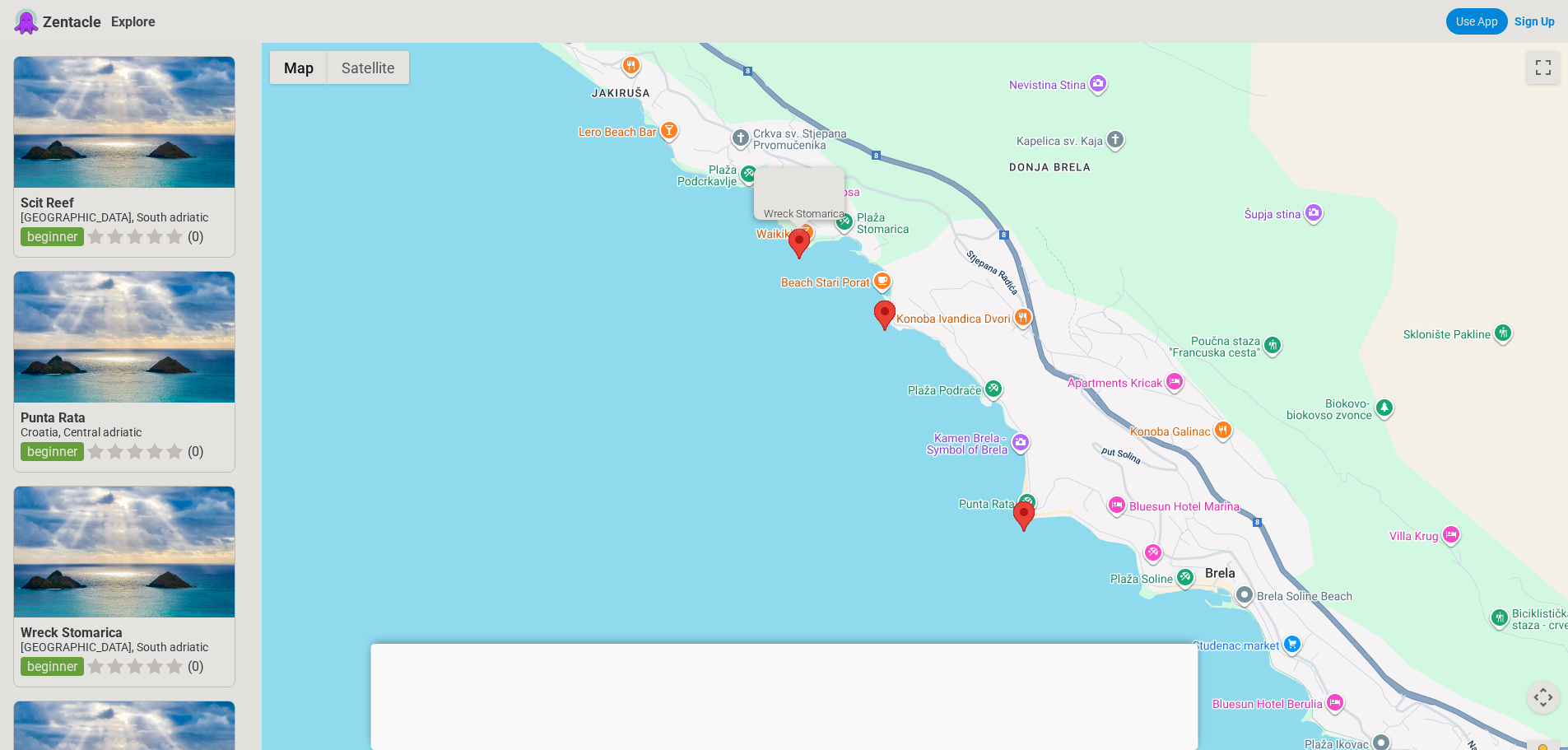
click at [789, 228] on area at bounding box center [789, 228] width 0 height 0
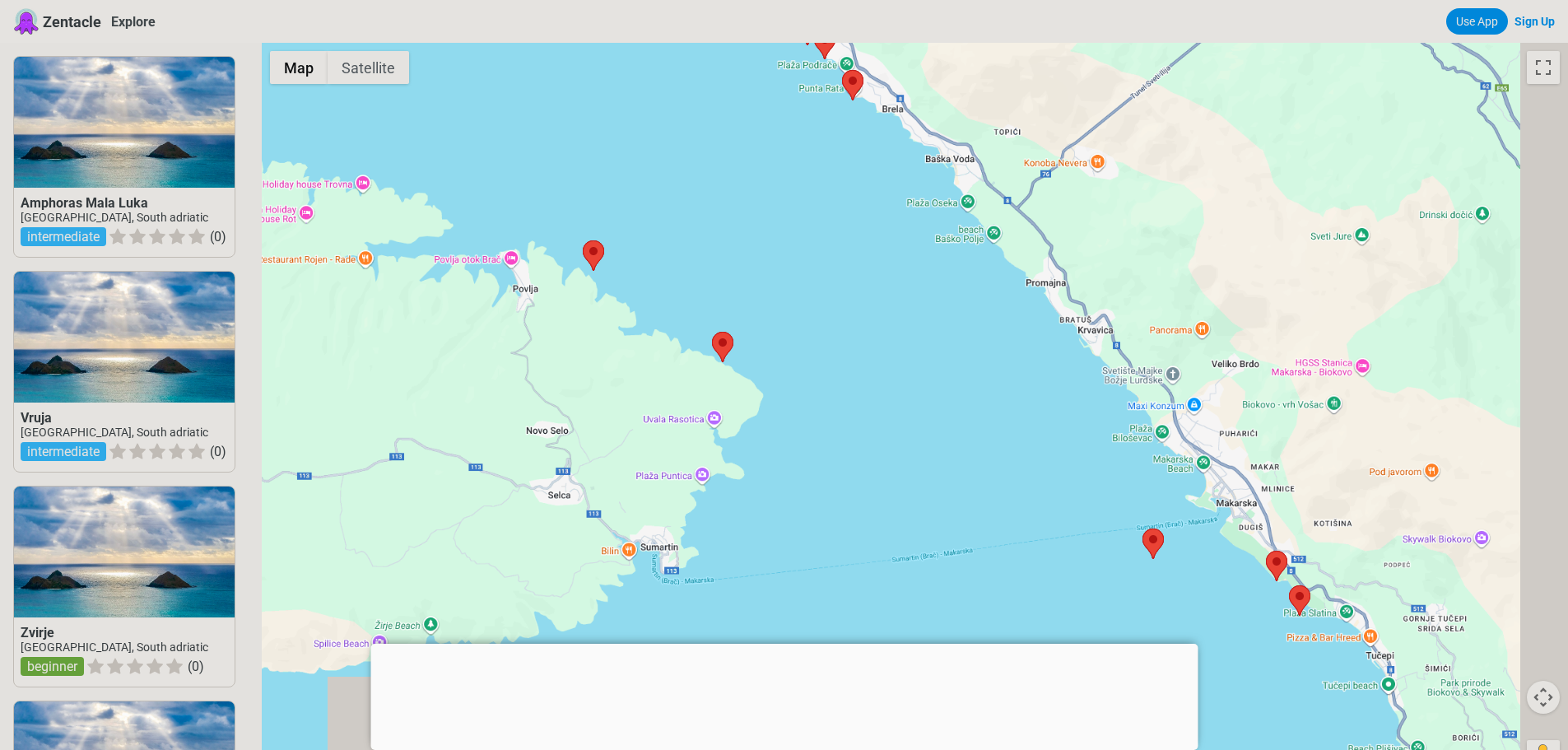
drag, startPoint x: 1116, startPoint y: 477, endPoint x: 1039, endPoint y: 400, distance: 108.9
click at [1039, 400] on div at bounding box center [915, 417] width 1307 height 750
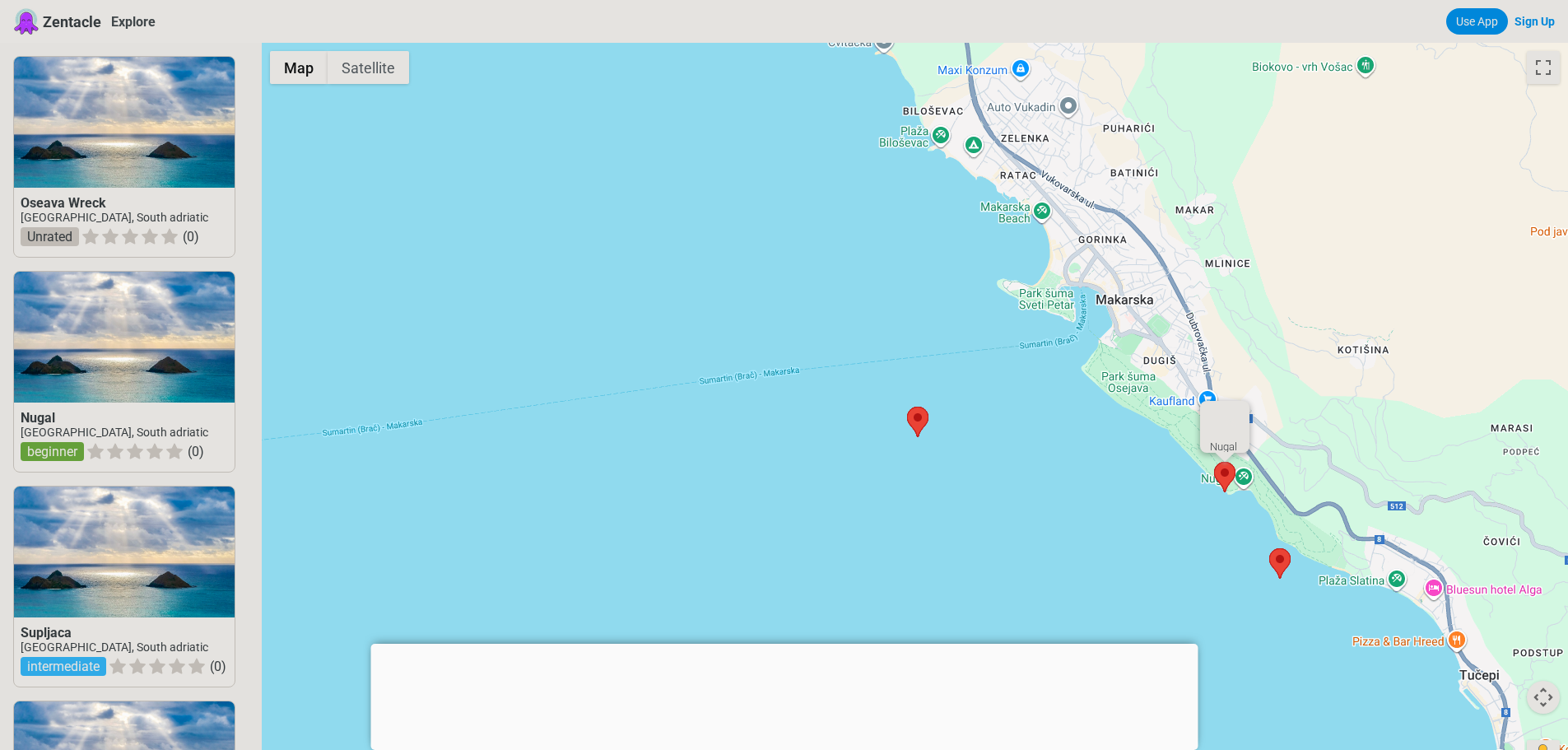
click at [1214, 461] on area at bounding box center [1214, 461] width 0 height 0
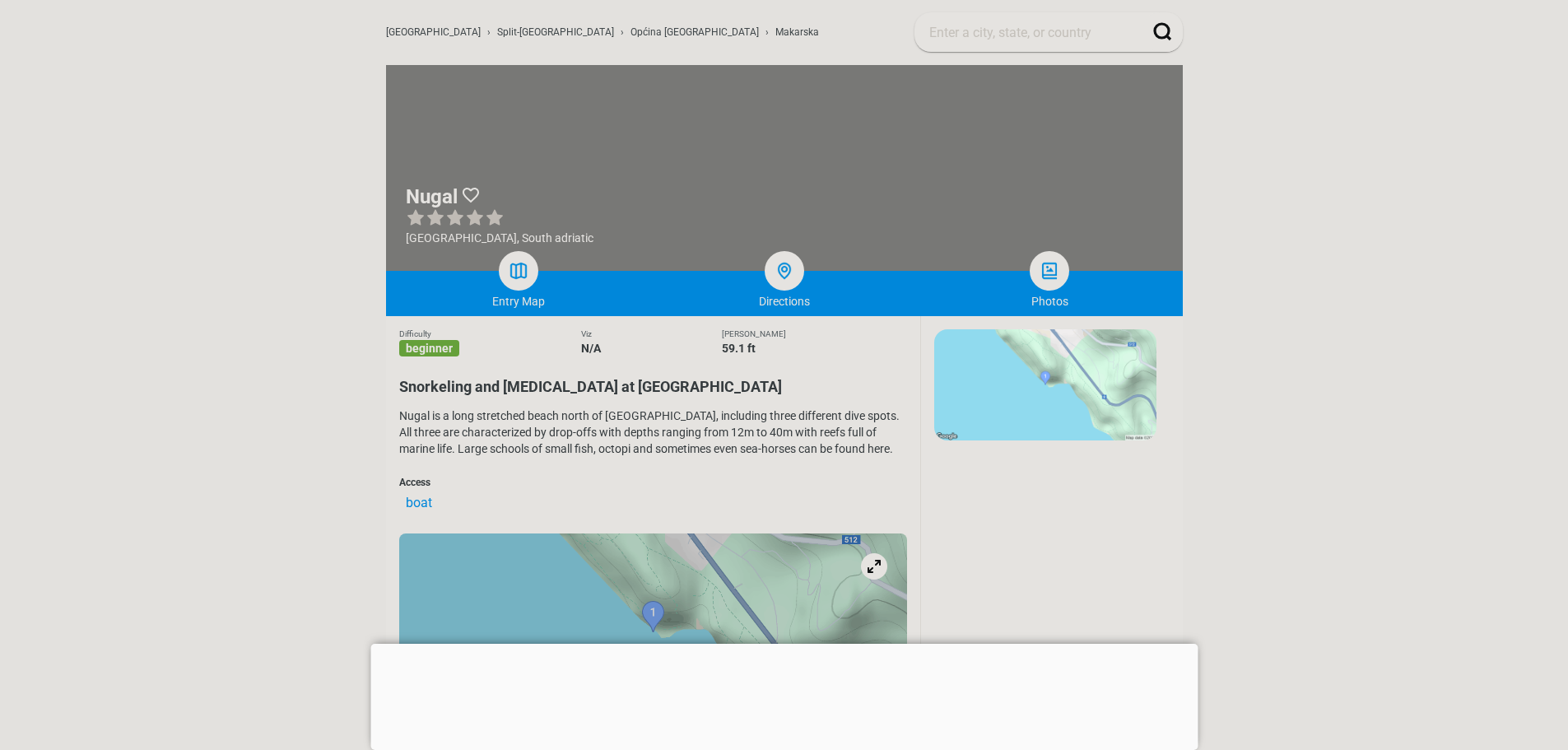
scroll to position [247, 0]
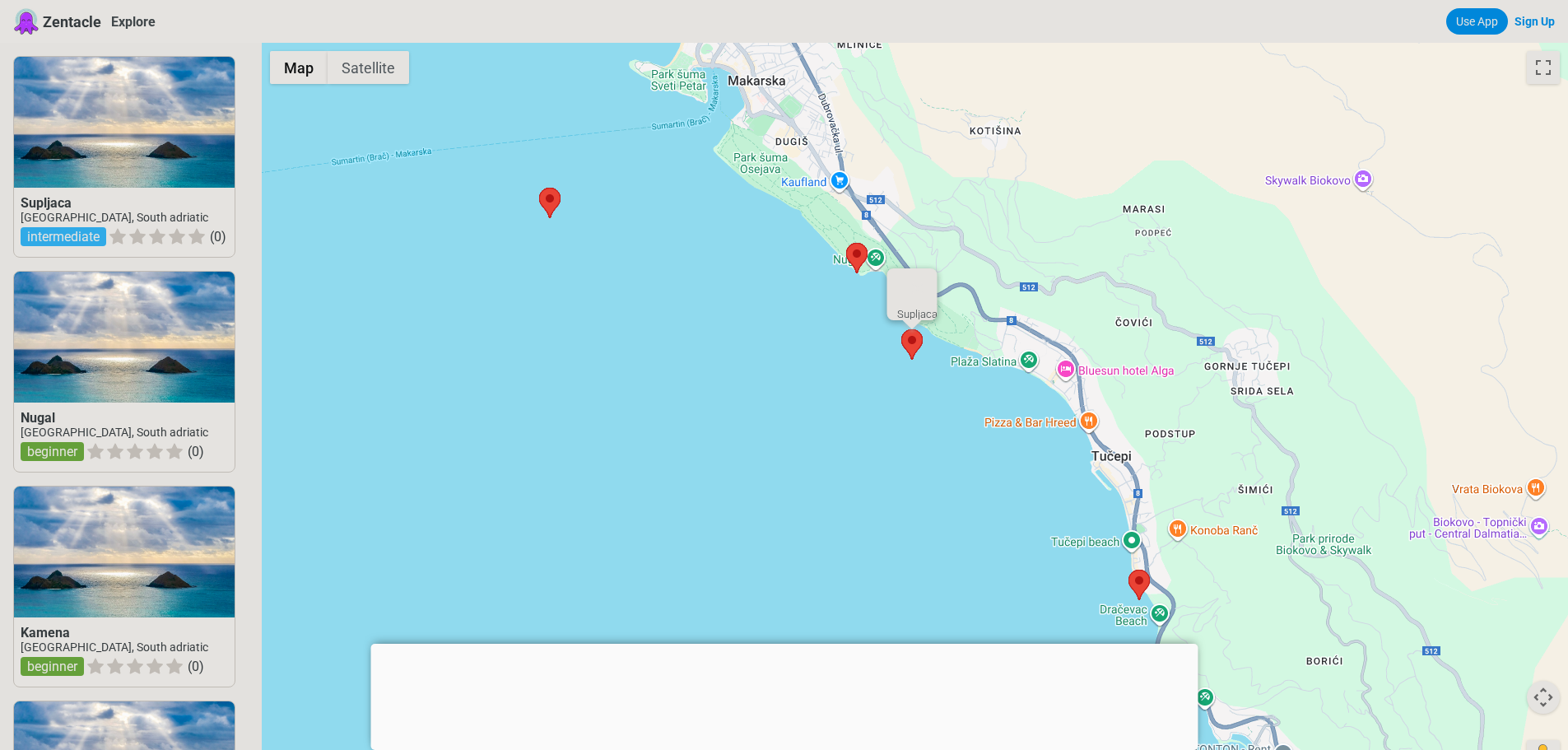
click at [901, 329] on area at bounding box center [901, 329] width 0 height 0
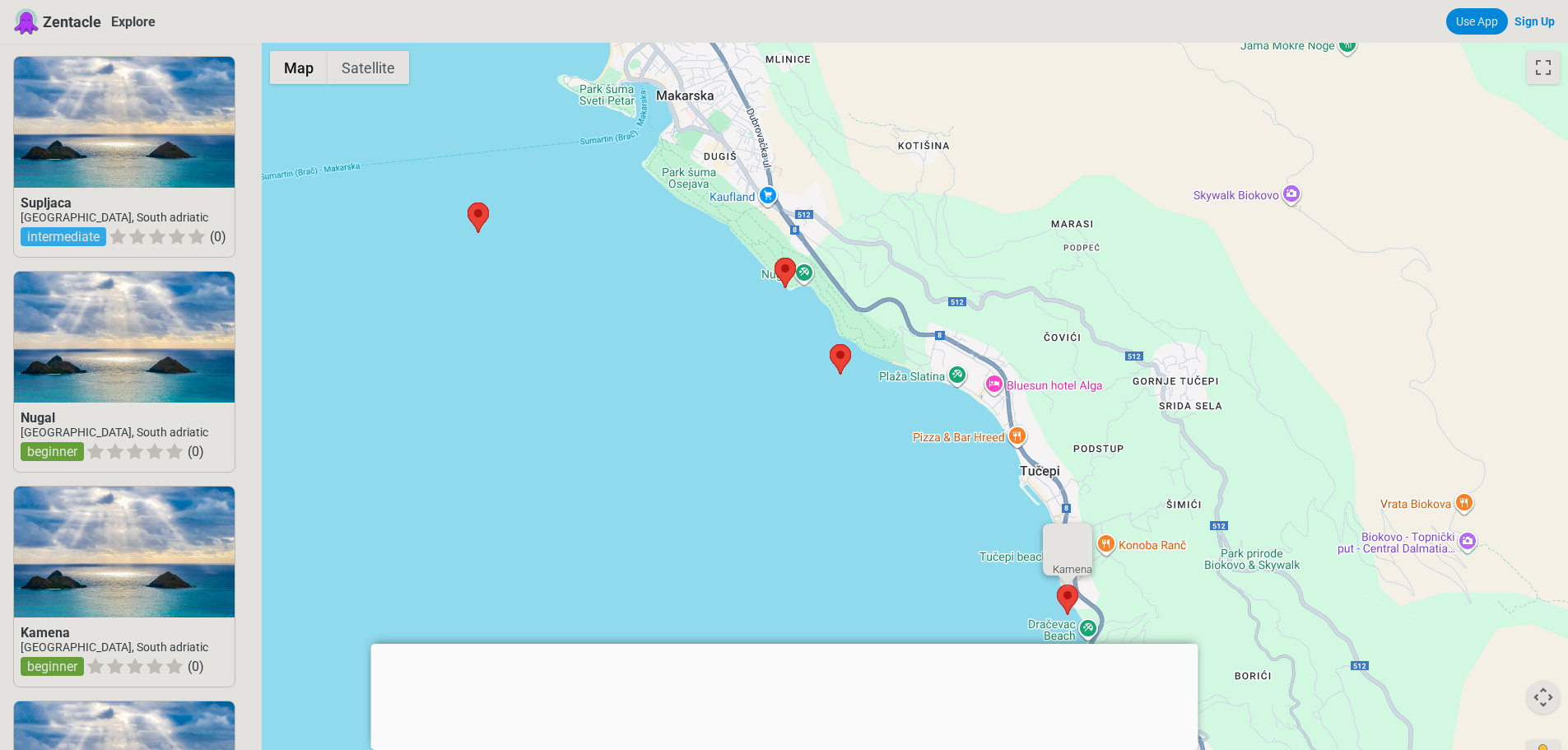
click at [1057, 585] on area at bounding box center [1057, 585] width 0 height 0
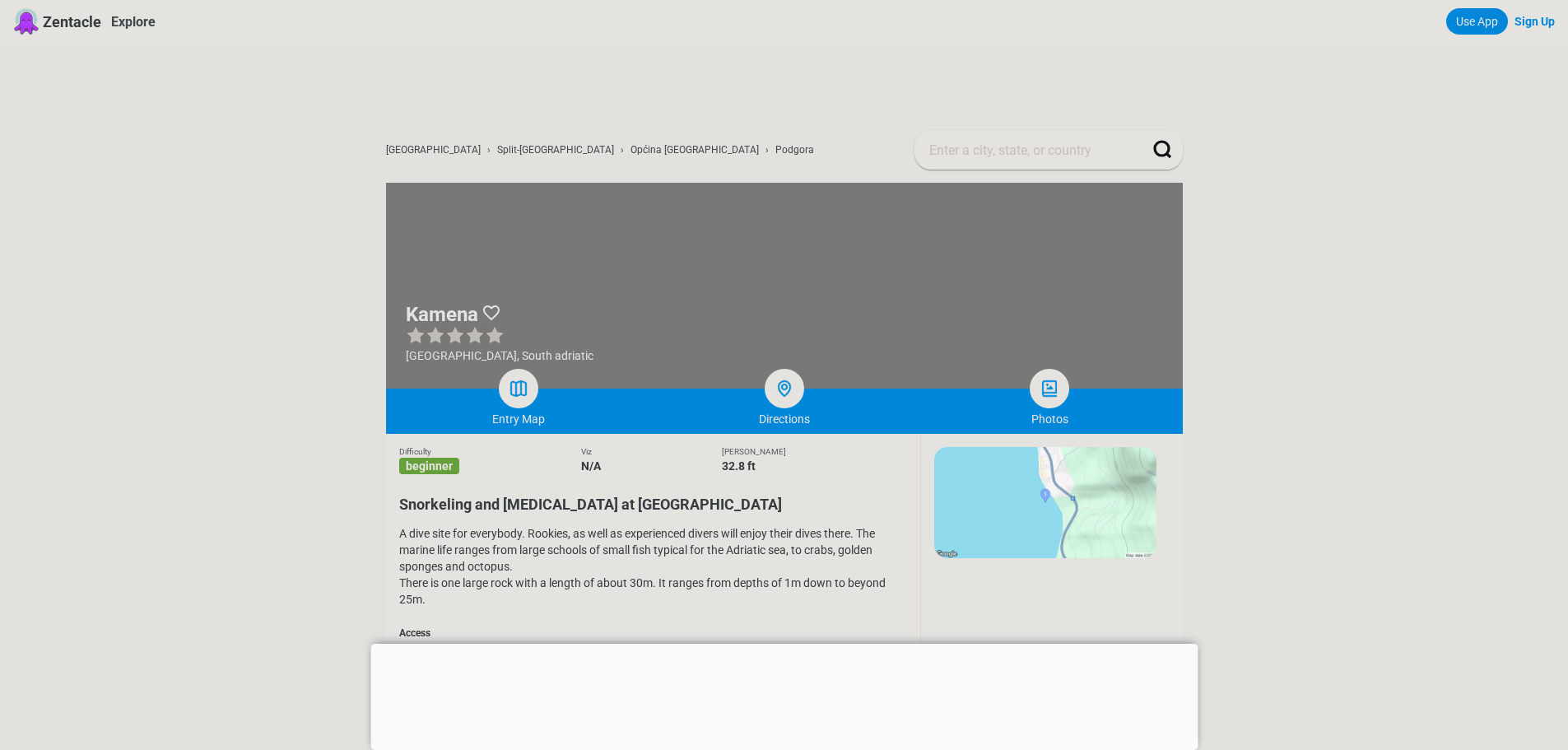
click at [444, 303] on h1 "Kamena" at bounding box center [441, 314] width 72 height 23
copy h1 "Kamena"
click at [790, 512] on h2 "Snorkeling and [MEDICAL_DATA] at [GEOGRAPHIC_DATA]" at bounding box center [653, 499] width 508 height 27
drag, startPoint x: 790, startPoint y: 518, endPoint x: 800, endPoint y: 519, distance: 10.0
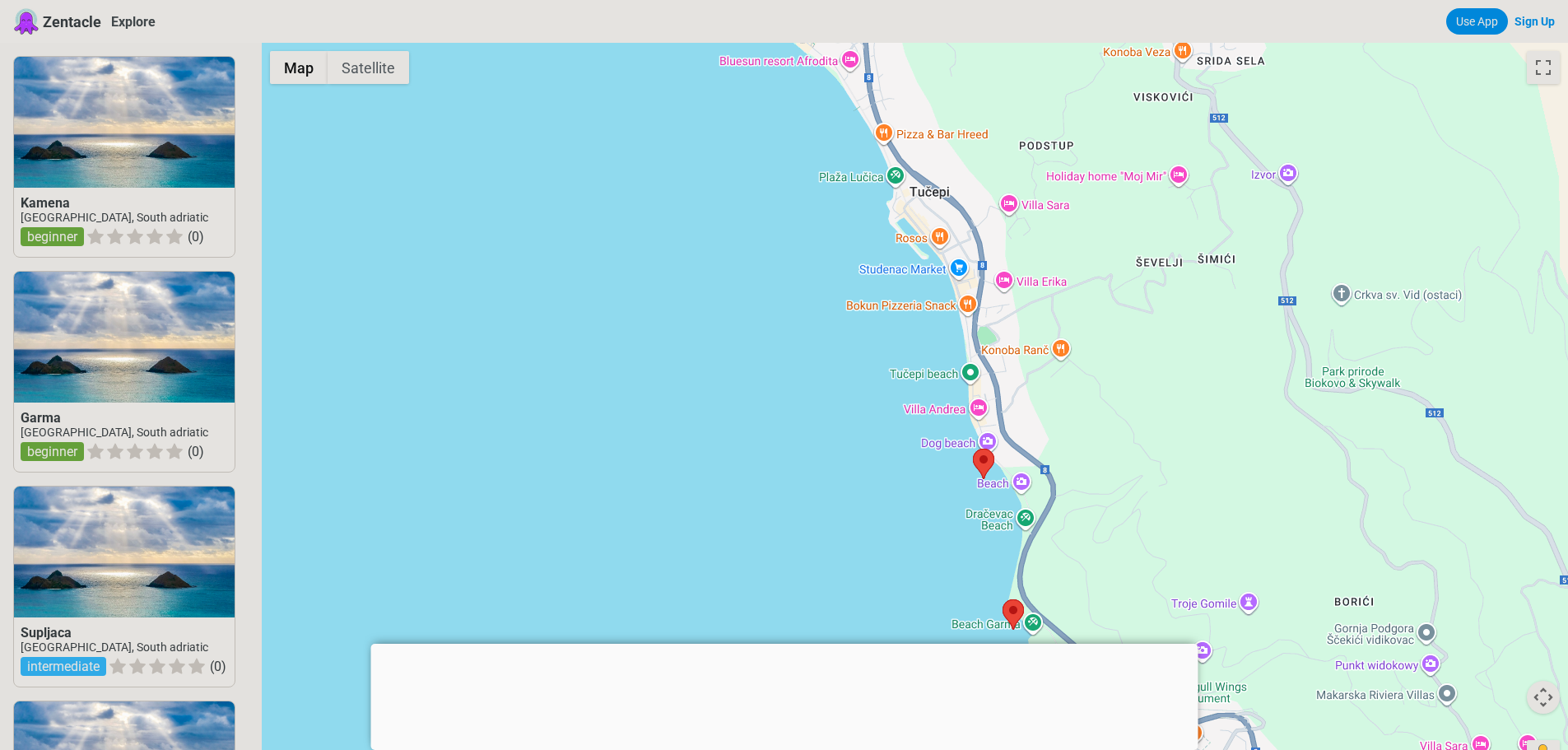
drag, startPoint x: 943, startPoint y: 396, endPoint x: 917, endPoint y: 340, distance: 61.7
click at [917, 340] on div at bounding box center [915, 417] width 1307 height 750
